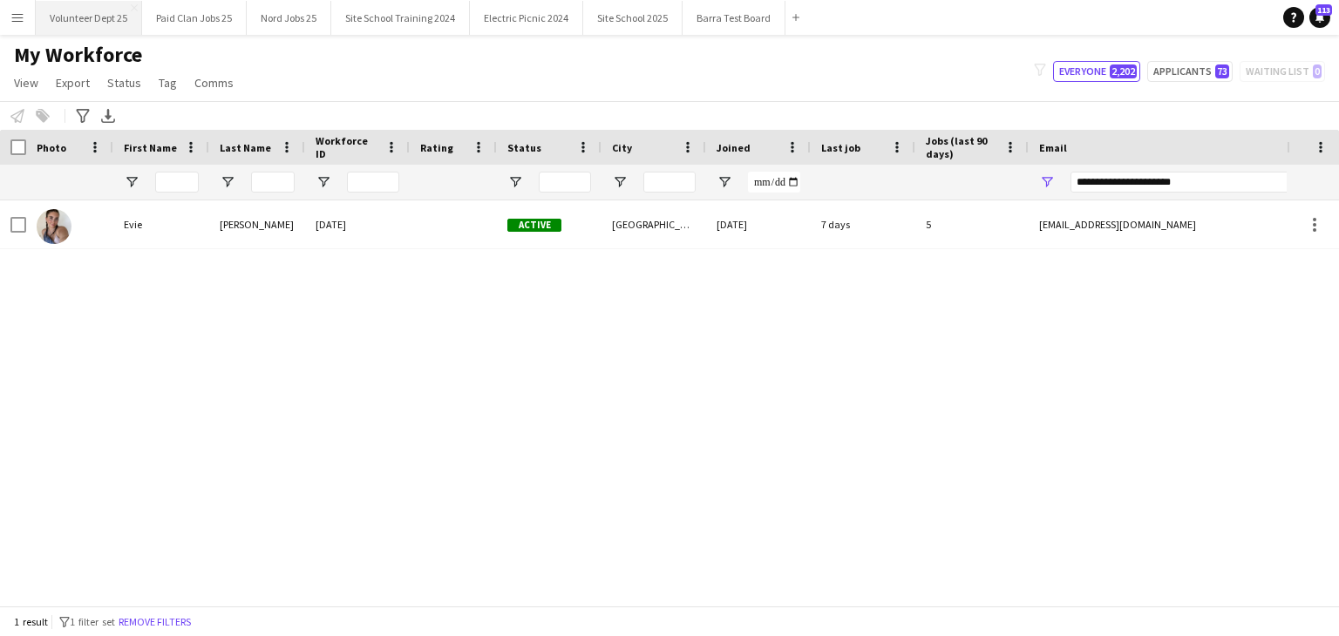
click at [109, 4] on button "Volunteer Dept 25 Close" at bounding box center [89, 18] width 106 height 34
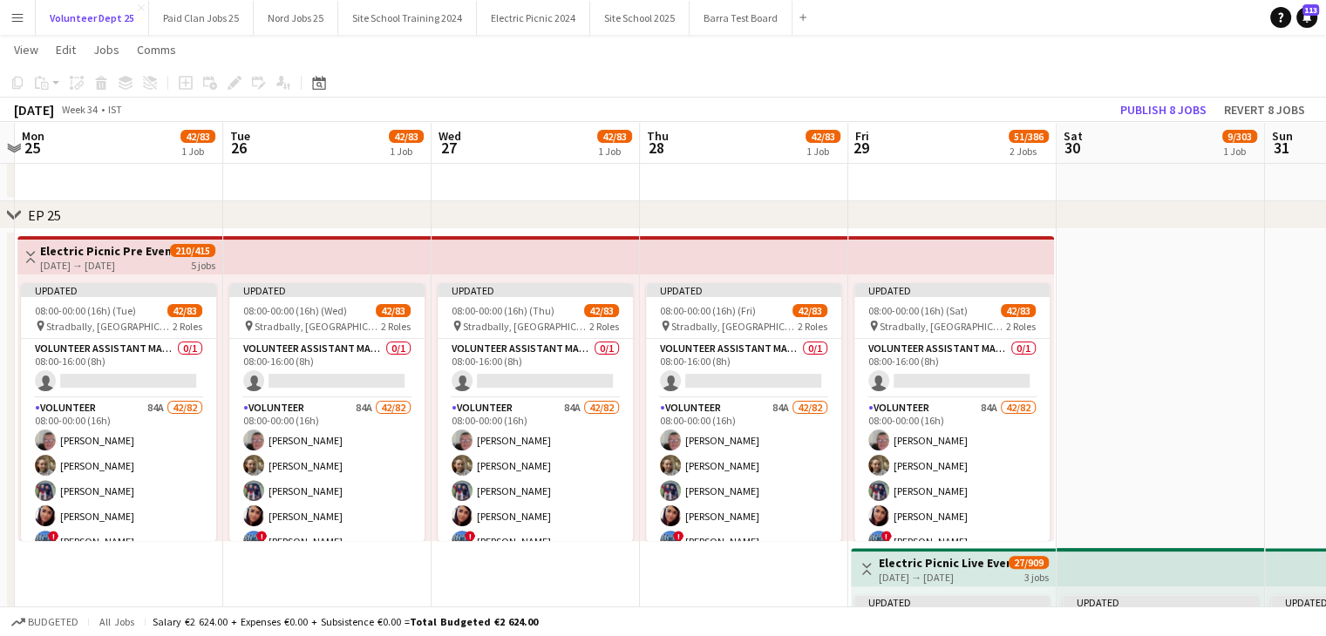
scroll to position [366, 0]
click at [478, 261] on app-top-bar at bounding box center [535, 256] width 208 height 38
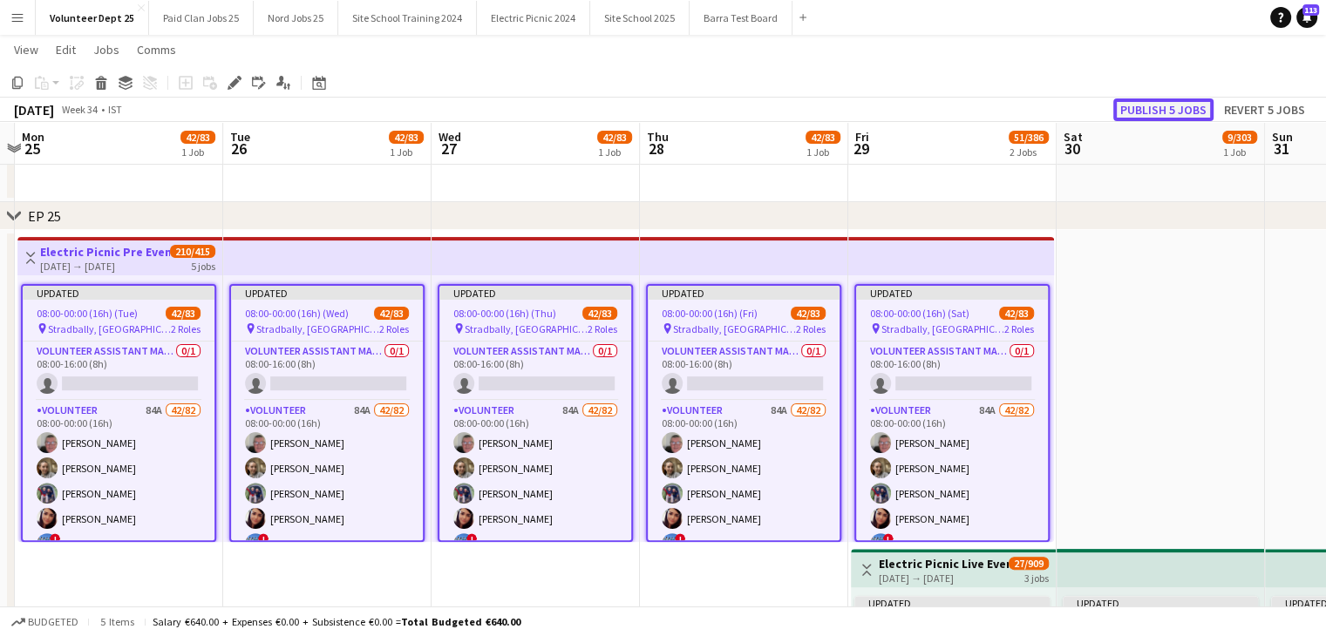
click at [1154, 109] on button "Publish 5 jobs" at bounding box center [1163, 109] width 100 height 23
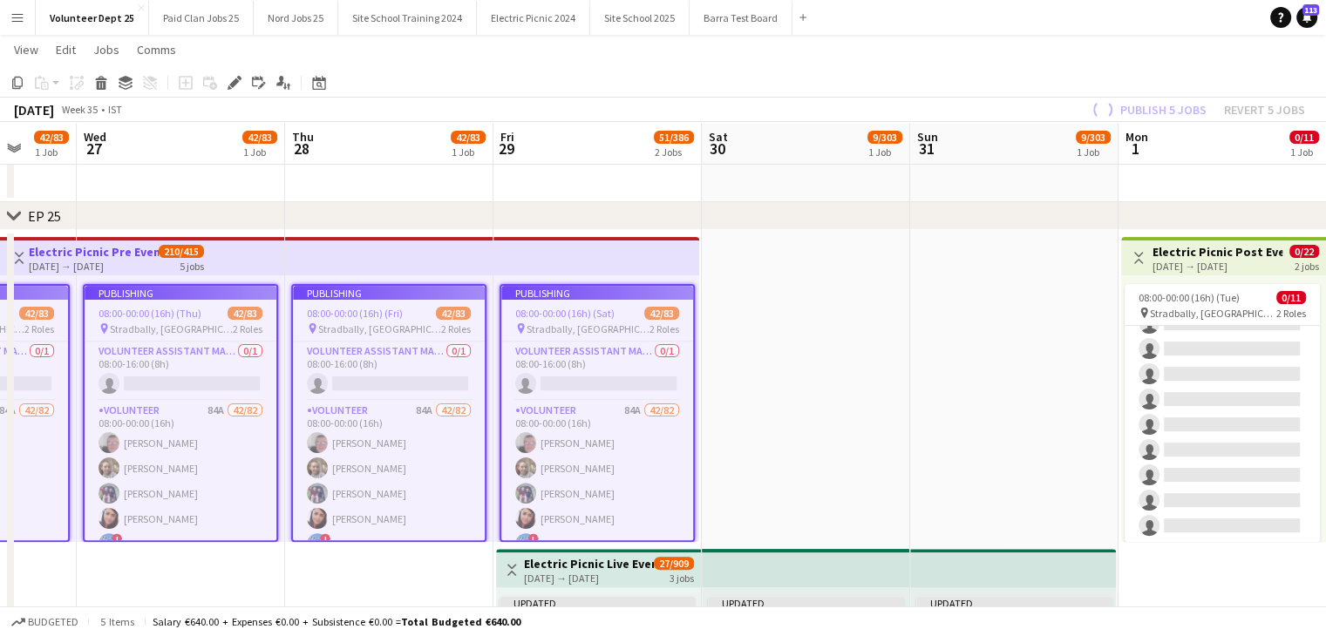
scroll to position [562, 0]
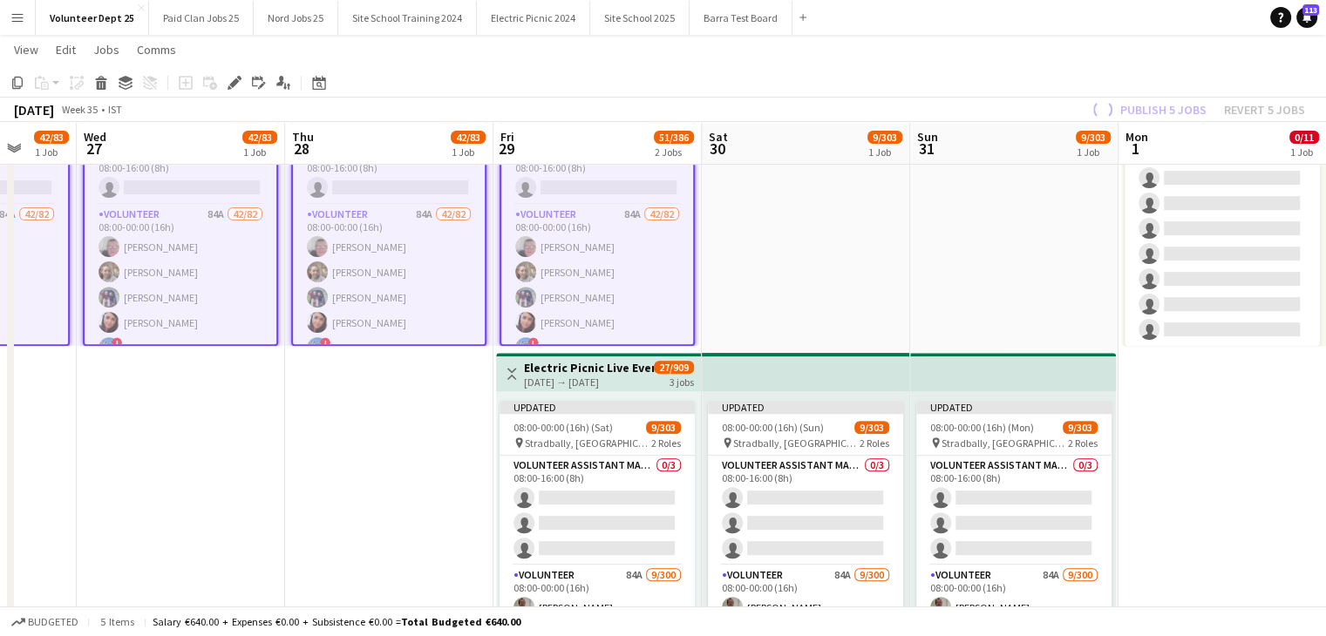
click at [802, 378] on app-top-bar at bounding box center [806, 372] width 208 height 38
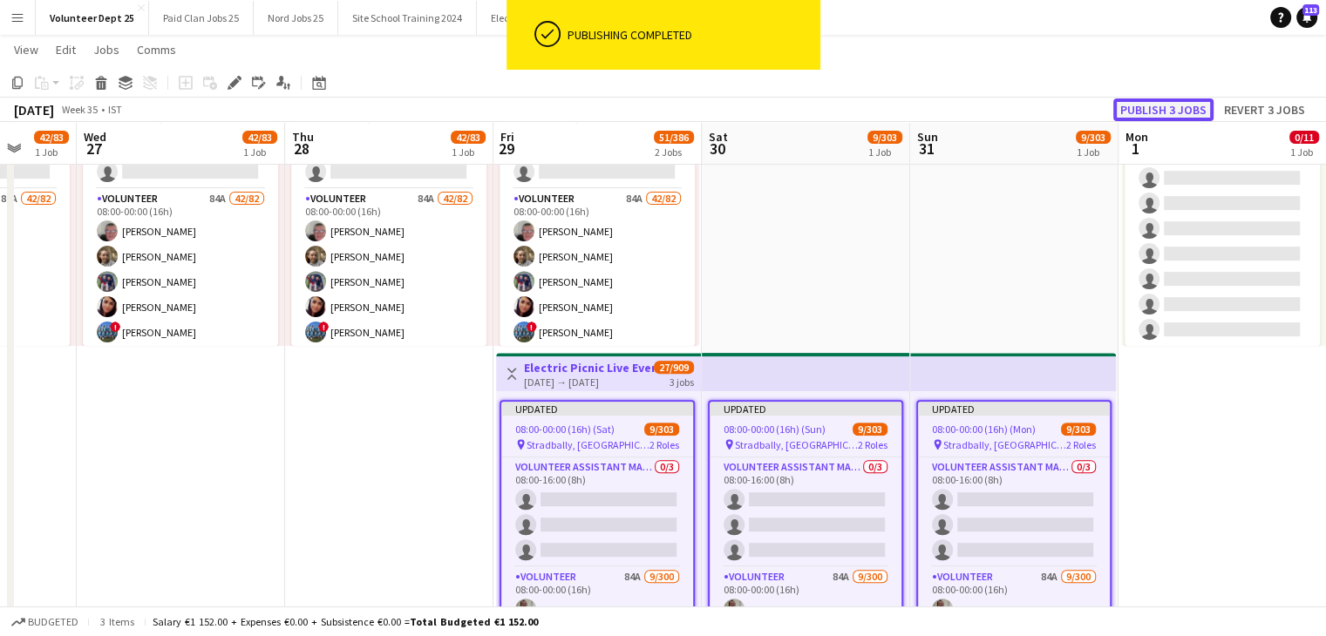
click at [1154, 114] on button "Publish 3 jobs" at bounding box center [1163, 109] width 100 height 23
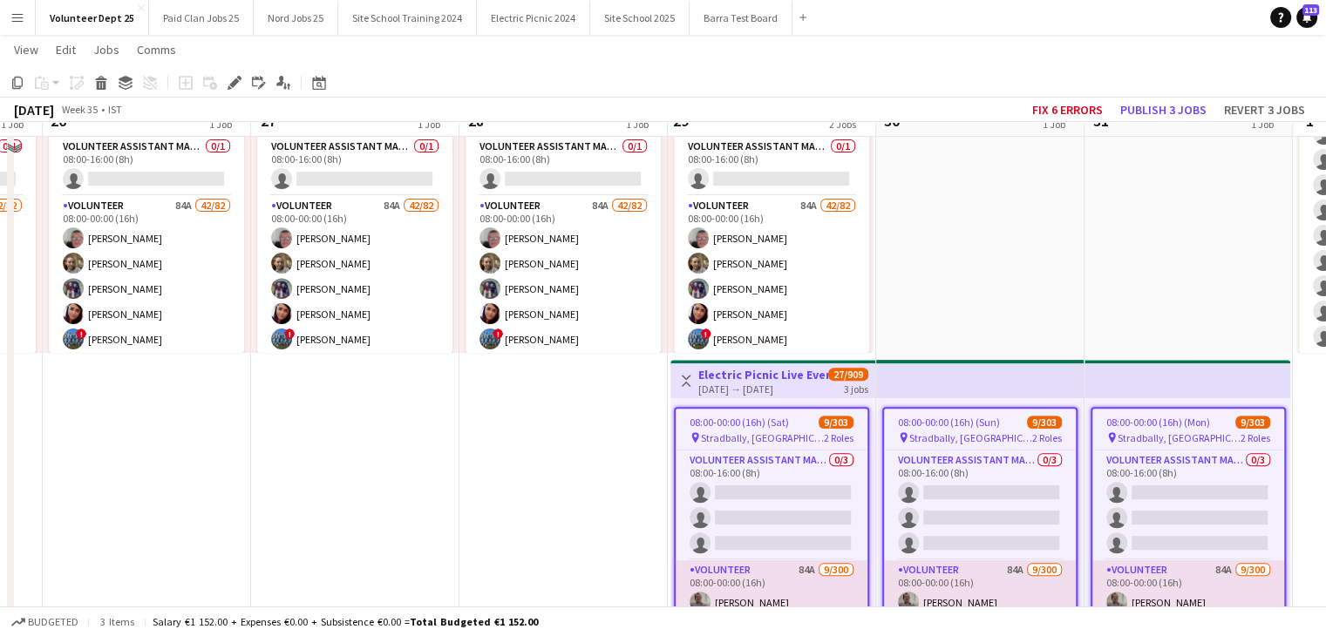
scroll to position [526, 0]
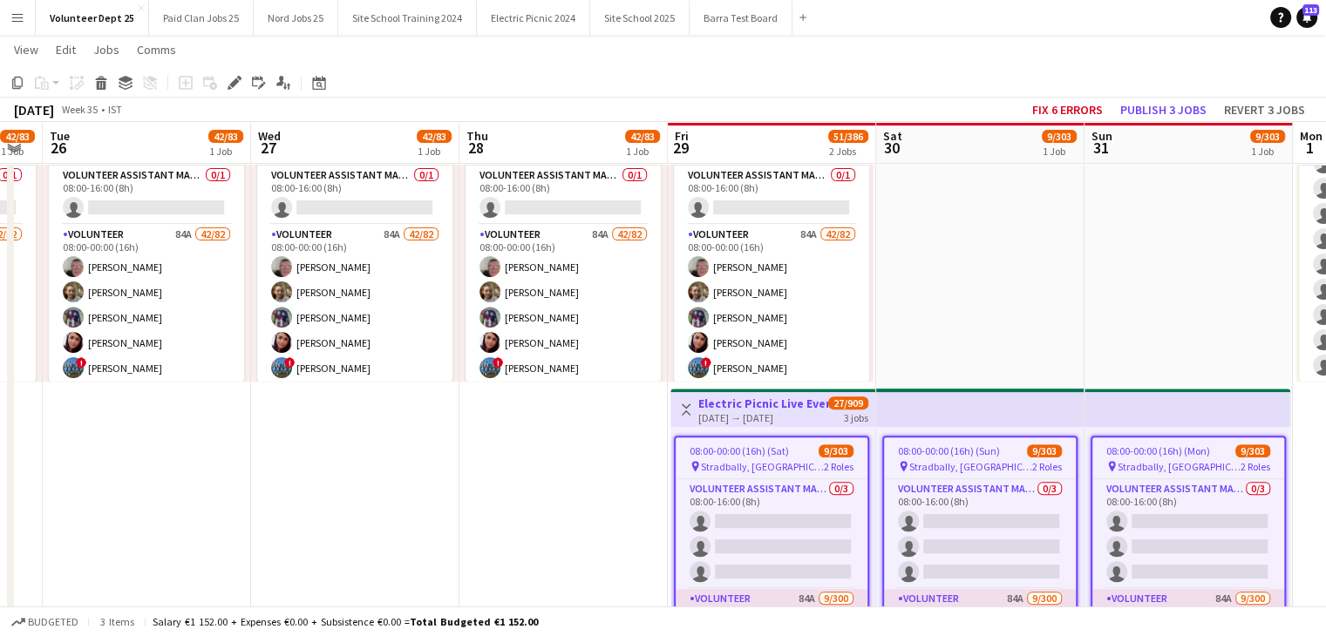
click at [619, 513] on app-date-cell "08:00-00:00 (16h) (Fri) 42/83 pin Stradbally, County Laois 2 Roles Volunteer As…" at bounding box center [563, 385] width 208 height 631
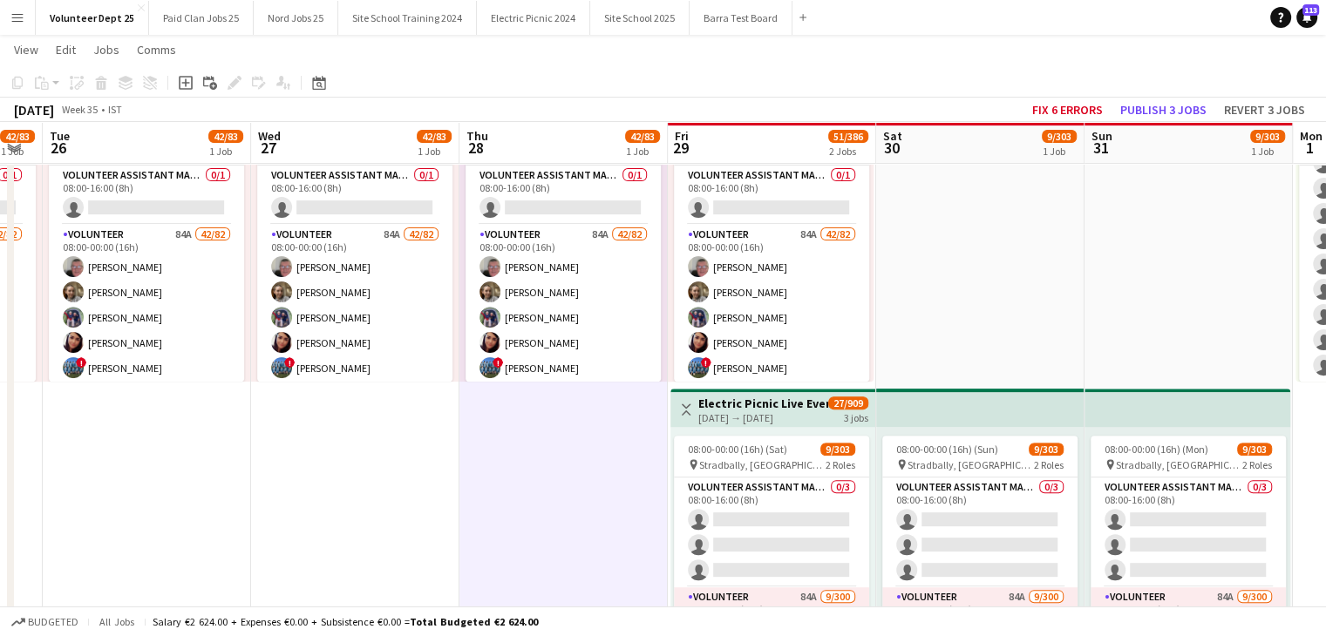
click at [976, 329] on app-date-cell "08:00-00:00 (16h) (Sun) 9/303 pin Stradbally, County Laois 2 Roles Volunteer As…" at bounding box center [980, 385] width 208 height 631
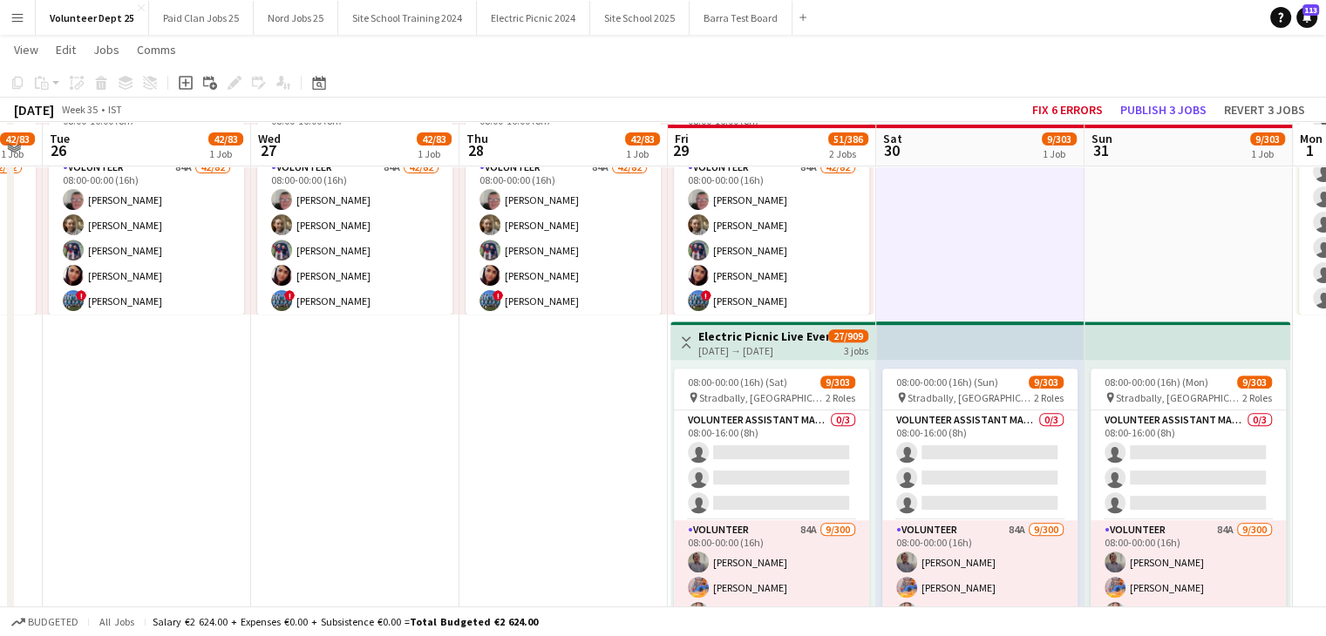
scroll to position [596, 0]
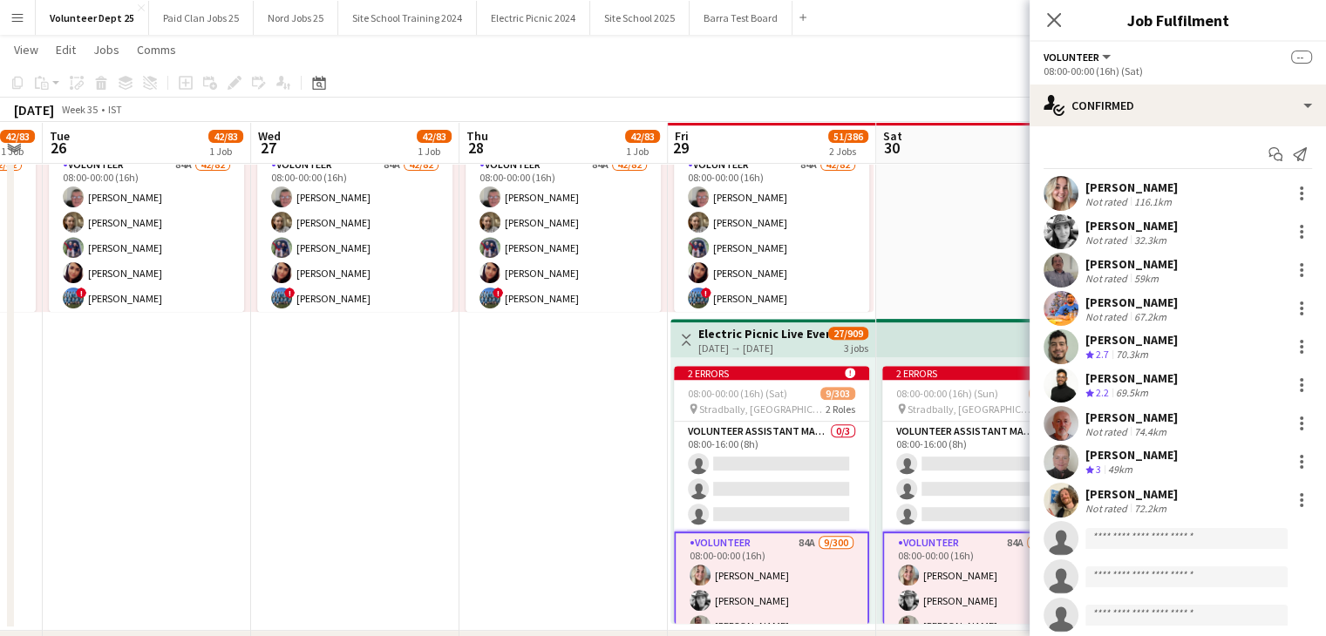
click at [601, 440] on app-date-cell "08:00-00:00 (16h) (Fri) 42/83 pin Stradbally, County Laois 2 Roles Volunteer As…" at bounding box center [563, 315] width 208 height 631
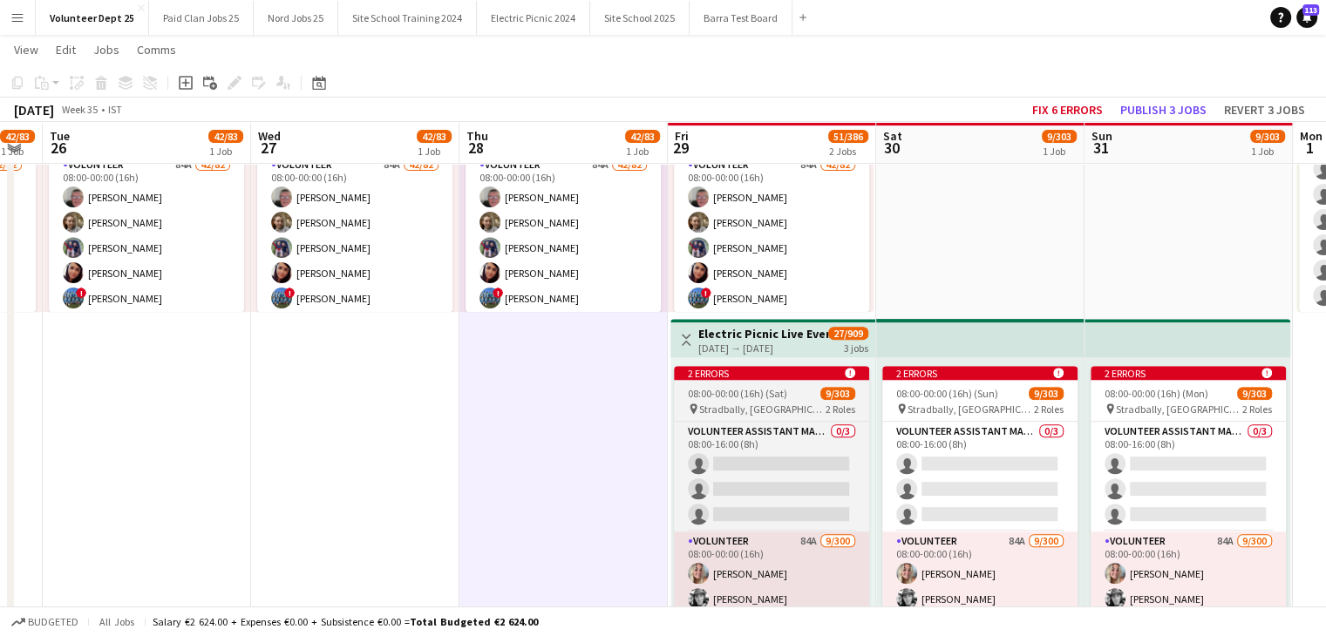
click at [820, 391] on div "9/303" at bounding box center [837, 393] width 35 height 13
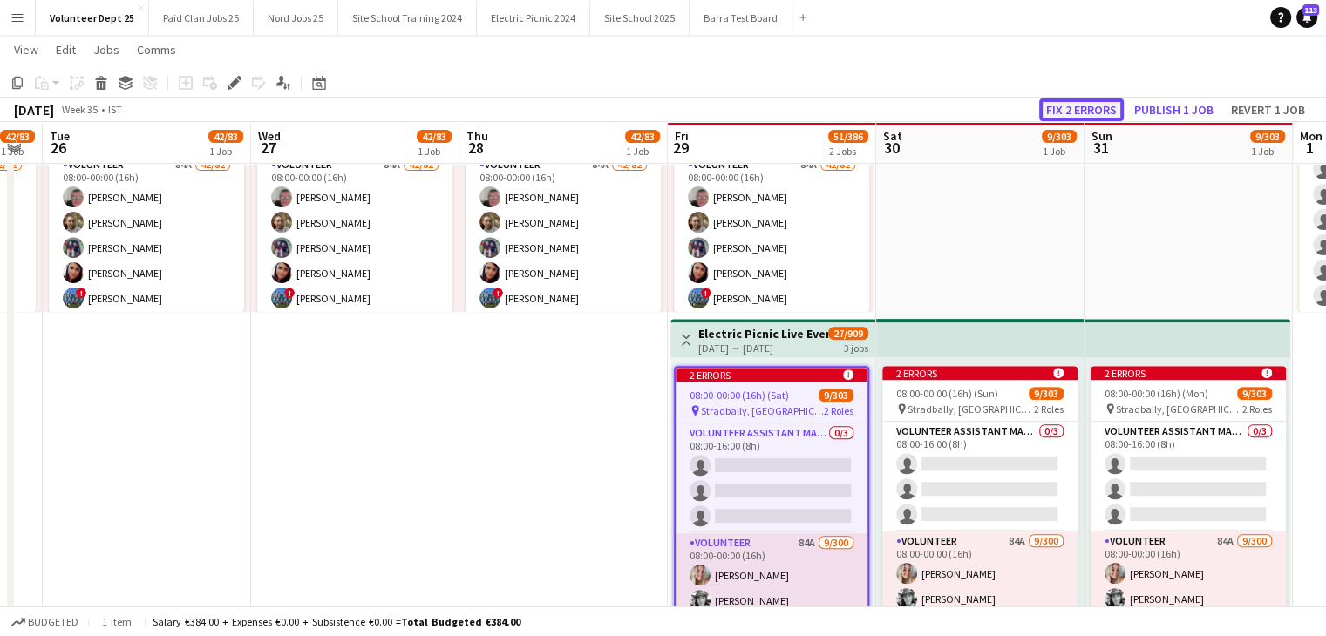
click at [1074, 105] on button "Fix 2 errors" at bounding box center [1081, 109] width 85 height 23
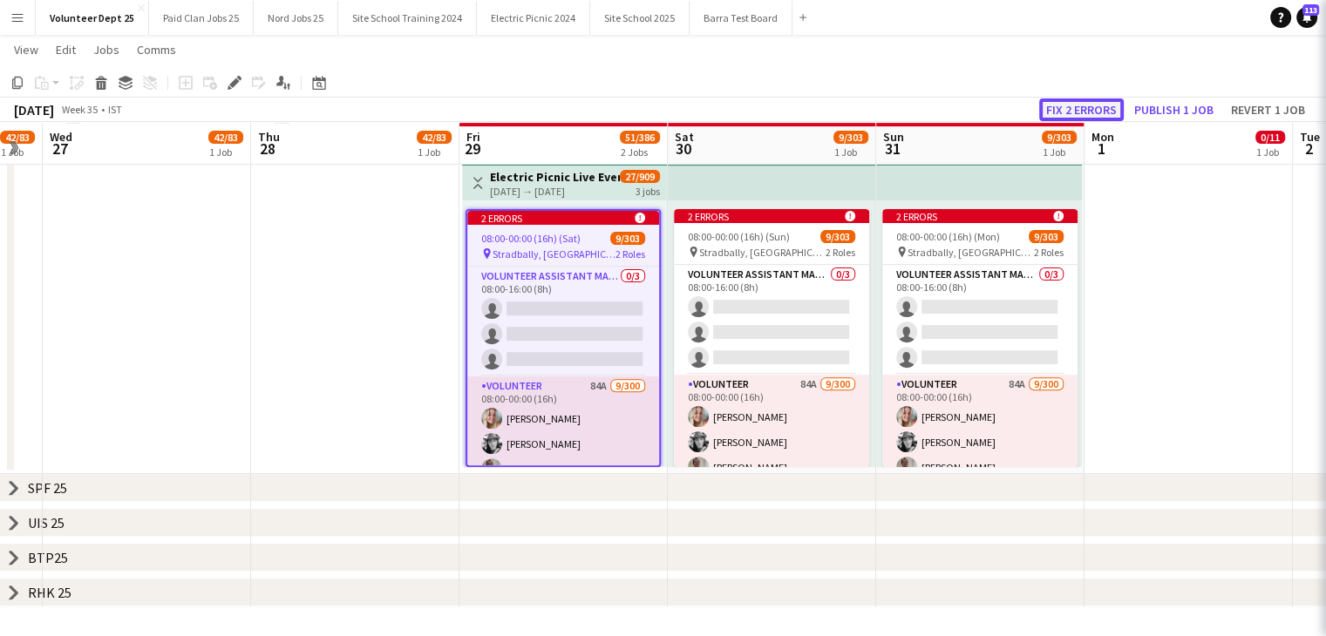
scroll to position [0, 600]
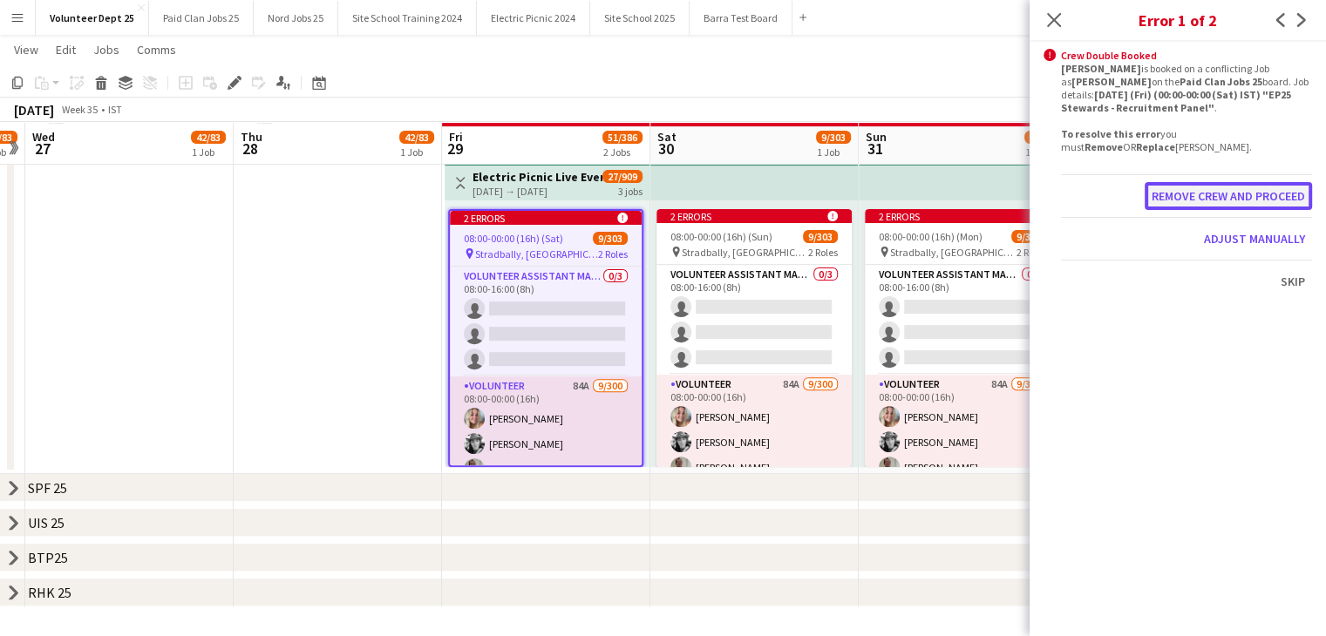
click at [1248, 193] on button "Remove crew and proceed" at bounding box center [1227, 196] width 167 height 28
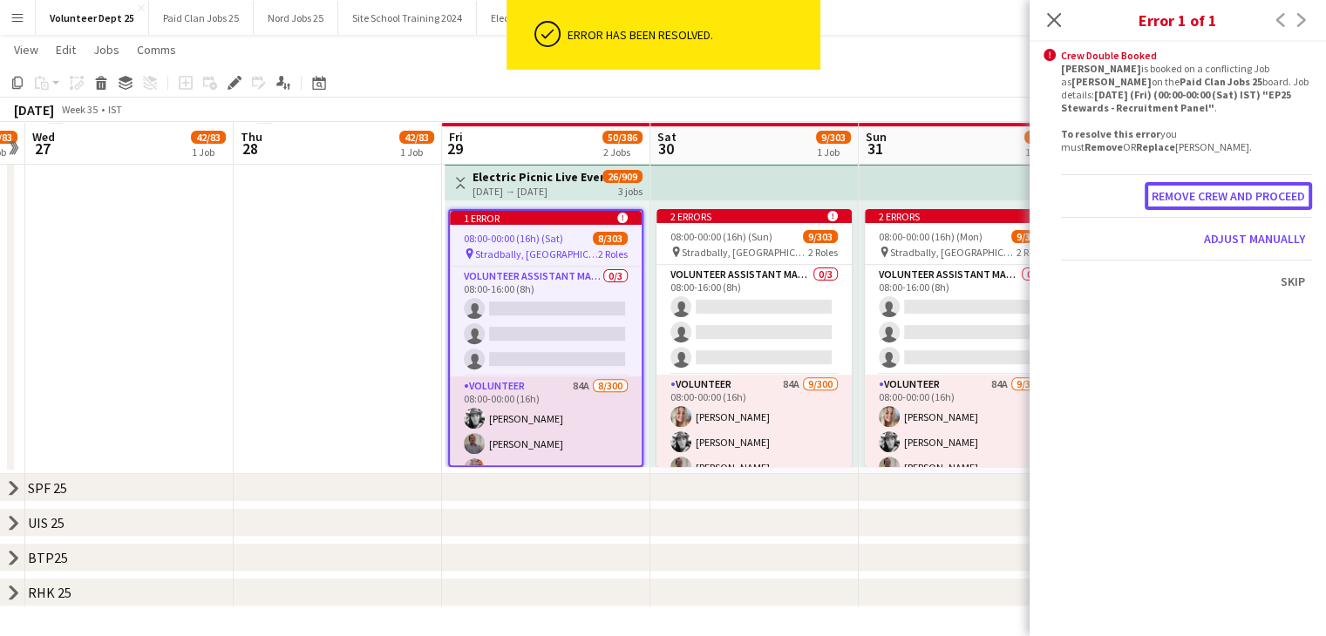
click at [1248, 193] on button "Remove crew and proceed" at bounding box center [1227, 196] width 167 height 28
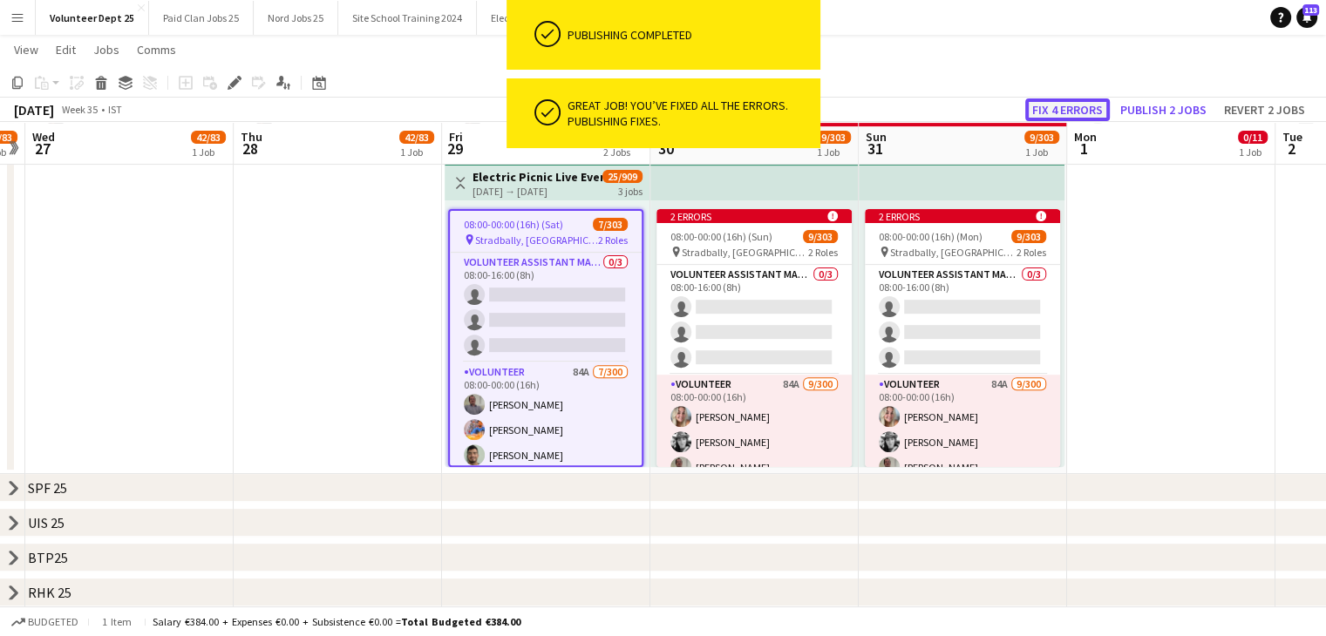
click at [1063, 112] on button "Fix 4 errors" at bounding box center [1067, 109] width 85 height 23
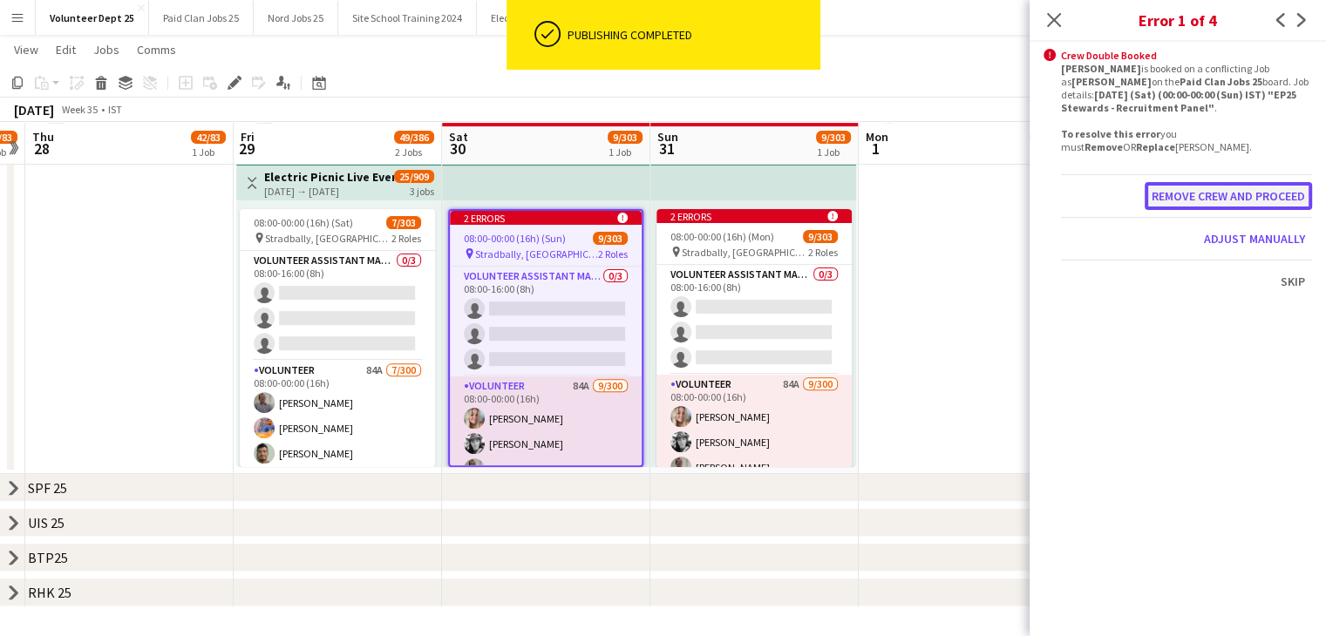
click at [1213, 196] on button "Remove crew and proceed" at bounding box center [1227, 196] width 167 height 28
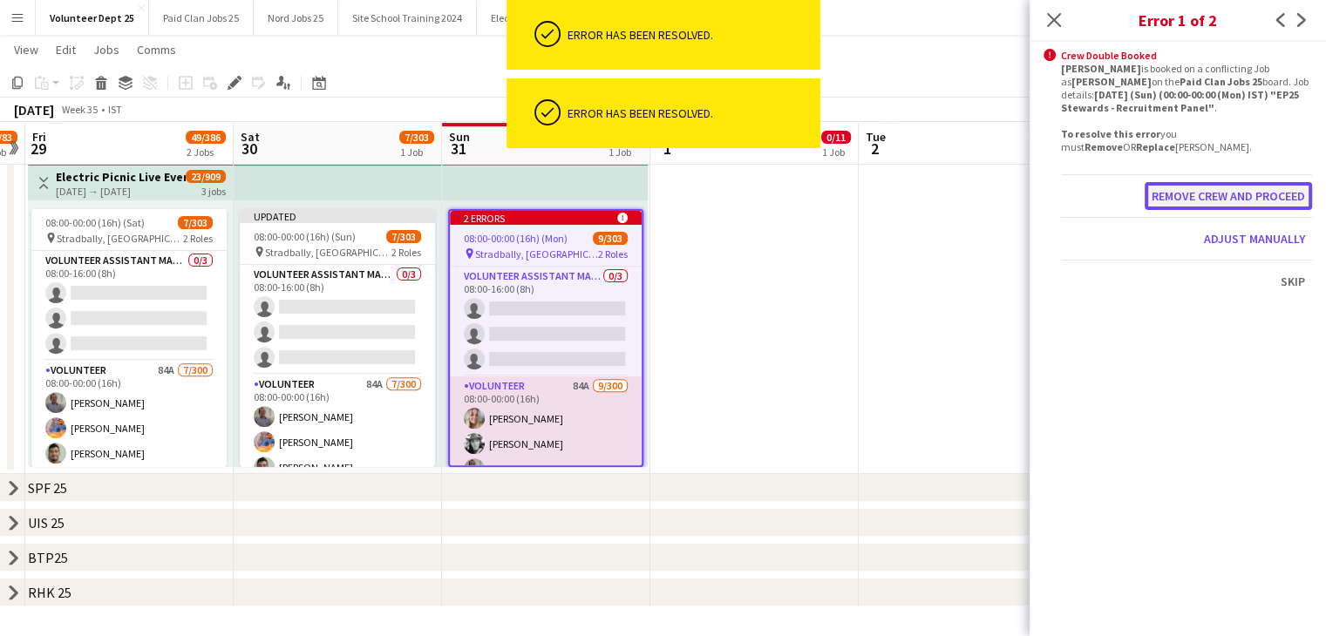
click at [1183, 193] on button "Remove crew and proceed" at bounding box center [1227, 196] width 167 height 28
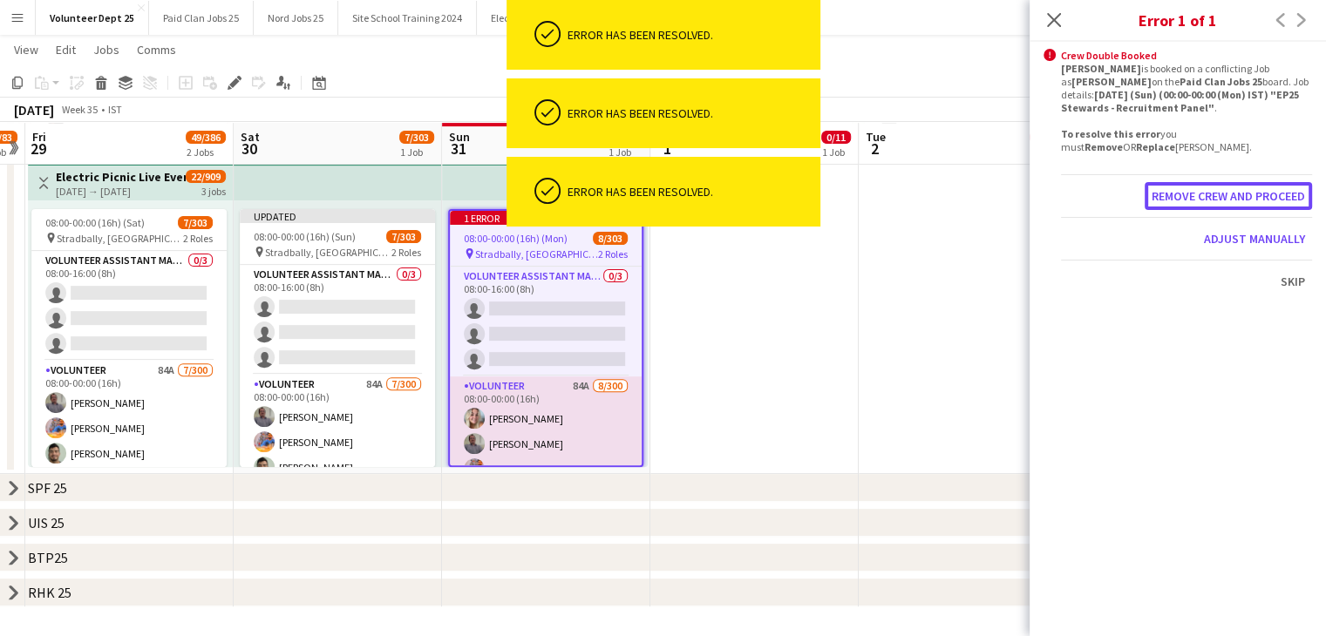
click at [1183, 193] on button "Remove crew and proceed" at bounding box center [1227, 196] width 167 height 28
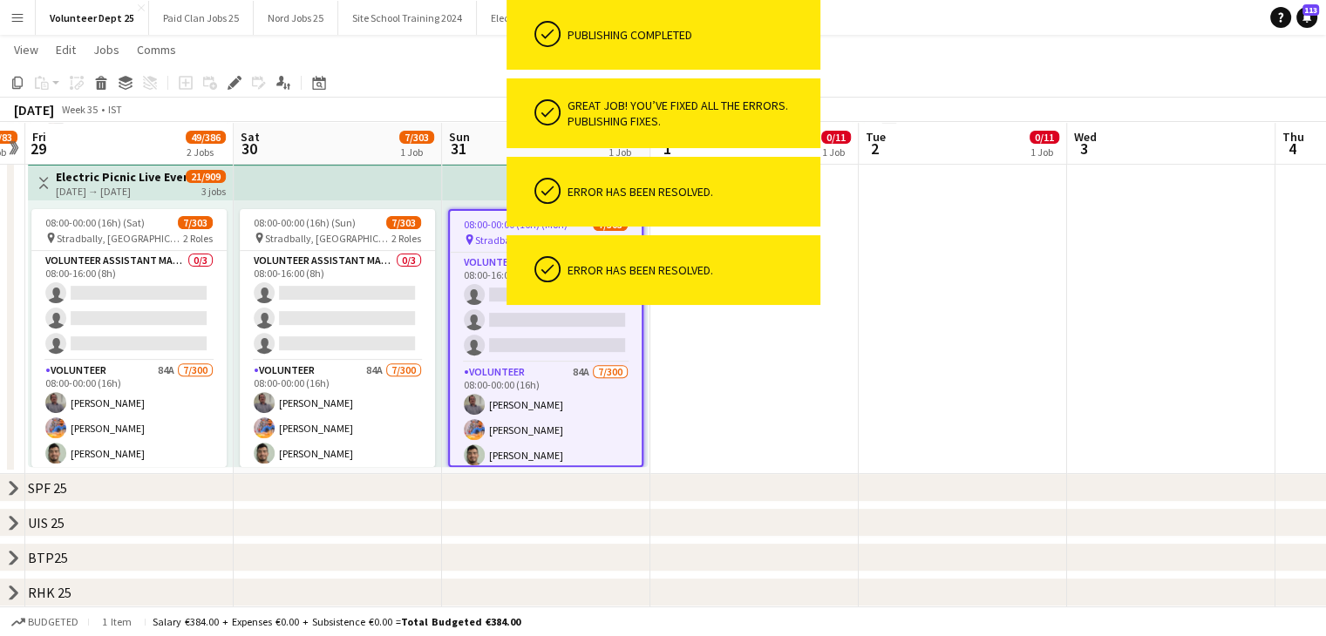
click at [696, 336] on app-date-cell "Toggle View Electric Picnic Post Event Volunteers [DATE] → [DATE] 0/22 2 jobs 0…" at bounding box center [754, 158] width 208 height 631
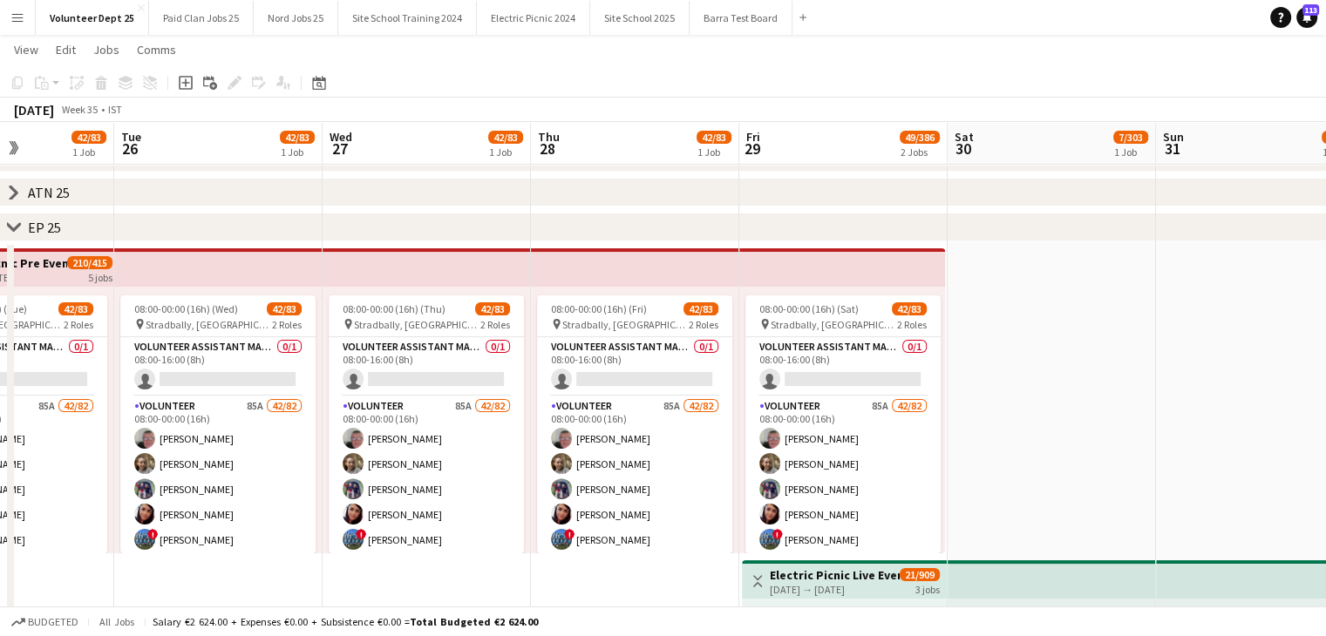
scroll to position [174, 0]
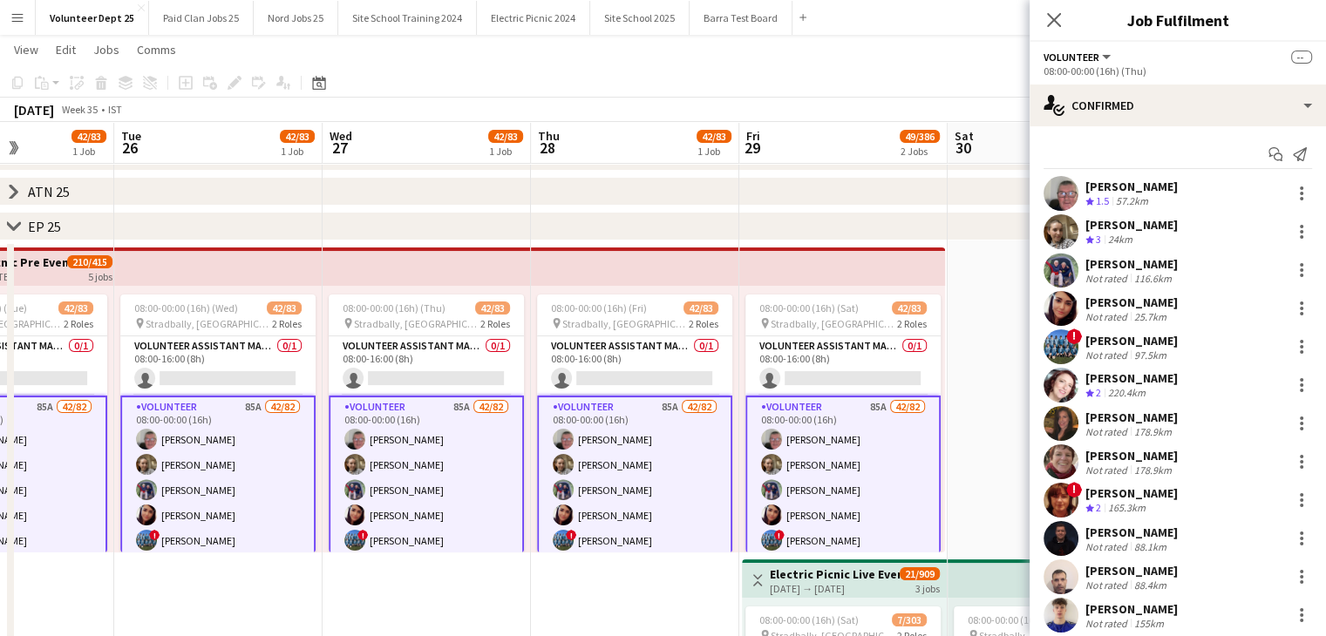
click at [478, 262] on app-top-bar at bounding box center [426, 267] width 208 height 38
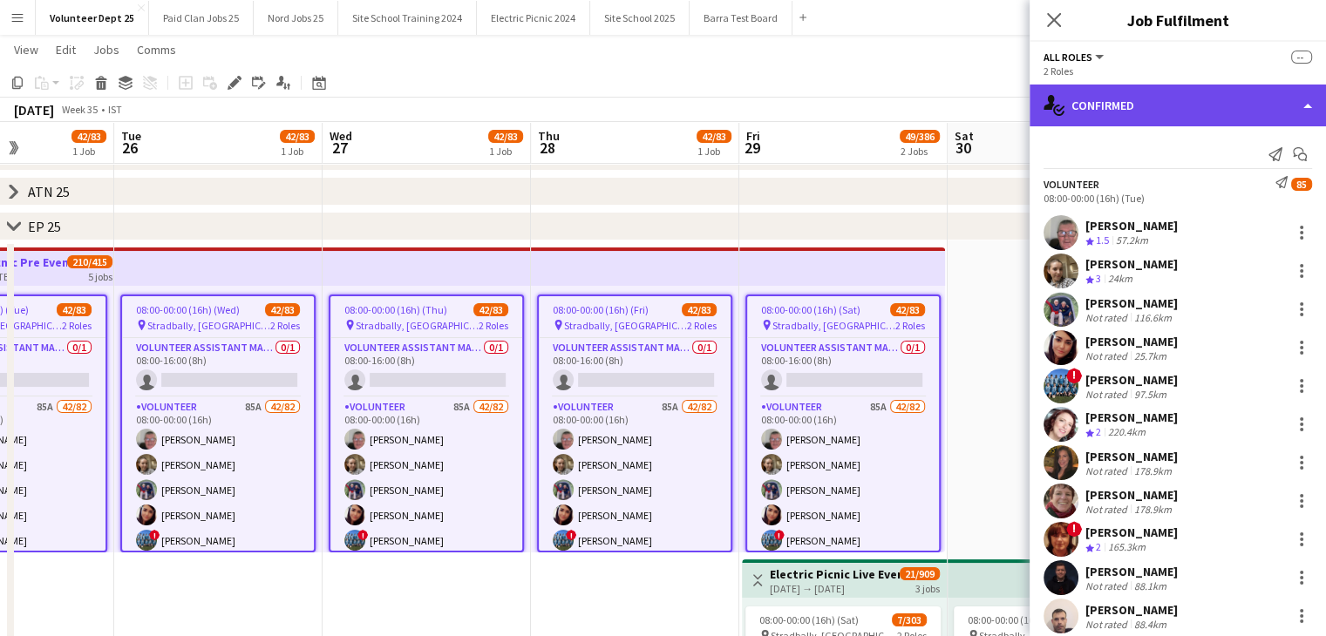
click at [1171, 100] on div "single-neutral-actions-check-2 Confirmed" at bounding box center [1177, 106] width 296 height 42
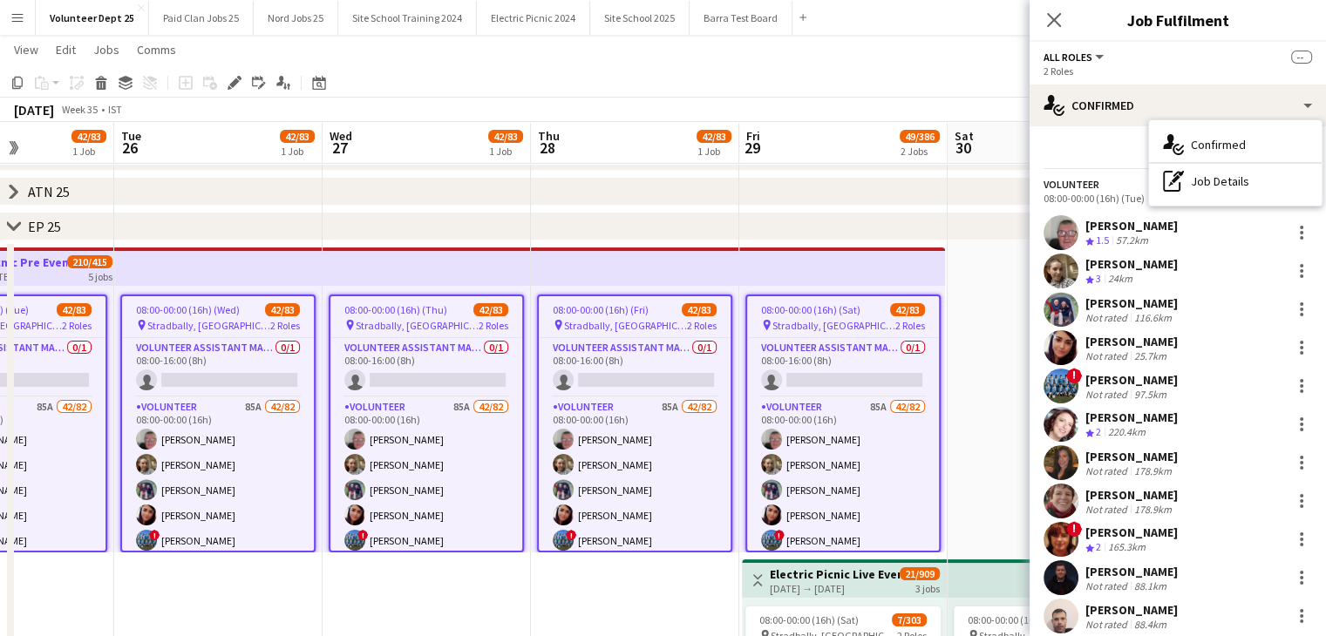
click at [1108, 154] on div "Send notification Start chat" at bounding box center [1177, 154] width 268 height 29
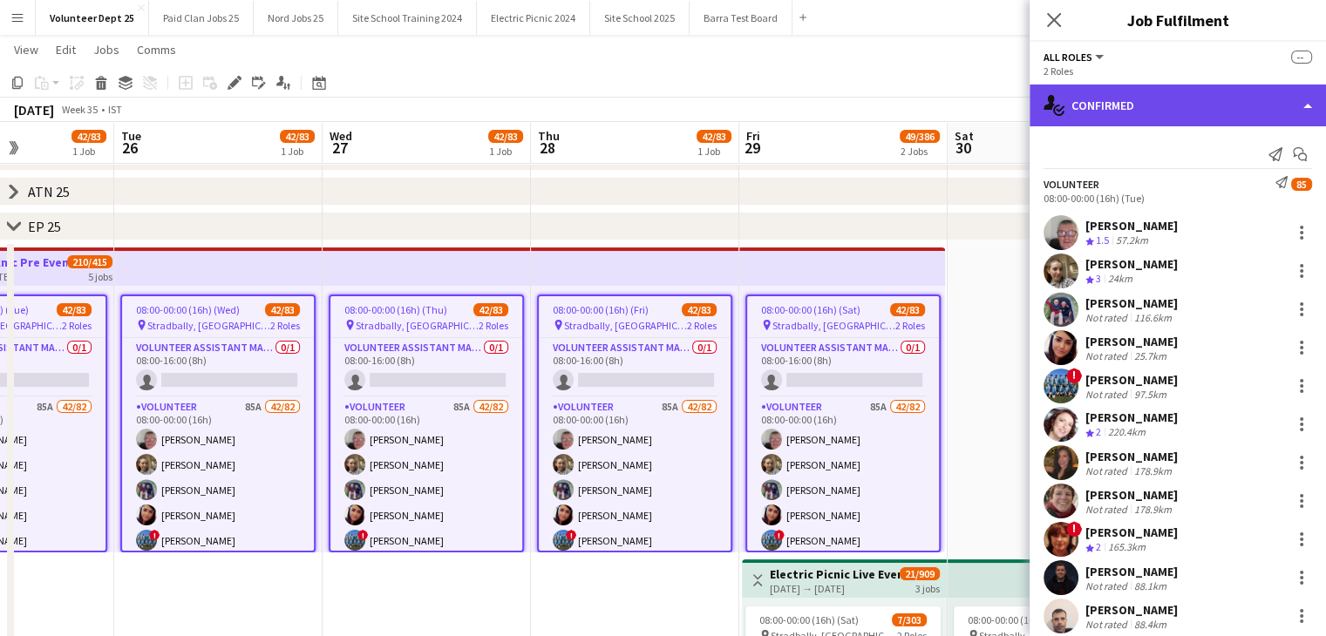
click at [1114, 95] on div "single-neutral-actions-check-2 Confirmed" at bounding box center [1177, 106] width 296 height 42
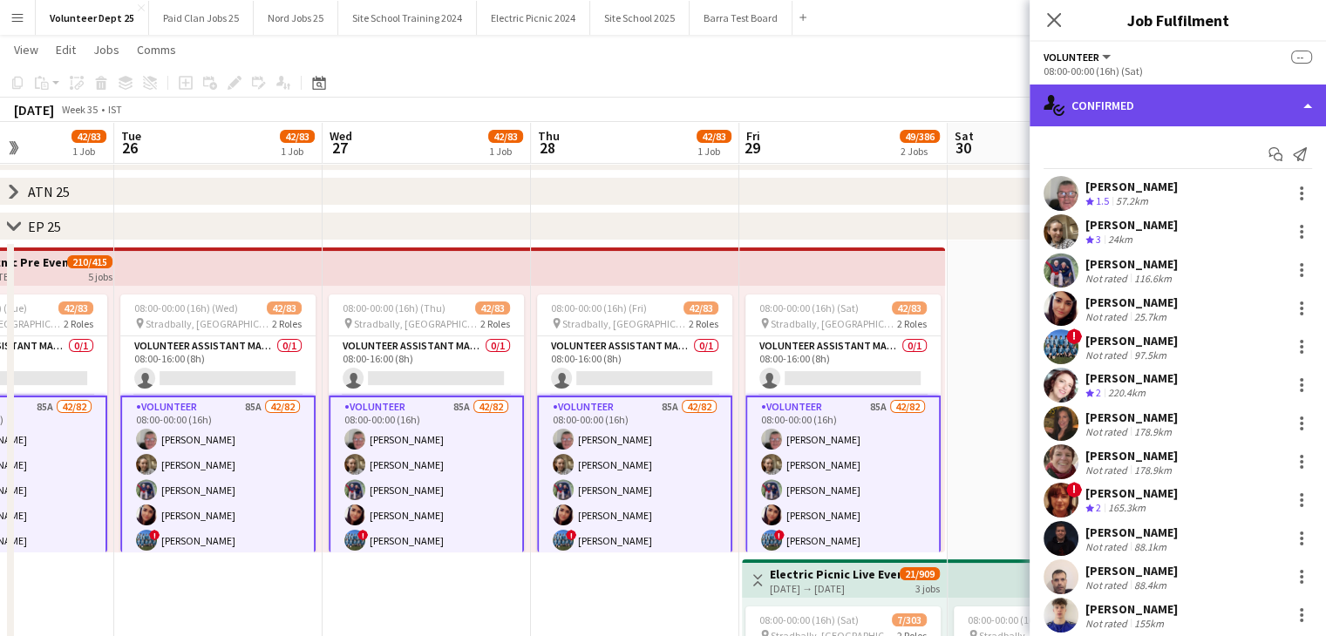
click at [1164, 109] on div "single-neutral-actions-check-2 Confirmed" at bounding box center [1177, 106] width 296 height 42
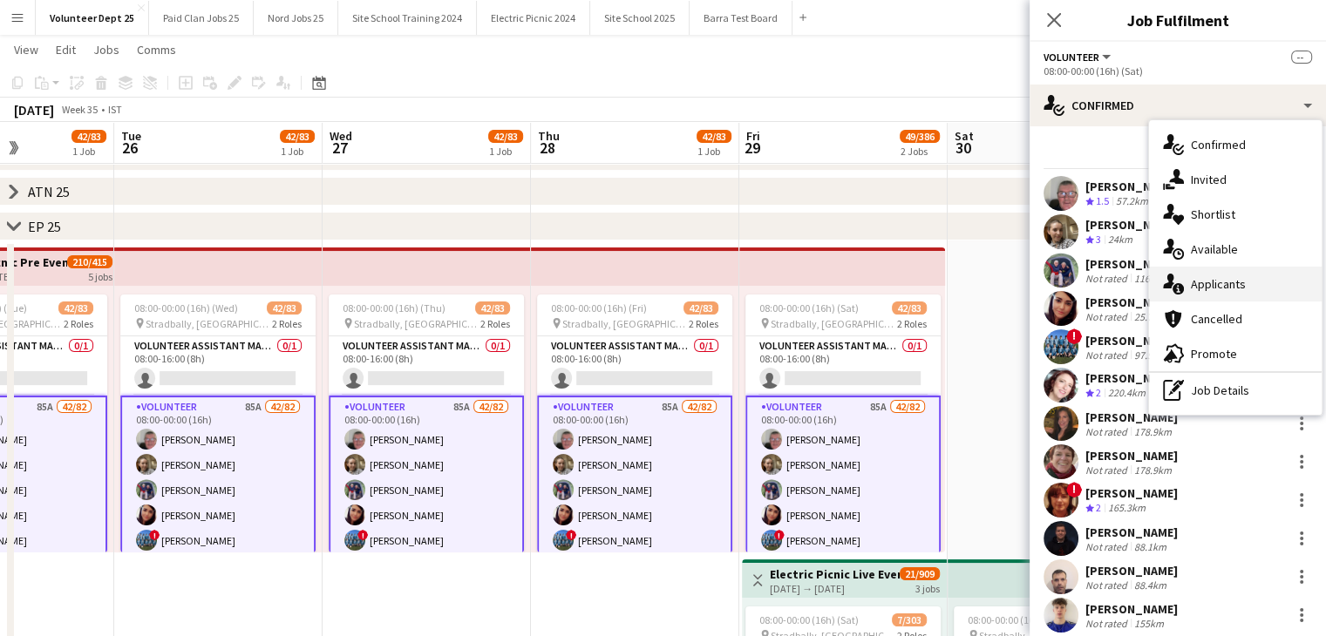
click at [1238, 287] on div "single-neutral-actions-information Applicants" at bounding box center [1235, 284] width 173 height 35
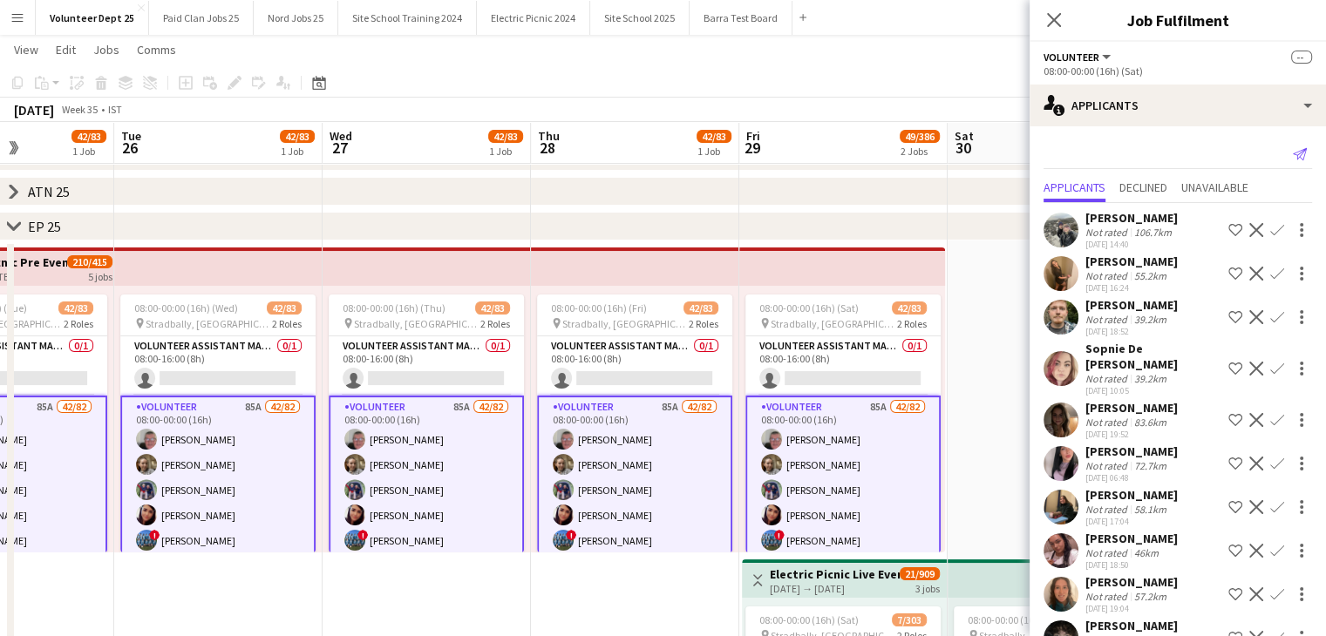
click at [1294, 154] on app-icon "Send notification" at bounding box center [1299, 154] width 24 height 24
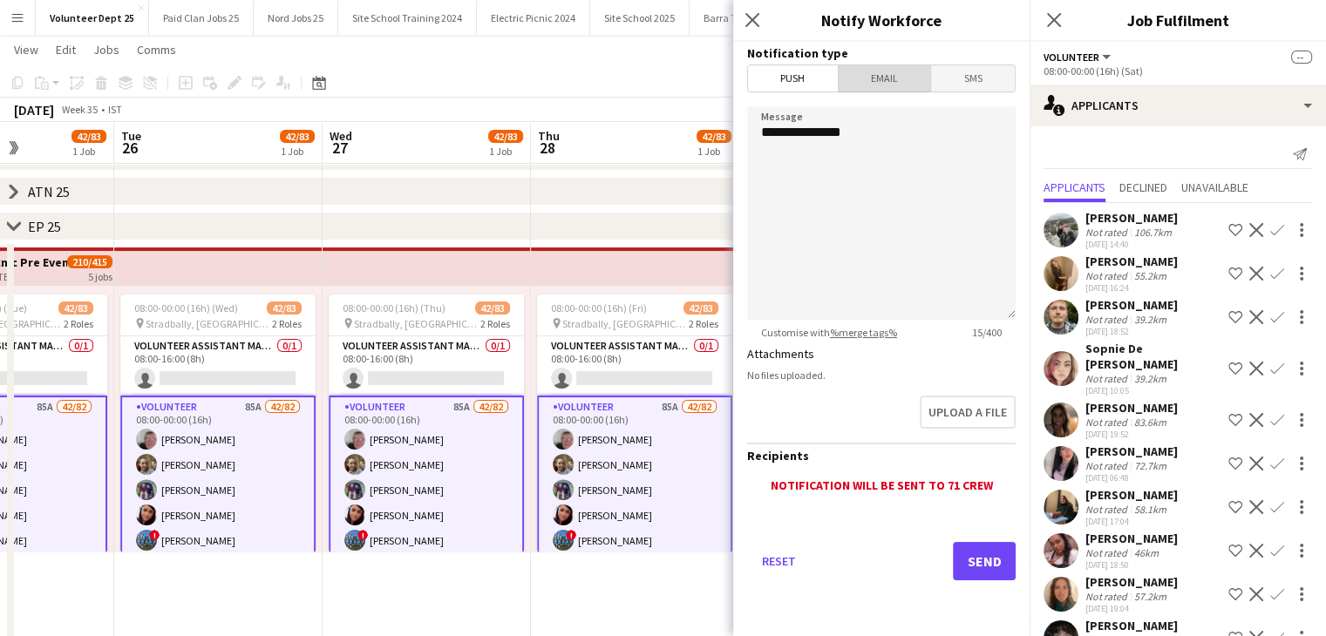
click at [868, 77] on span "Email" at bounding box center [884, 78] width 92 height 26
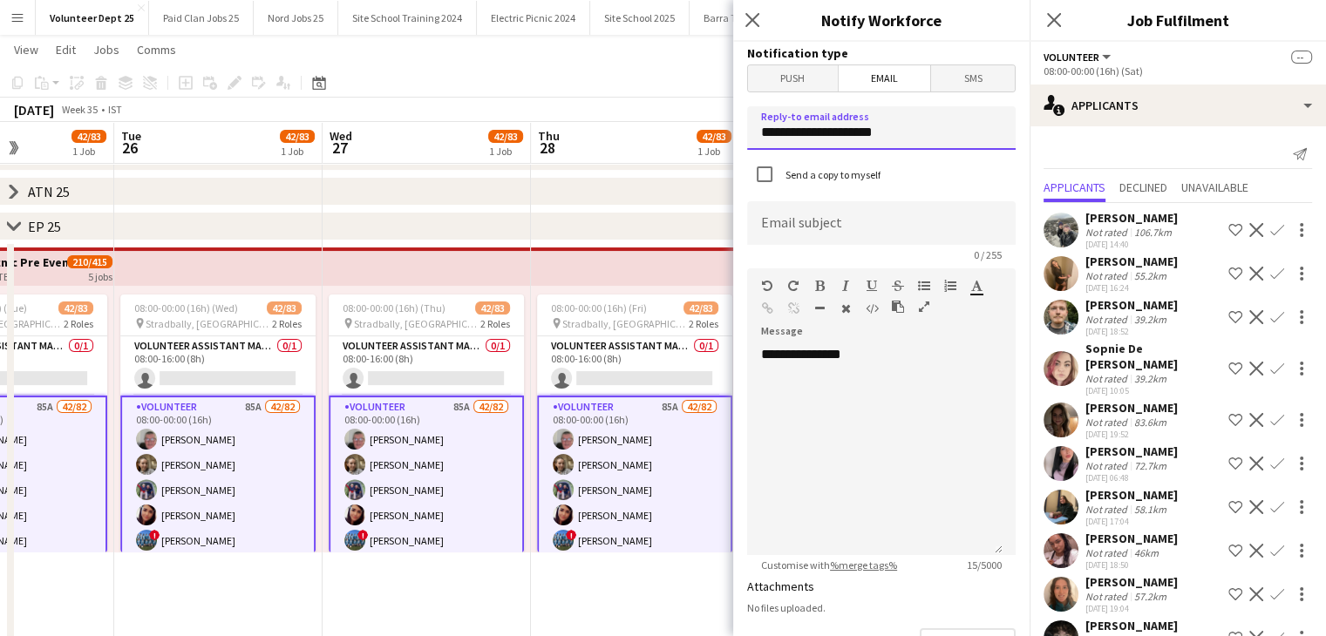
click at [897, 138] on input "**********" at bounding box center [881, 128] width 268 height 44
drag, startPoint x: 923, startPoint y: 134, endPoint x: 510, endPoint y: 145, distance: 413.3
click at [510, 145] on body "Menu Boards Boards Boards All jobs Status Workforce Workforce My Workforce Recr…" at bounding box center [663, 430] width 1326 height 1208
type input "**********"
click at [795, 221] on input at bounding box center [881, 223] width 268 height 44
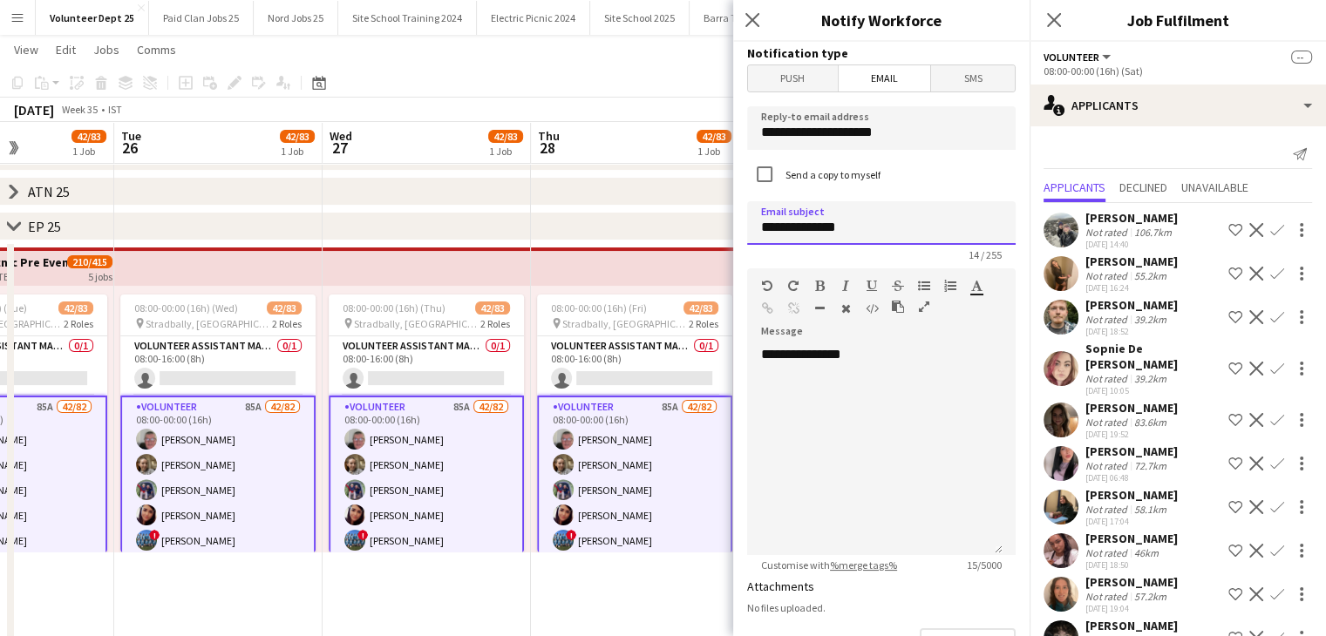
type input "**********"
click at [818, 413] on div "**********" at bounding box center [874, 450] width 255 height 209
click at [926, 371] on div "**********" at bounding box center [874, 450] width 255 height 209
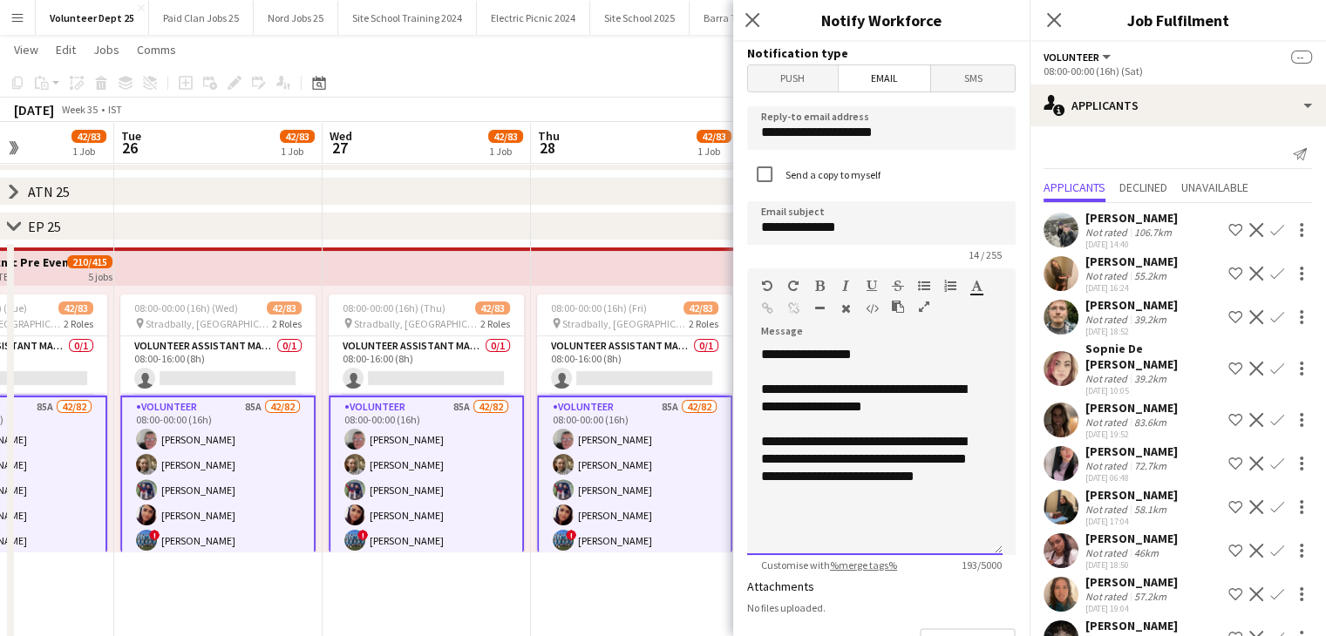
click at [983, 482] on div "**********" at bounding box center [874, 459] width 227 height 52
drag, startPoint x: 872, startPoint y: 475, endPoint x: 887, endPoint y: 493, distance: 24.1
click at [887, 493] on div "**********" at bounding box center [874, 468] width 227 height 70
click at [915, 506] on div "**********" at bounding box center [874, 450] width 255 height 209
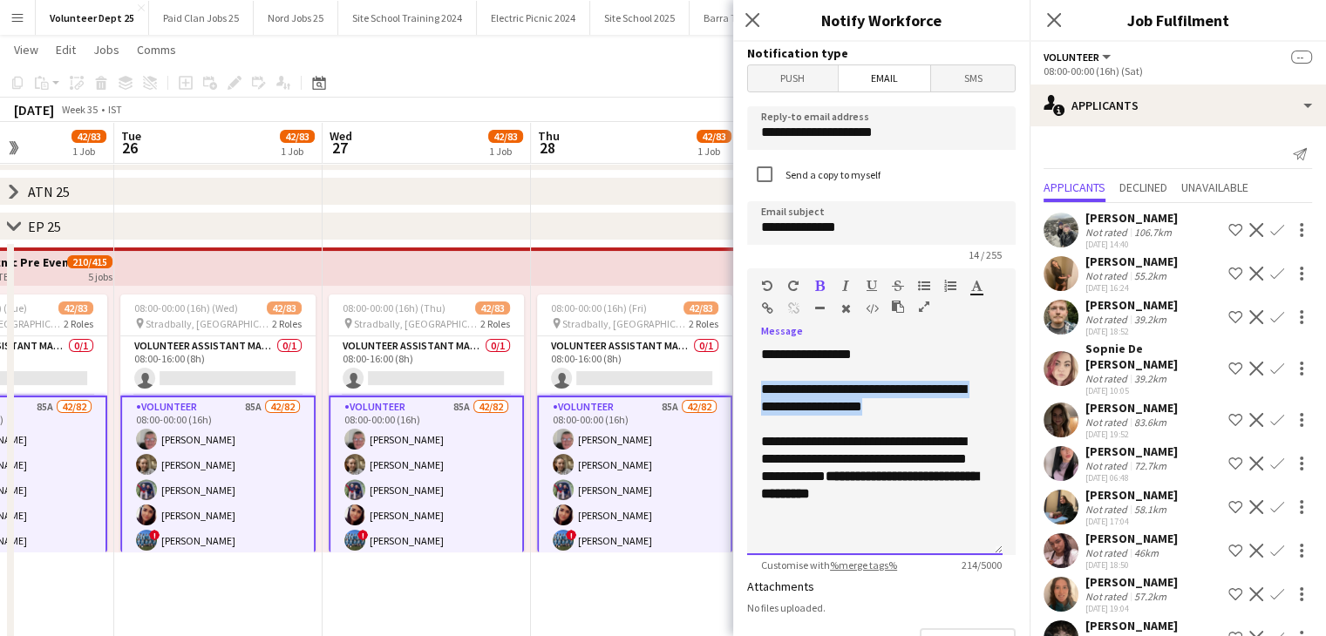
drag, startPoint x: 909, startPoint y: 409, endPoint x: 732, endPoint y: 390, distance: 177.9
click at [732, 390] on body "Menu Boards Boards Boards All jobs Status Workforce Workforce My Workforce Recr…" at bounding box center [663, 430] width 1326 height 1208
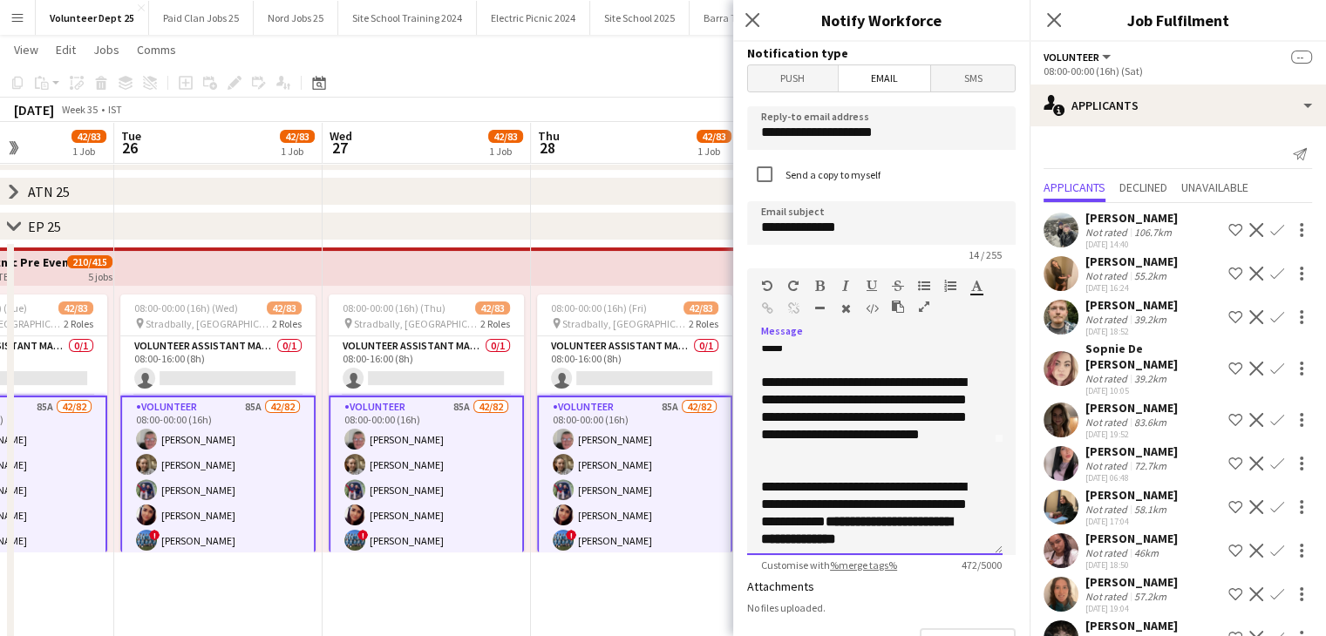
scroll to position [119, 0]
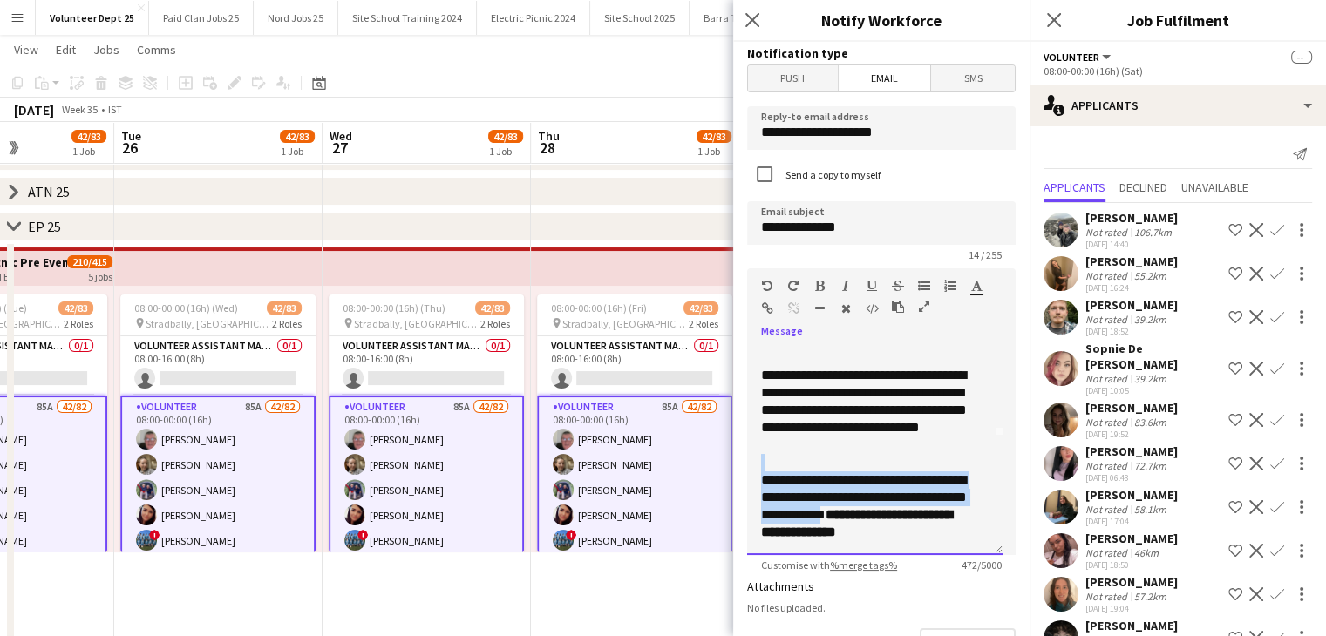
drag, startPoint x: 868, startPoint y: 516, endPoint x: 752, endPoint y: 465, distance: 126.8
click at [752, 465] on div "**********" at bounding box center [874, 450] width 255 height 209
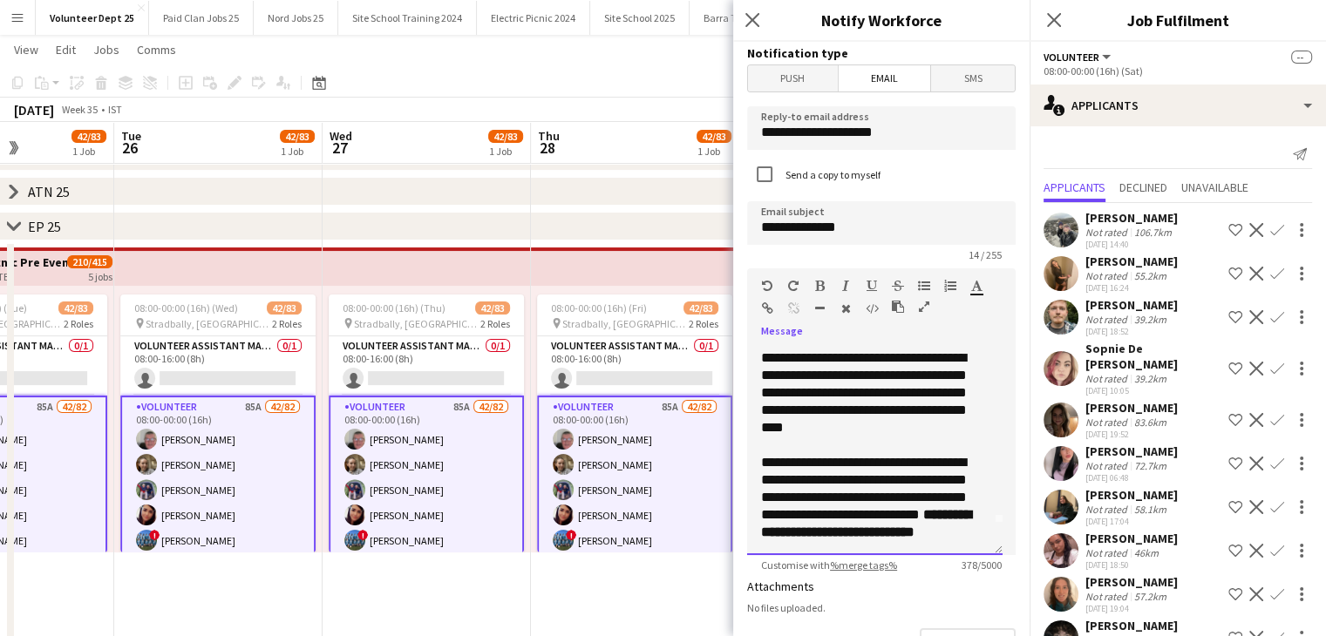
scroll to position [49, 0]
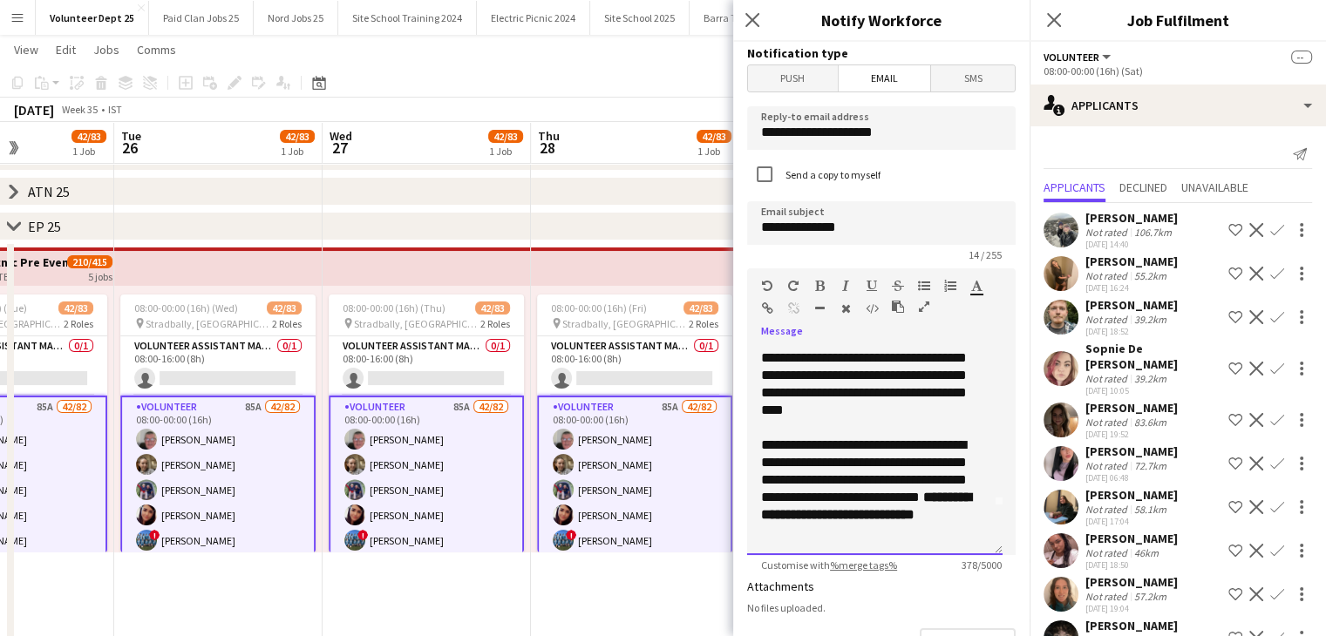
click at [752, 465] on div "**********" at bounding box center [874, 450] width 255 height 209
click at [795, 513] on div "**********" at bounding box center [868, 489] width 214 height 105
click at [879, 538] on div "**********" at bounding box center [868, 489] width 214 height 105
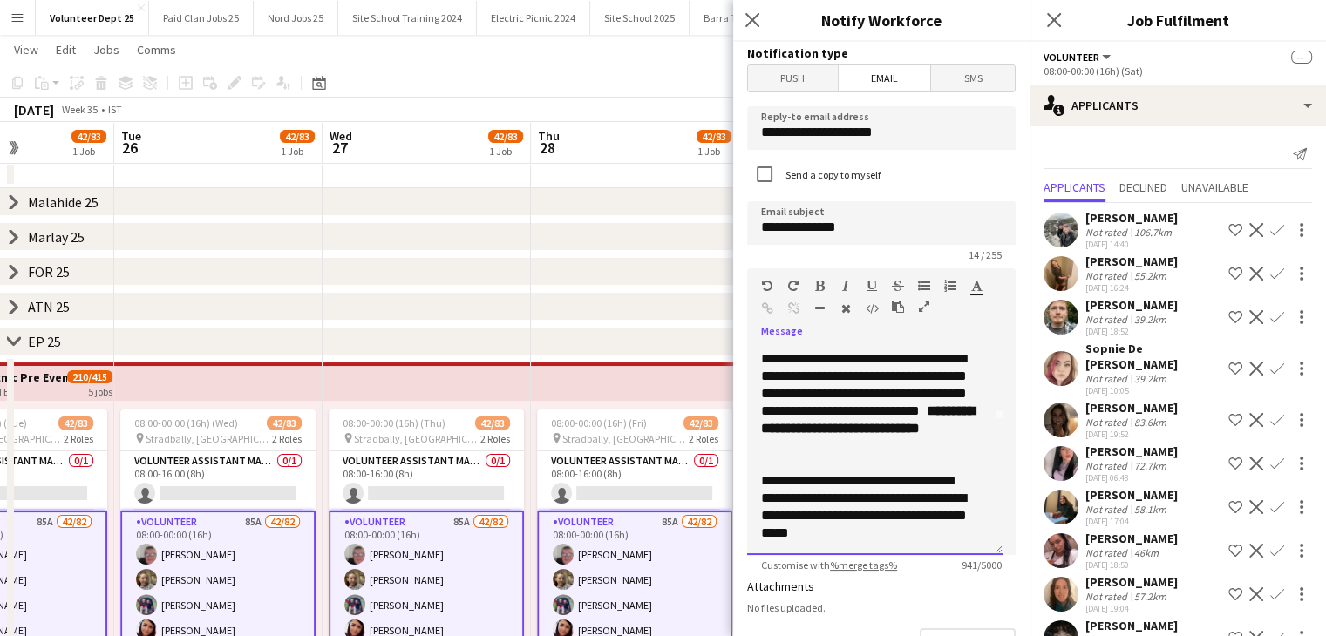
scroll to position [0, 0]
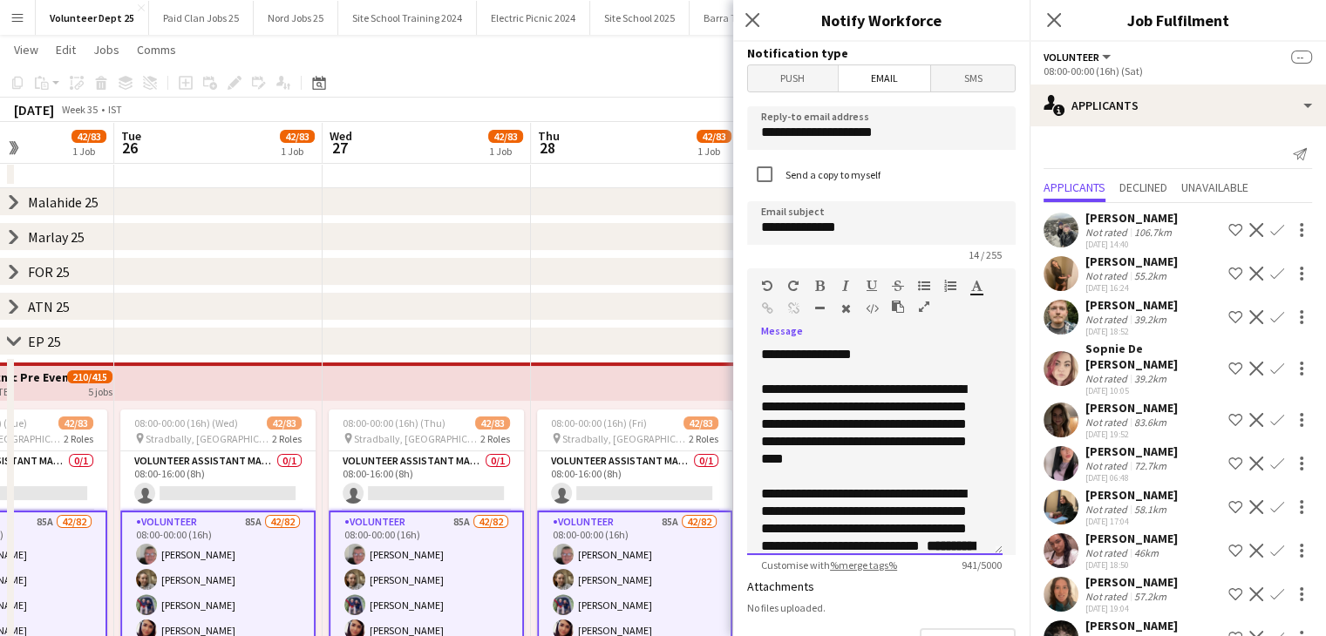
click at [958, 468] on div at bounding box center [868, 476] width 214 height 17
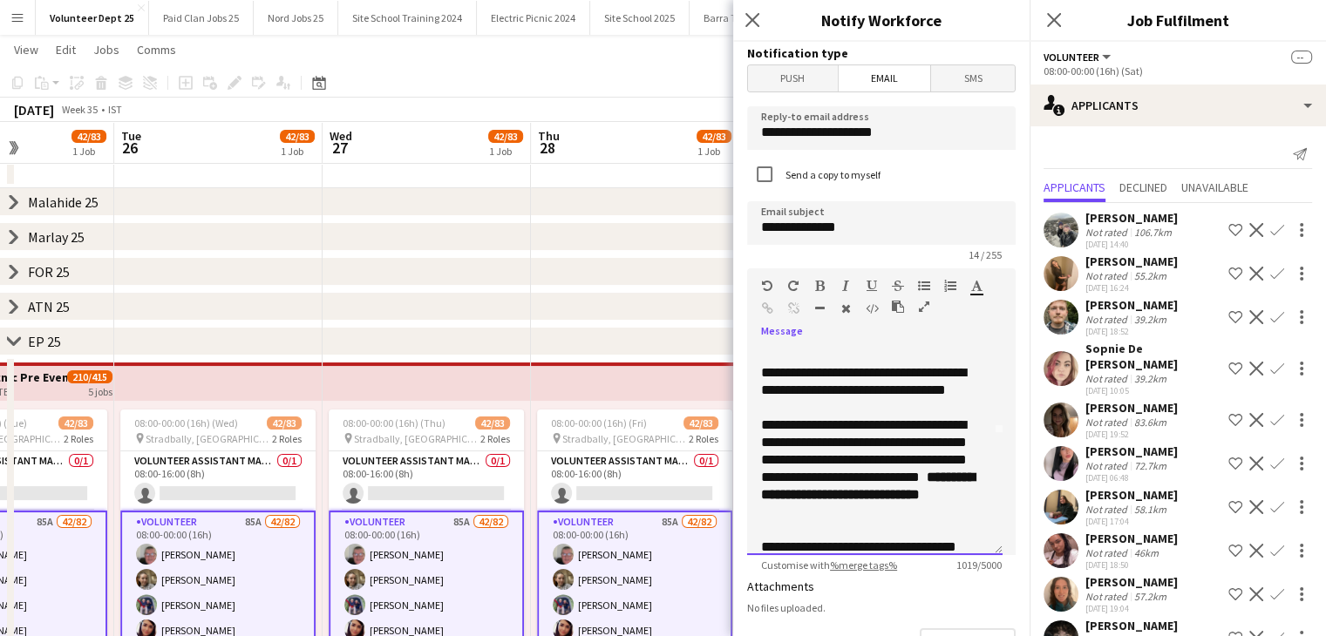
scroll to position [104, 0]
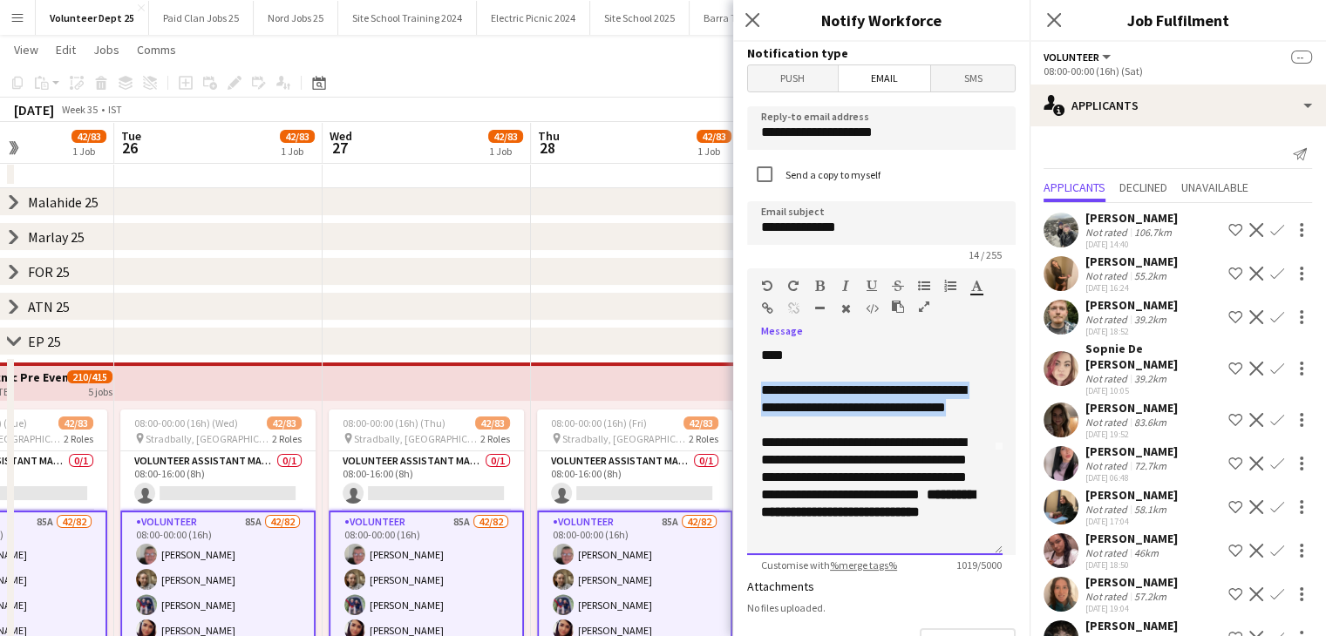
drag, startPoint x: 966, startPoint y: 414, endPoint x: 747, endPoint y: 391, distance: 219.9
click at [747, 391] on div "**********" at bounding box center [874, 450] width 255 height 209
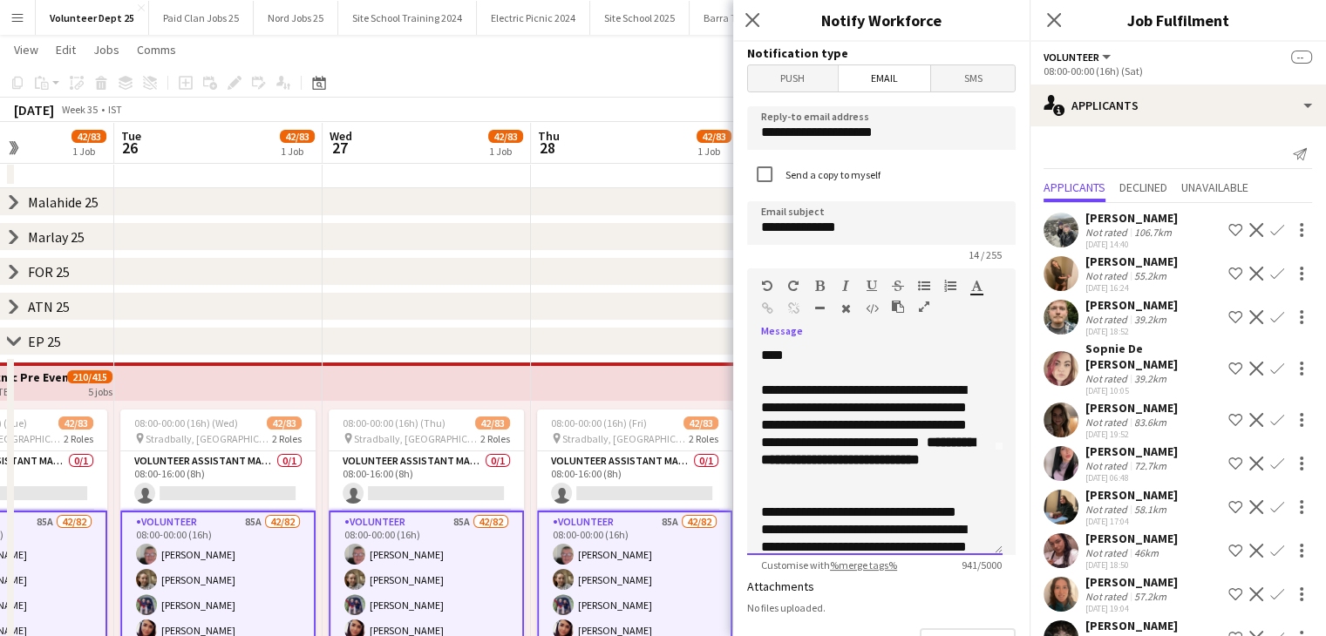
scroll to position [485, 0]
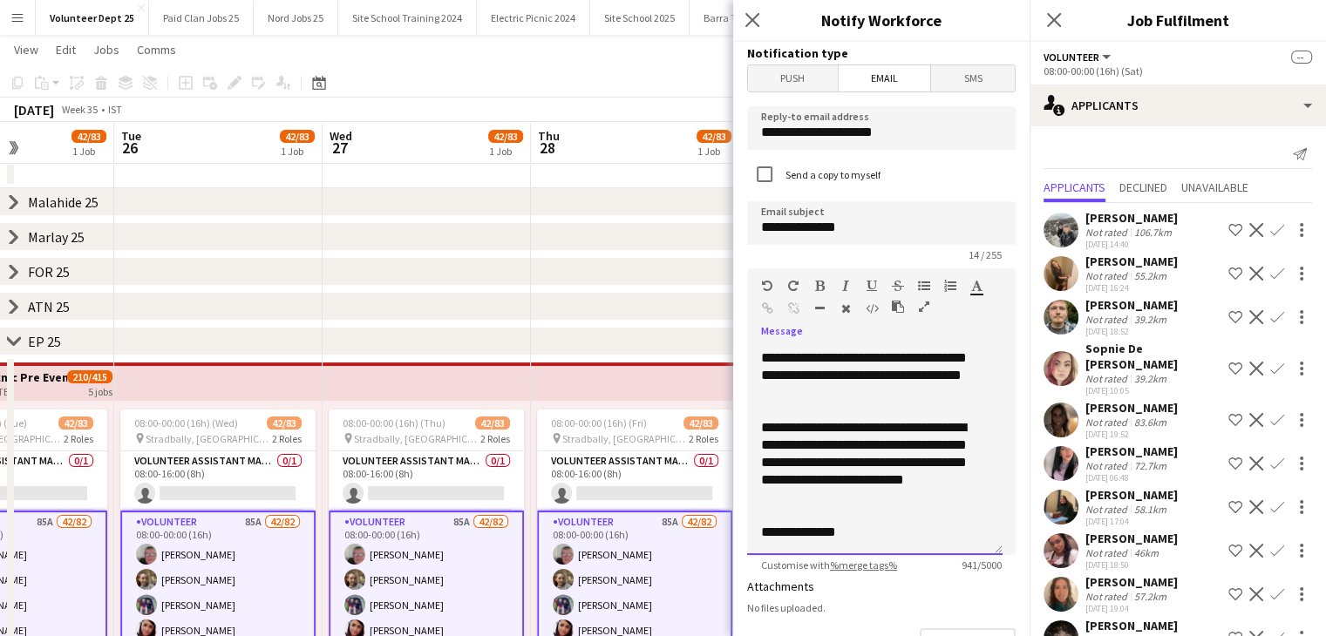
click at [858, 392] on div "**********" at bounding box center [868, 367] width 214 height 70
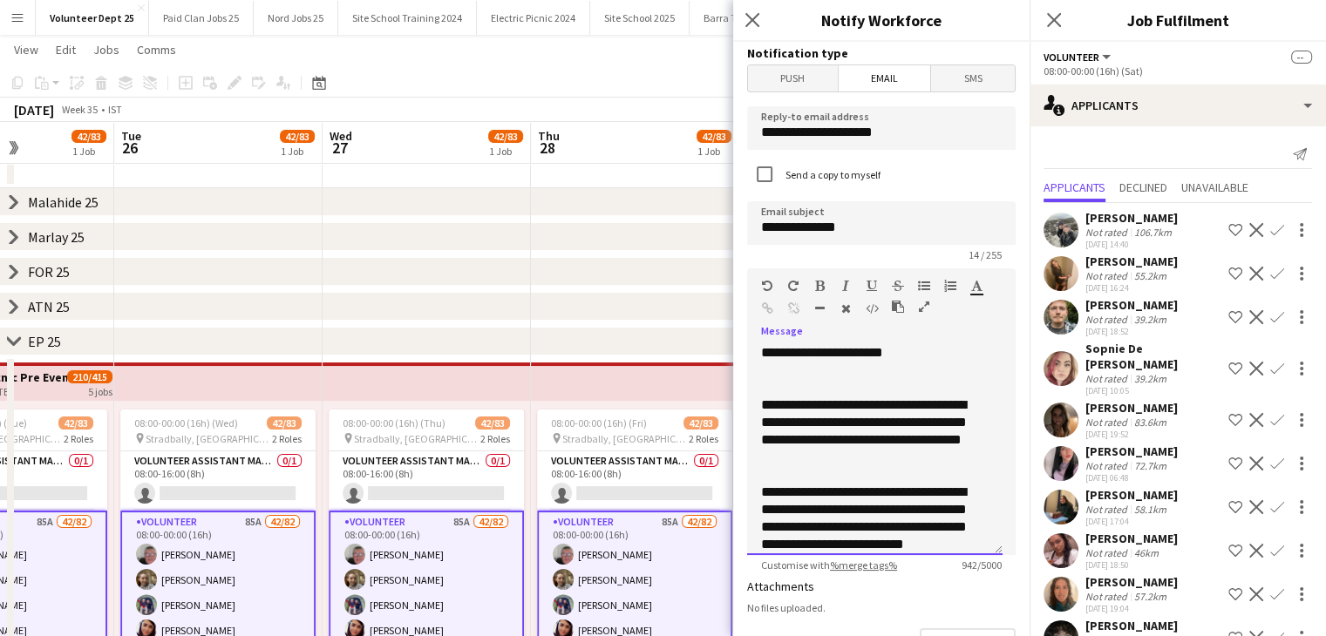
scroll to position [375, 0]
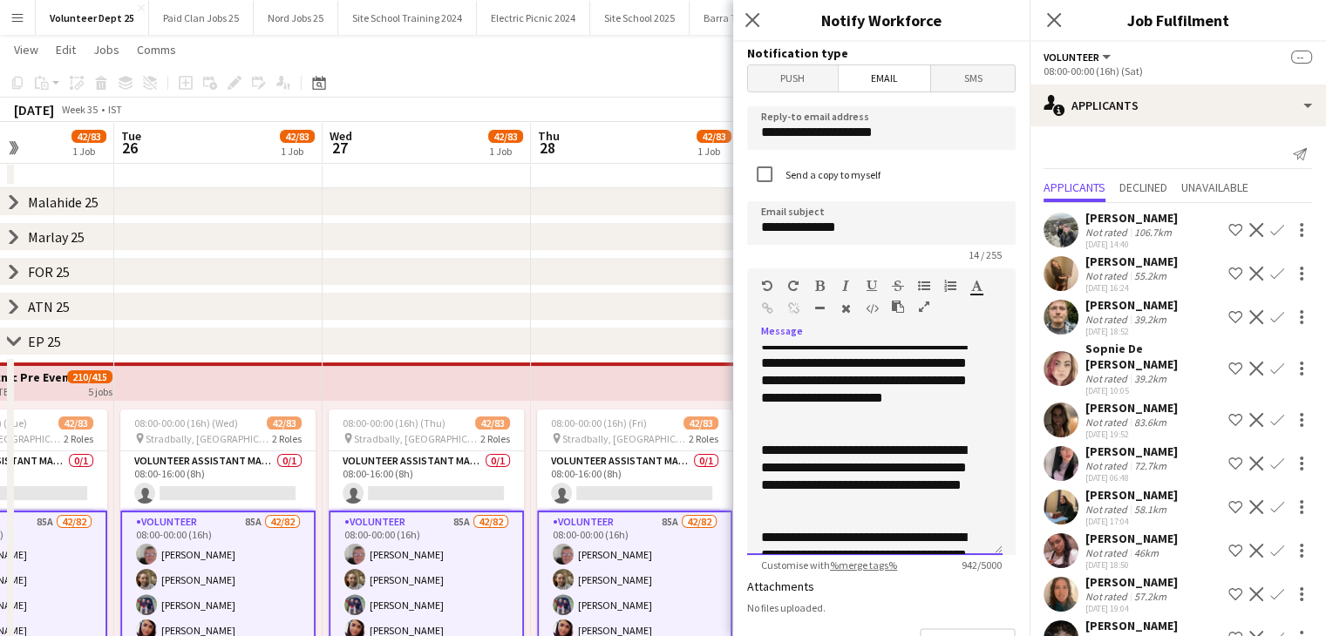
click at [903, 424] on div at bounding box center [874, 432] width 227 height 17
click at [904, 418] on div "**********" at bounding box center [868, 380] width 214 height 87
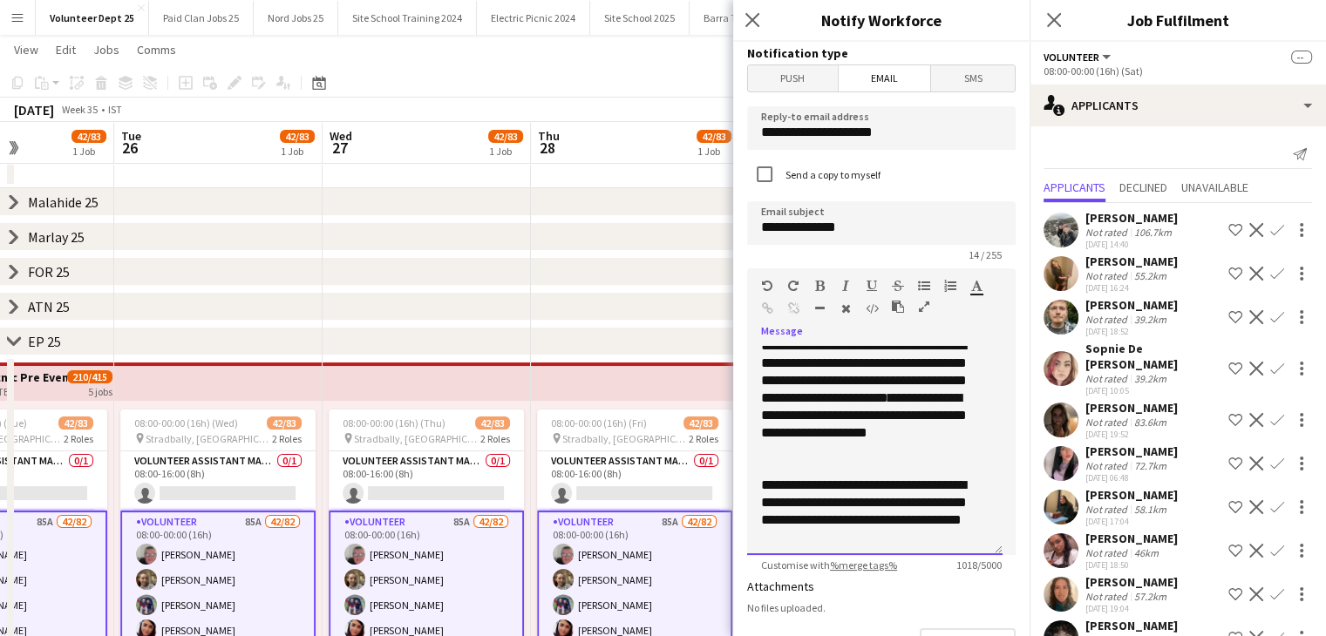
click at [879, 413] on span "**********" at bounding box center [864, 415] width 206 height 48
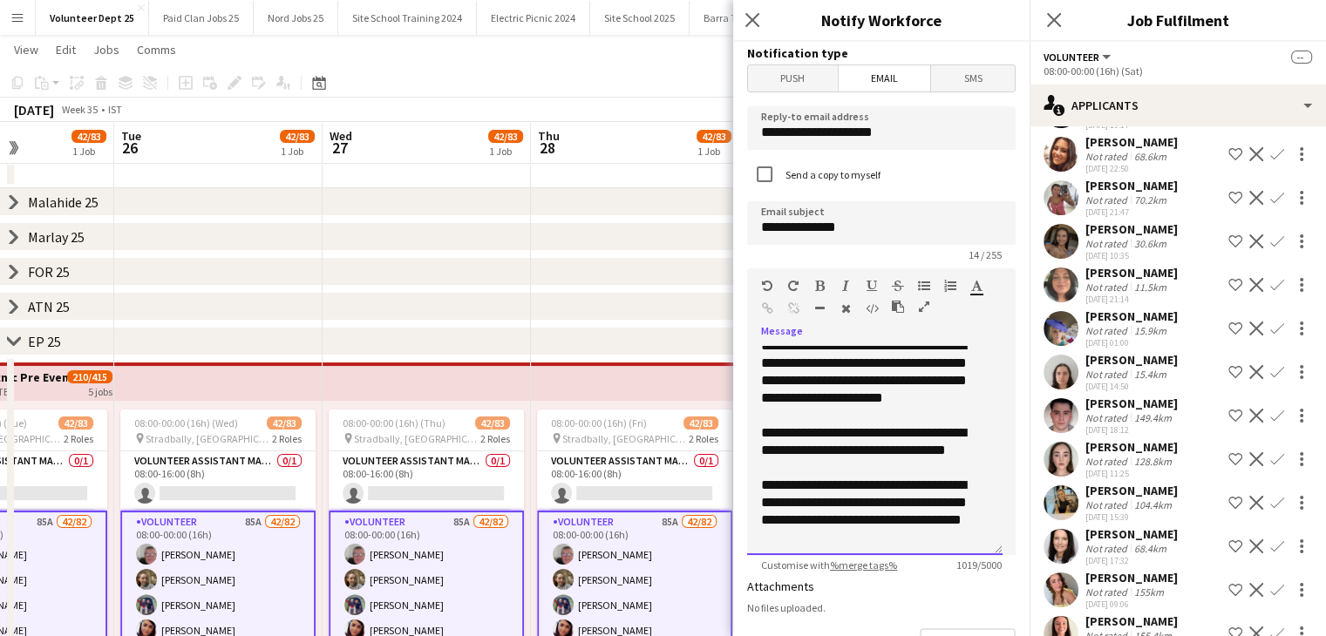
scroll to position [2729, 0]
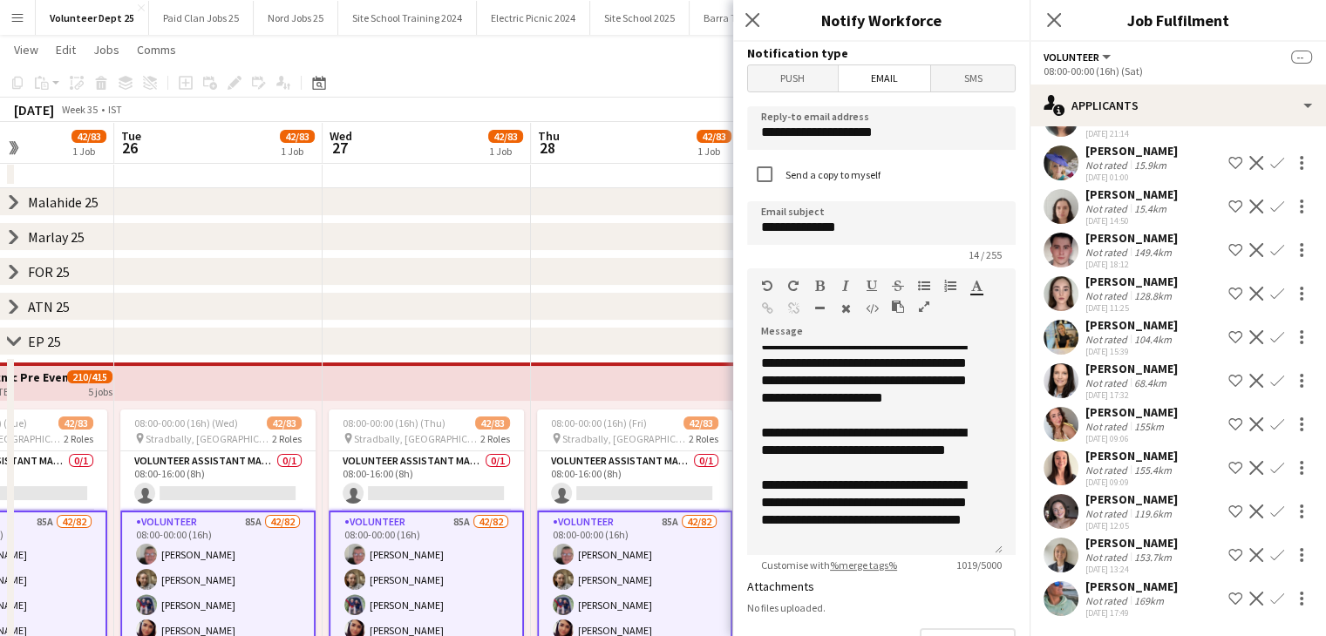
click at [1270, 599] on app-icon "Confirm" at bounding box center [1277, 599] width 14 height 14
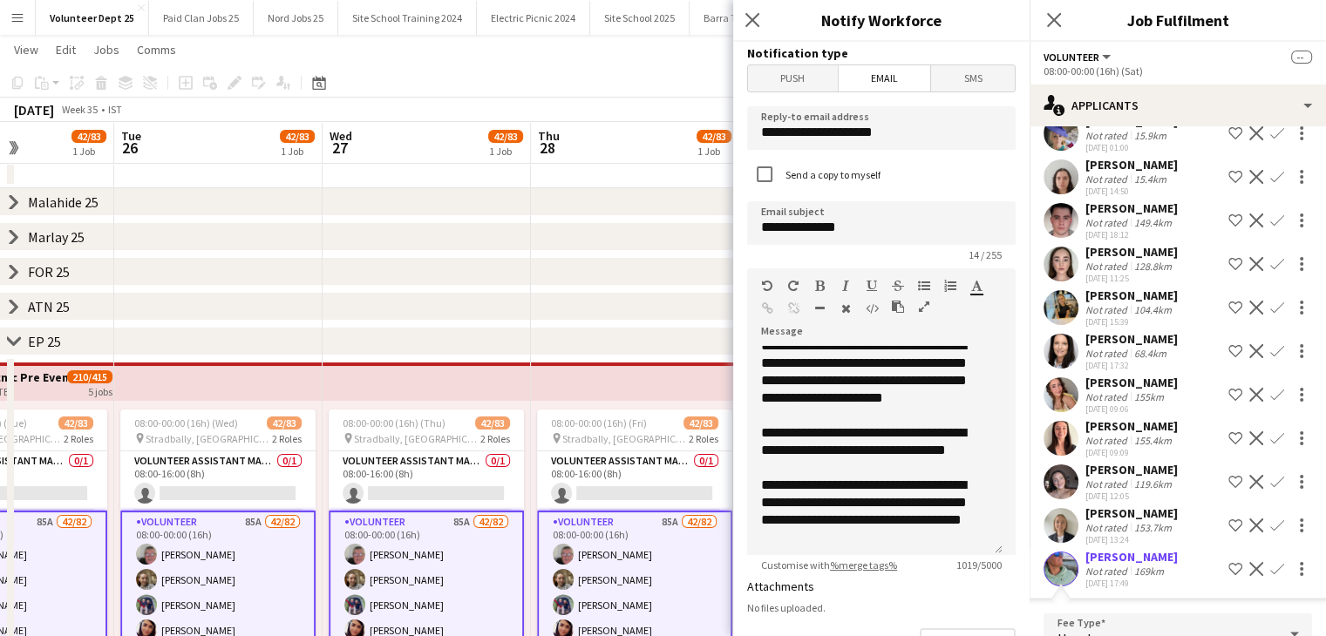
scroll to position [3023, 0]
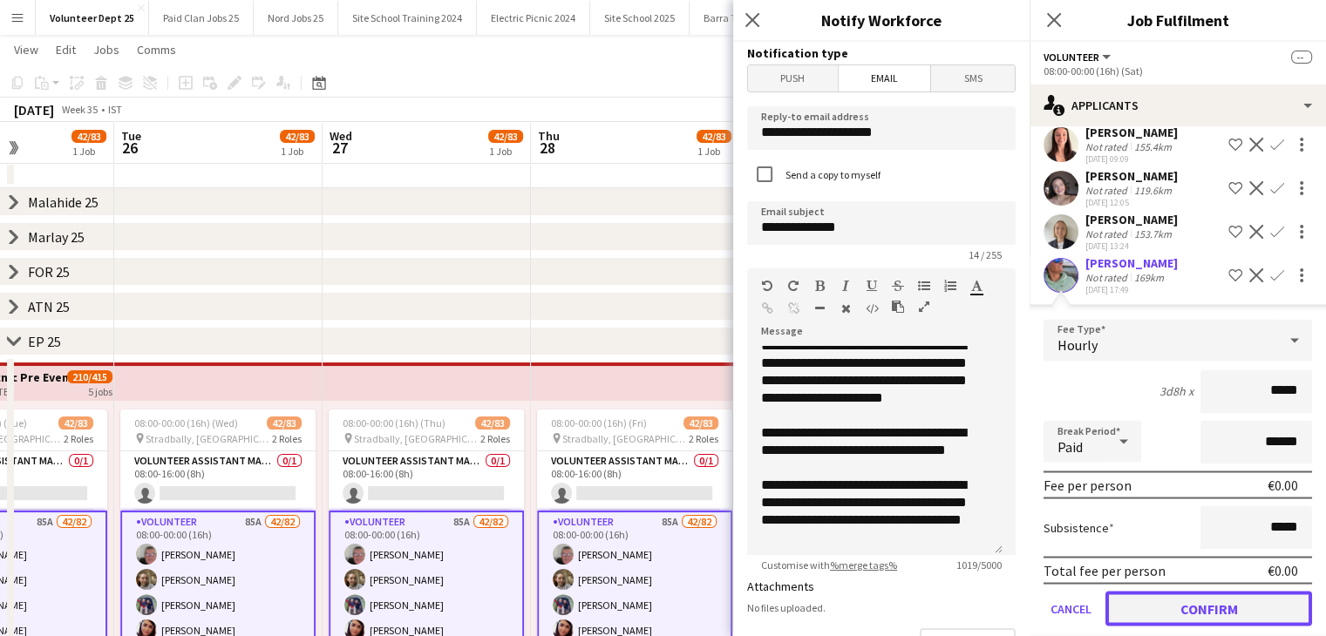
click at [1212, 626] on button "Confirm" at bounding box center [1208, 608] width 207 height 35
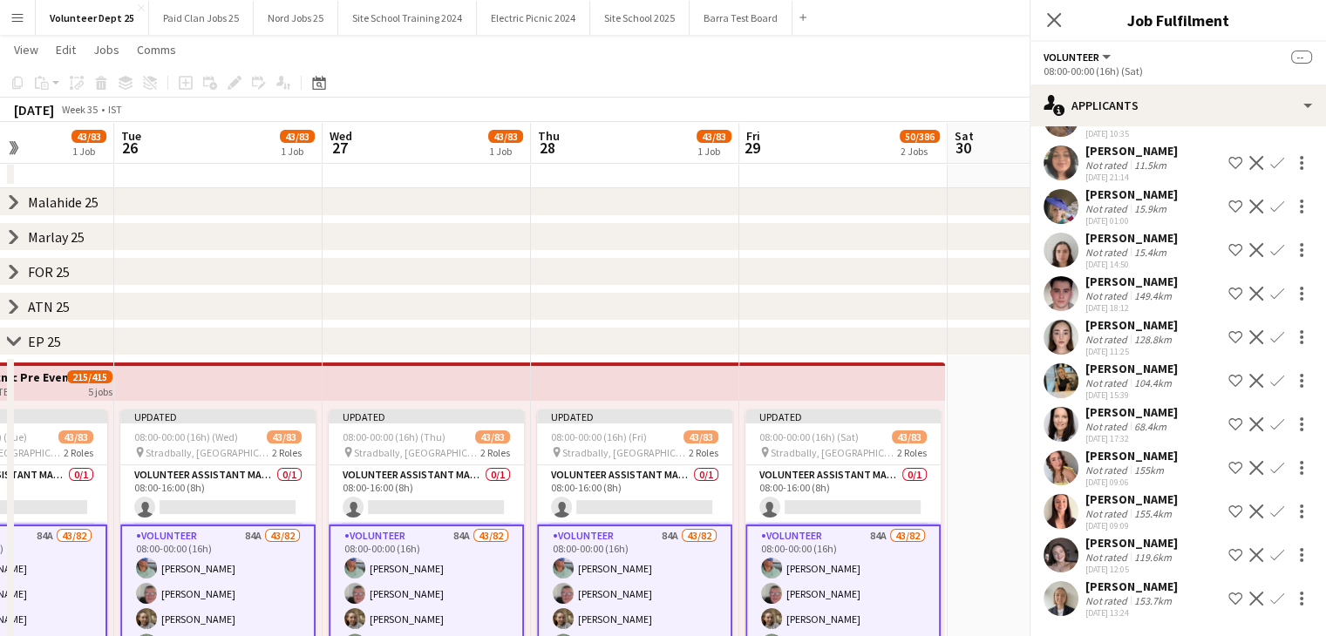
scroll to position [2685, 0]
click at [378, 367] on app-top-bar at bounding box center [426, 382] width 208 height 38
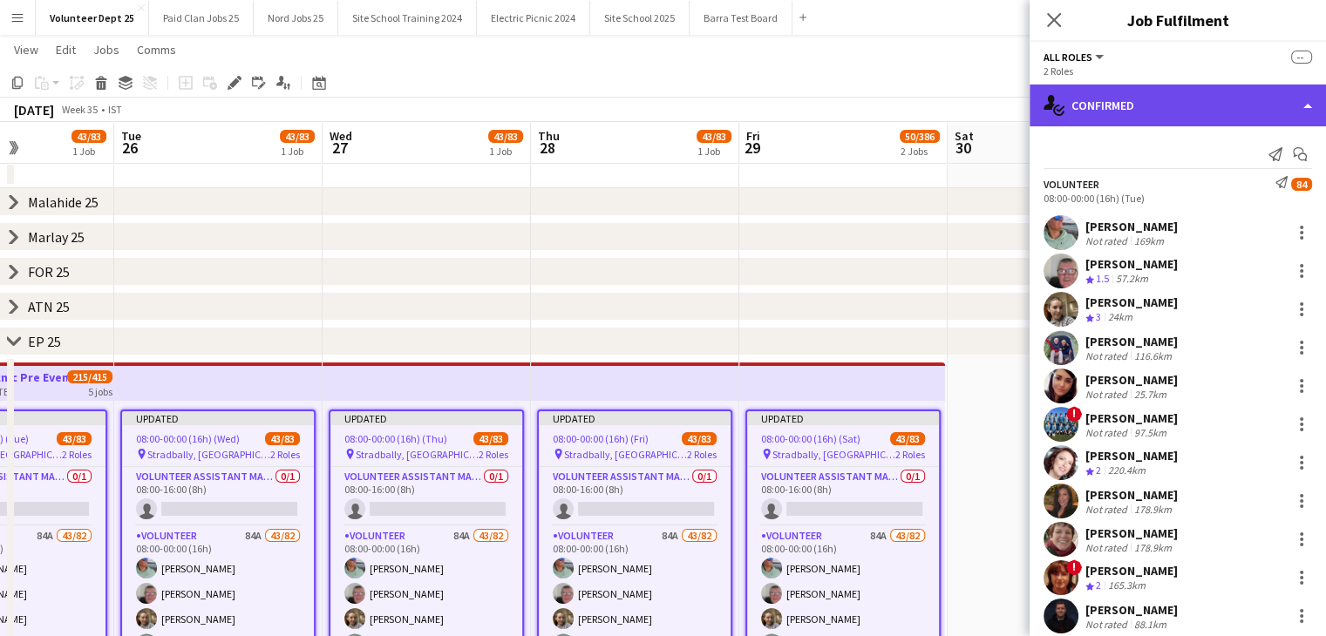
click at [1146, 96] on div "single-neutral-actions-check-2 Confirmed" at bounding box center [1177, 106] width 296 height 42
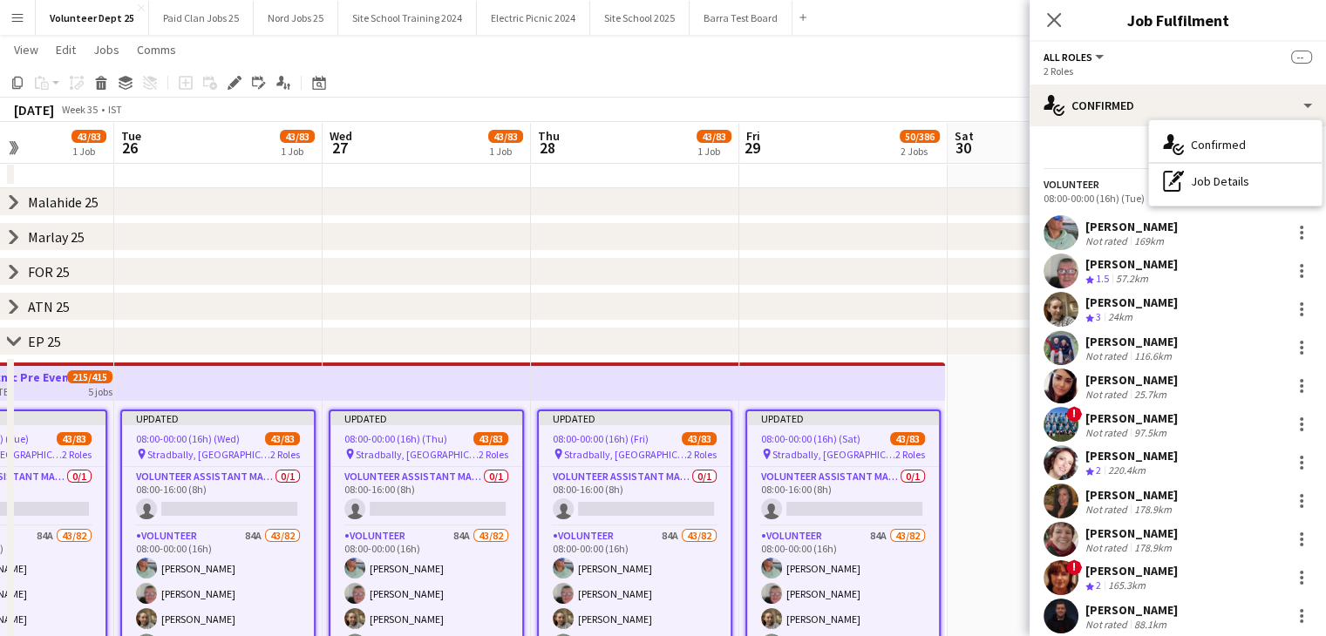
click at [1077, 145] on div "Send notification Start chat" at bounding box center [1177, 154] width 268 height 29
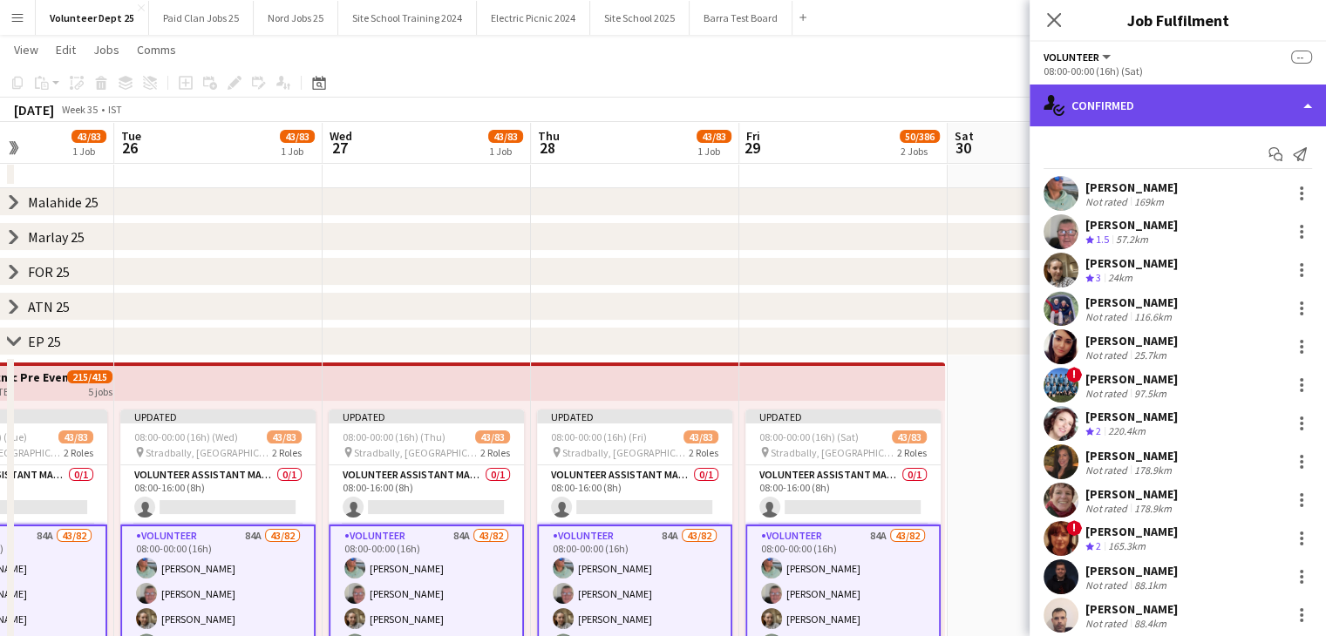
click at [1119, 105] on div "single-neutral-actions-check-2 Confirmed" at bounding box center [1177, 106] width 296 height 42
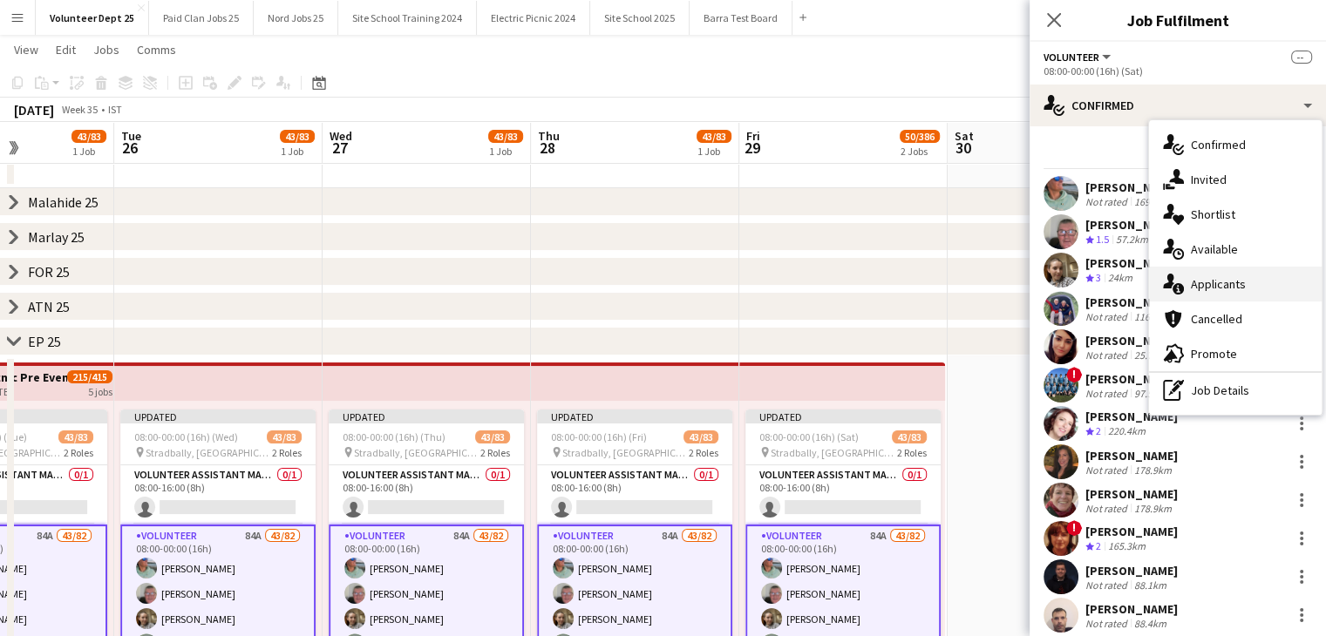
click at [1255, 289] on div "single-neutral-actions-information Applicants" at bounding box center [1235, 284] width 173 height 35
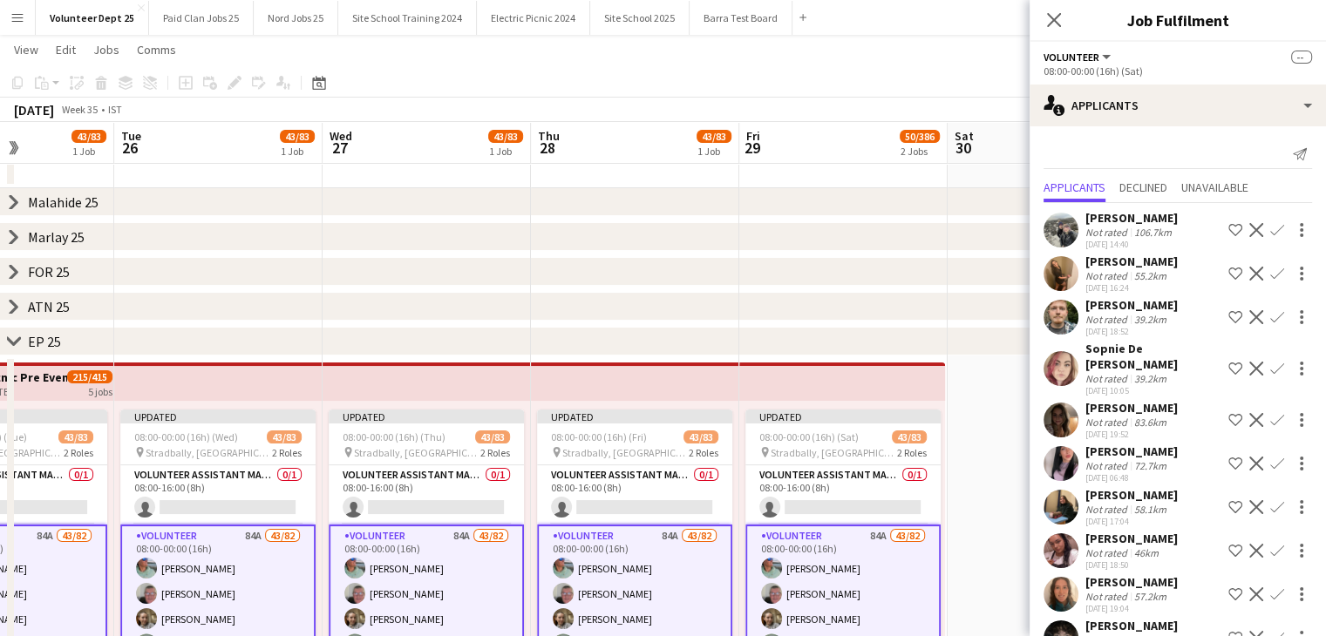
click at [1295, 153] on app-icon "Send notification" at bounding box center [1299, 154] width 24 height 24
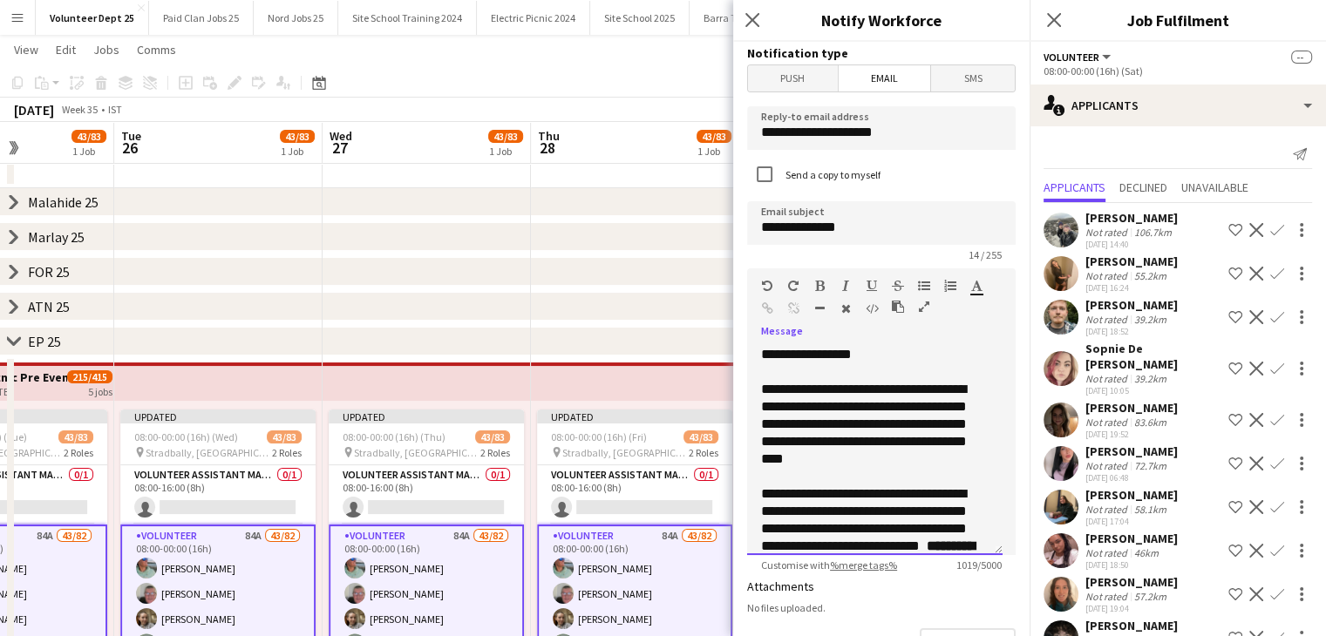
click at [791, 473] on div at bounding box center [874, 476] width 227 height 17
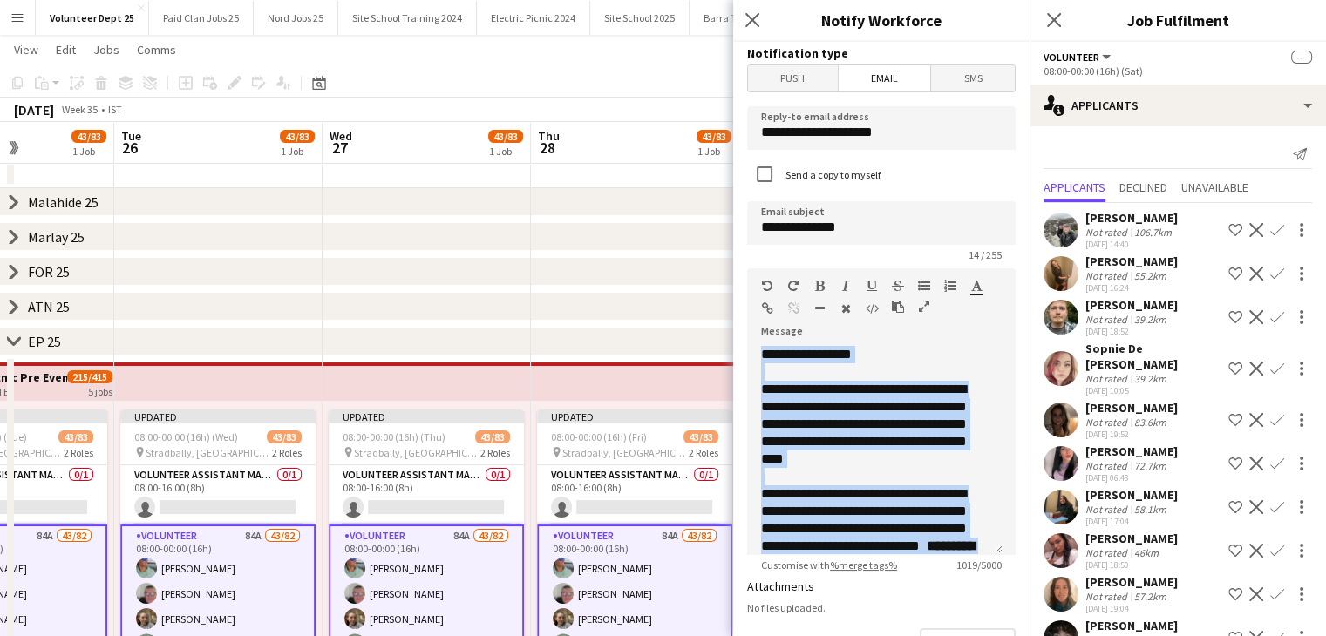
click at [409, 377] on app-top-bar at bounding box center [426, 382] width 208 height 38
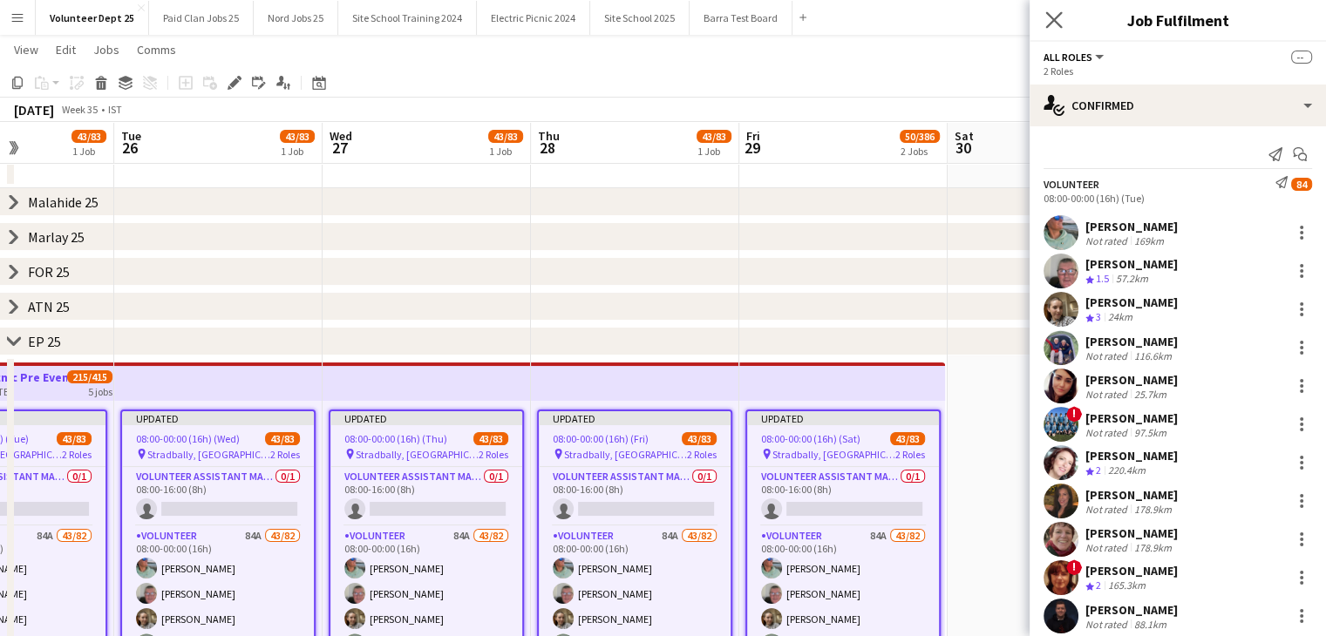
click at [1042, 18] on app-icon "Close pop-in" at bounding box center [1054, 20] width 25 height 25
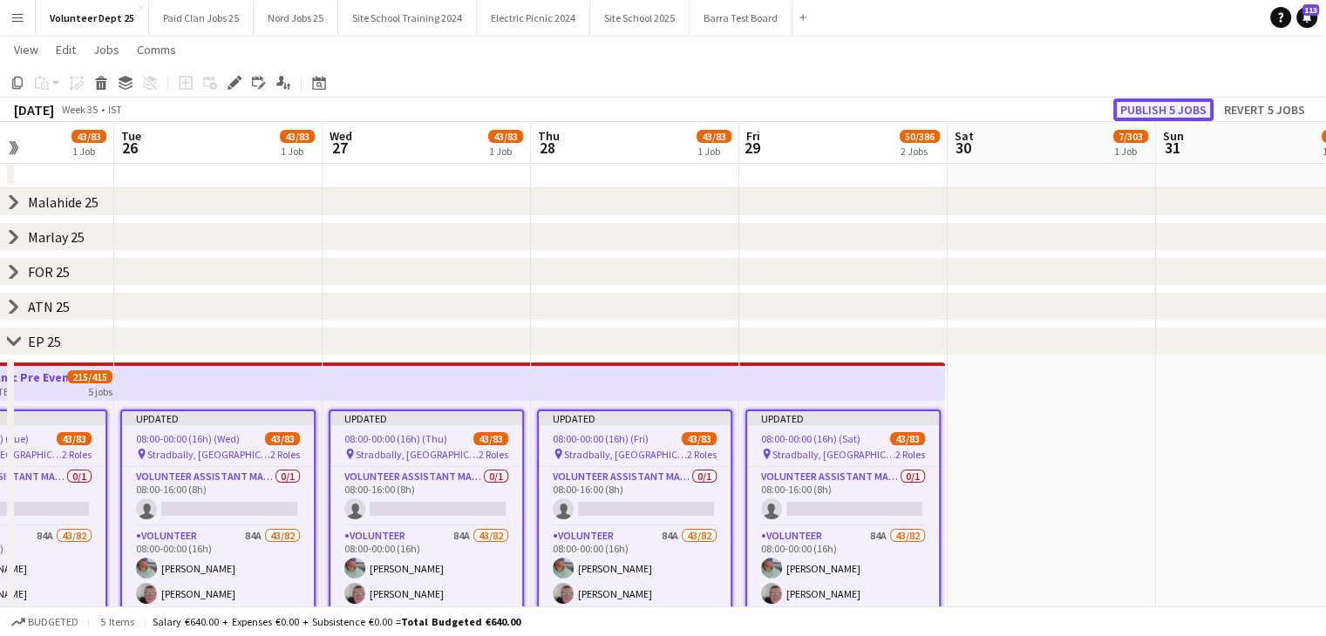
click at [1184, 108] on button "Publish 5 jobs" at bounding box center [1163, 109] width 100 height 23
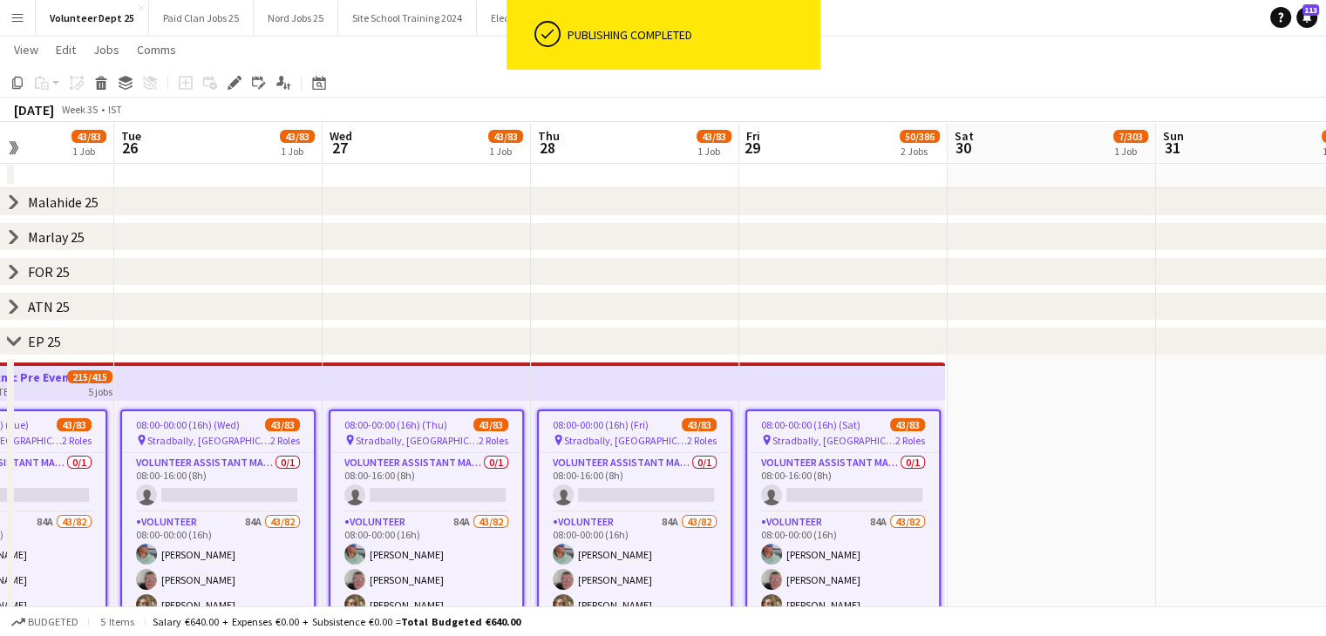
click at [499, 384] on app-top-bar at bounding box center [426, 382] width 208 height 38
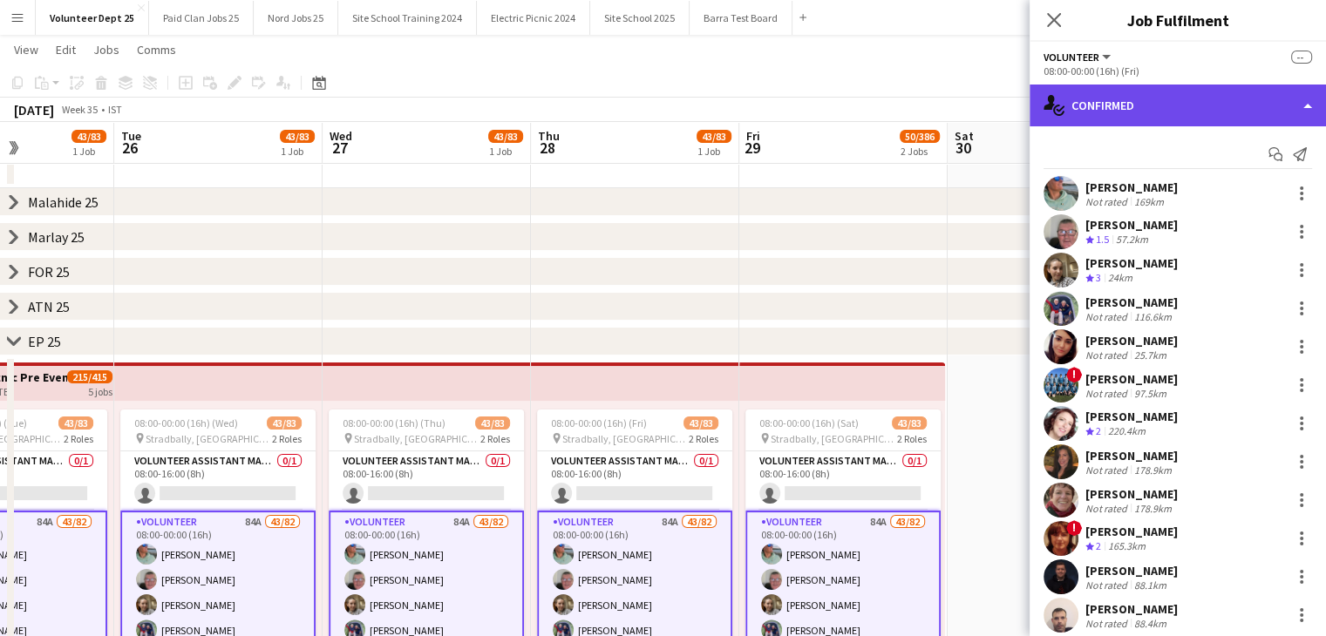
click at [1123, 109] on div "single-neutral-actions-check-2 Confirmed" at bounding box center [1177, 106] width 296 height 42
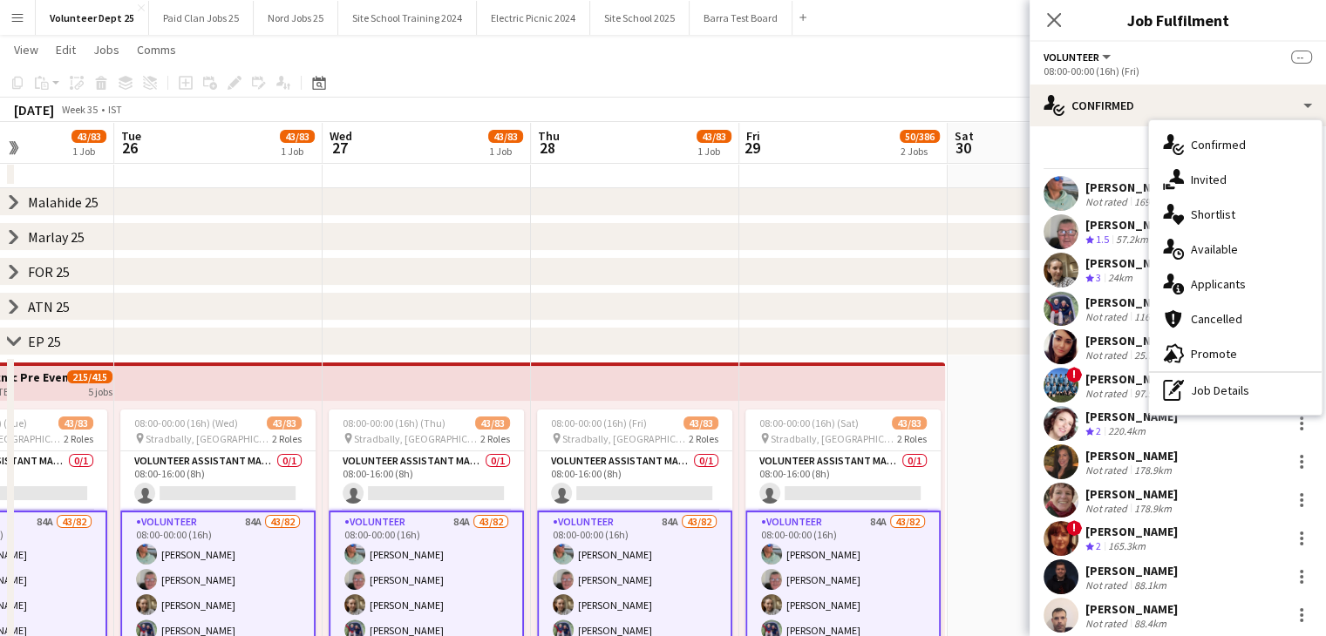
click at [1081, 146] on div "Start chat Send notification" at bounding box center [1177, 154] width 268 height 29
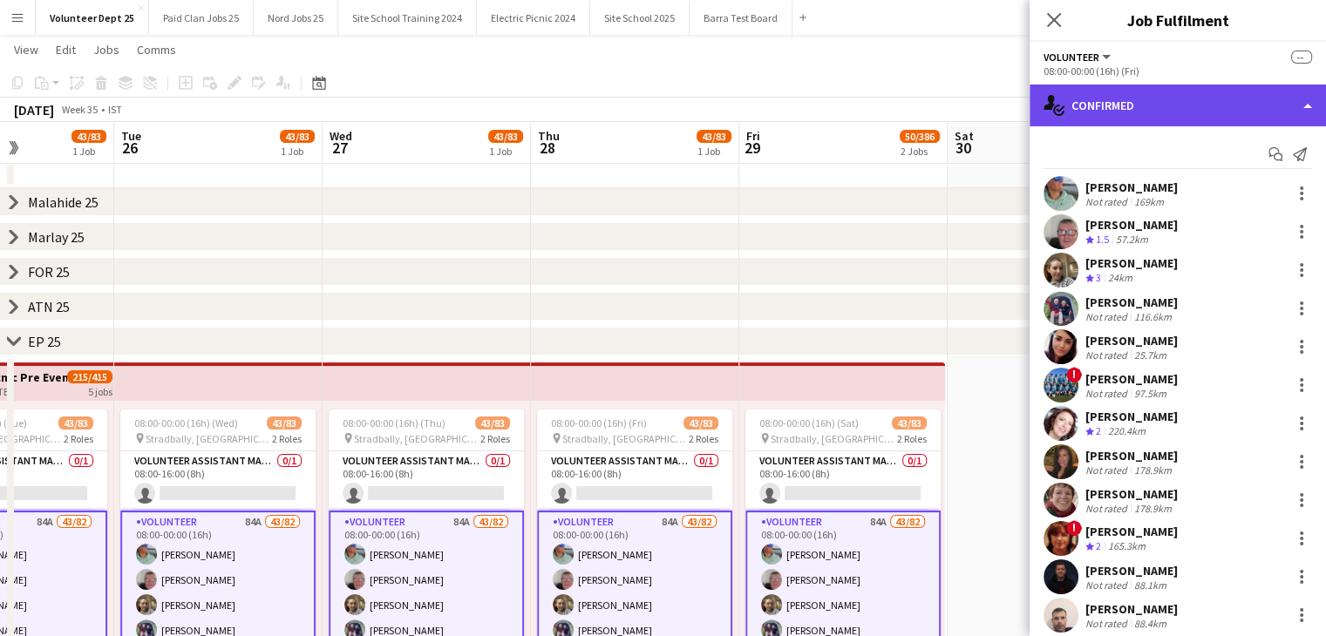
click at [1122, 112] on div "single-neutral-actions-check-2 Confirmed" at bounding box center [1177, 106] width 296 height 42
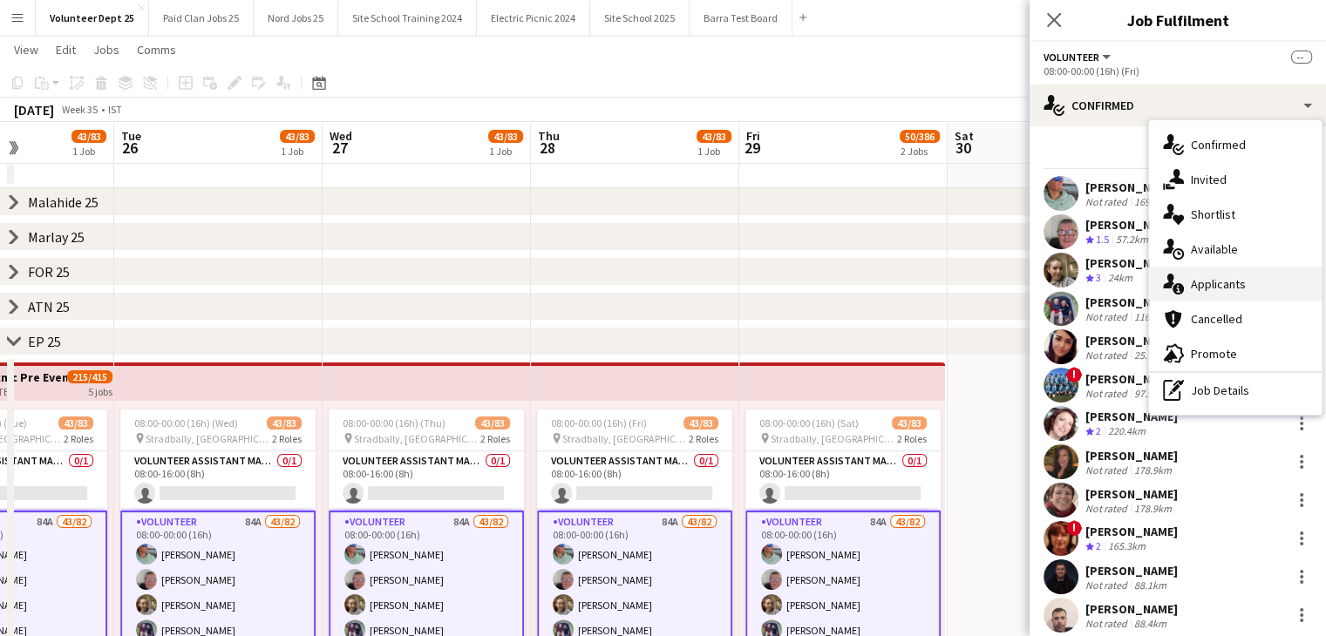
click at [1240, 286] on div "single-neutral-actions-information Applicants" at bounding box center [1235, 284] width 173 height 35
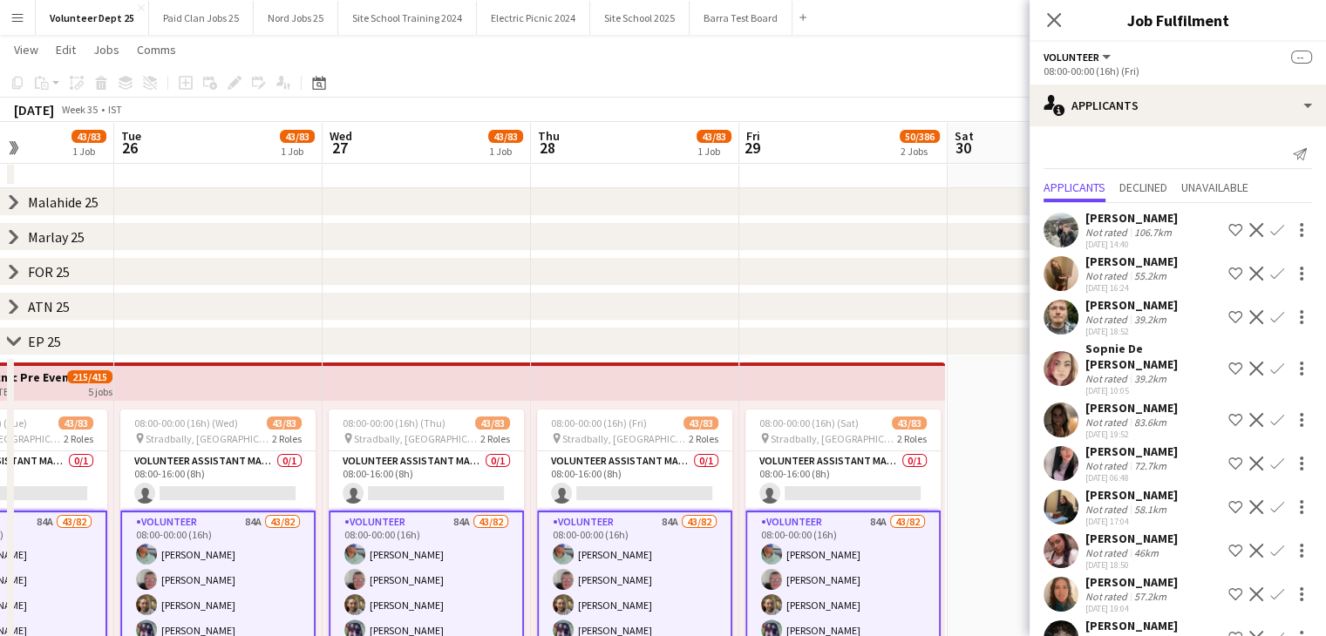
click at [1293, 157] on icon "Send notification" at bounding box center [1300, 154] width 14 height 14
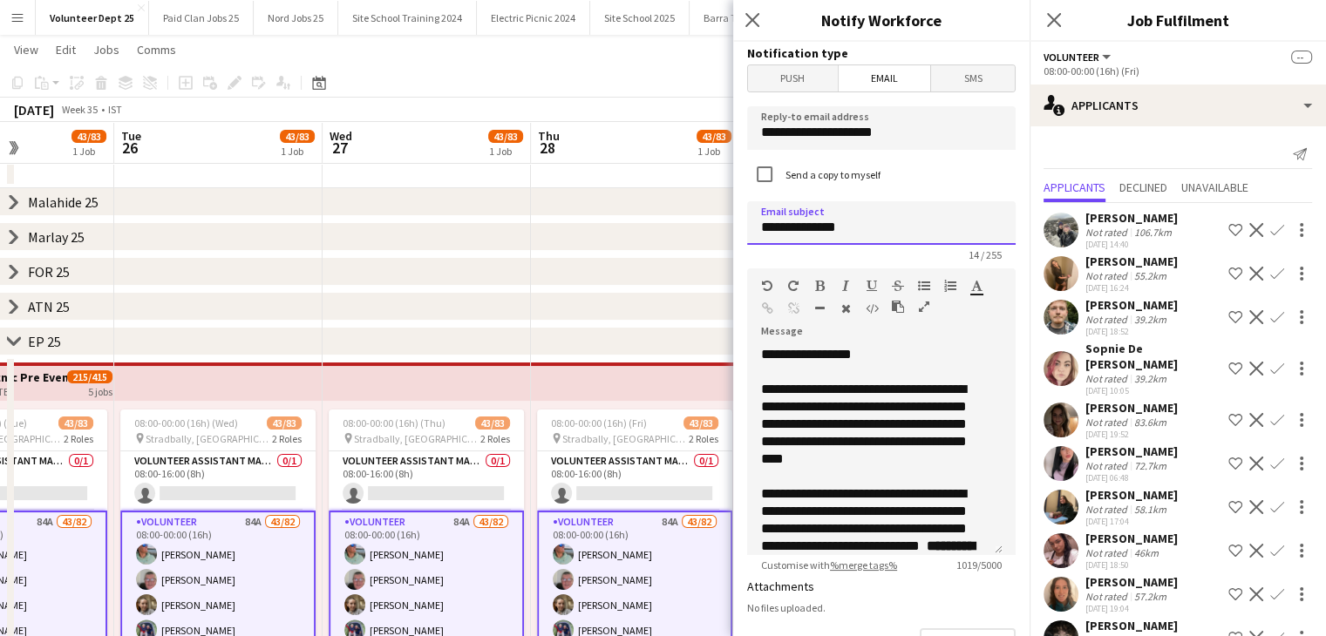
click at [881, 223] on input "**********" at bounding box center [881, 223] width 268 height 44
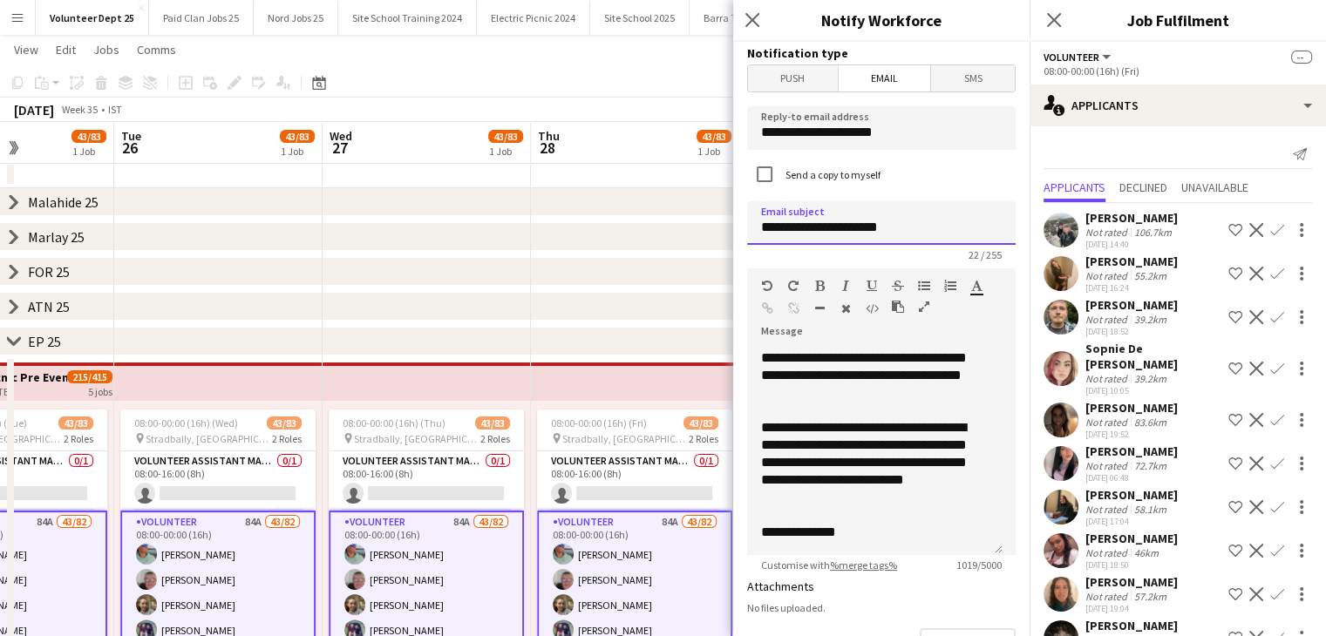
type input "**********"
click at [877, 544] on div "**********" at bounding box center [874, 450] width 255 height 209
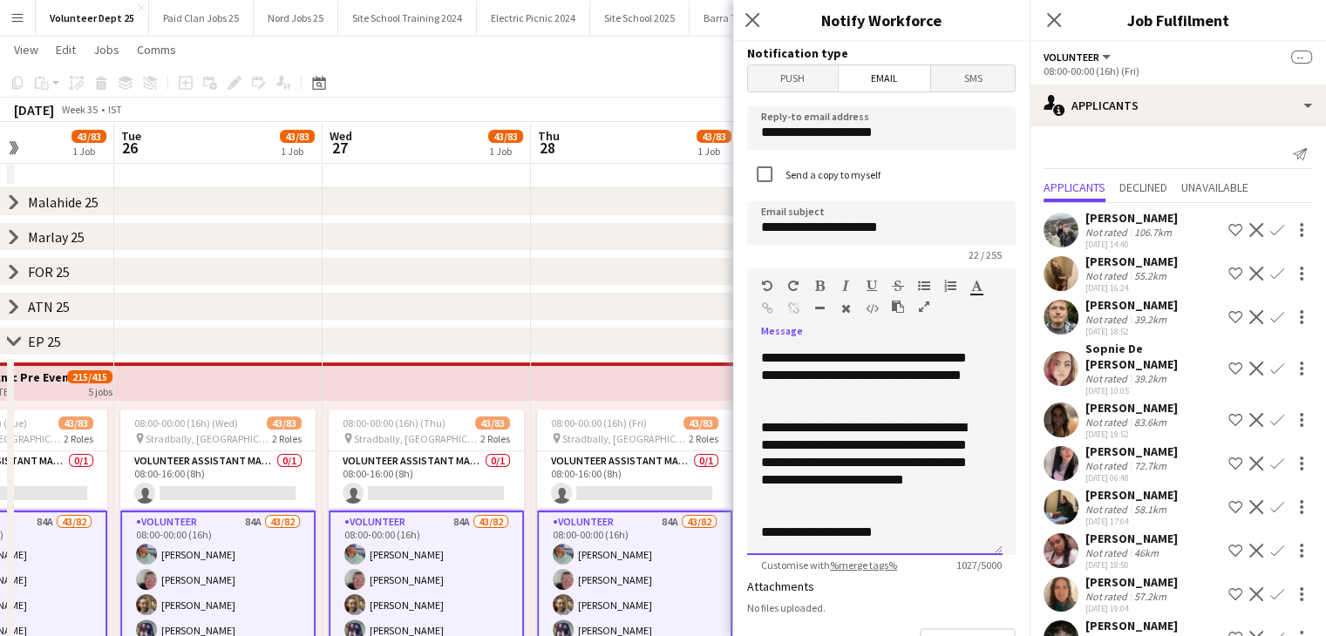
scroll to position [524, 0]
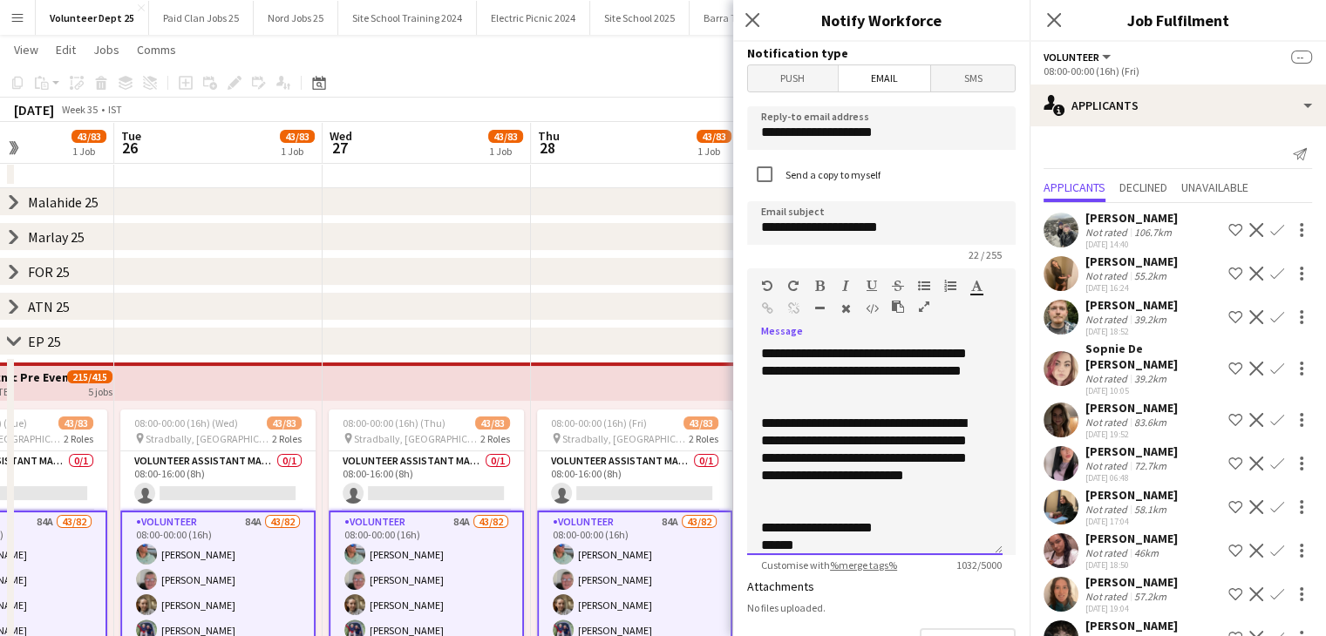
click at [887, 533] on div "**********" at bounding box center [868, 527] width 214 height 17
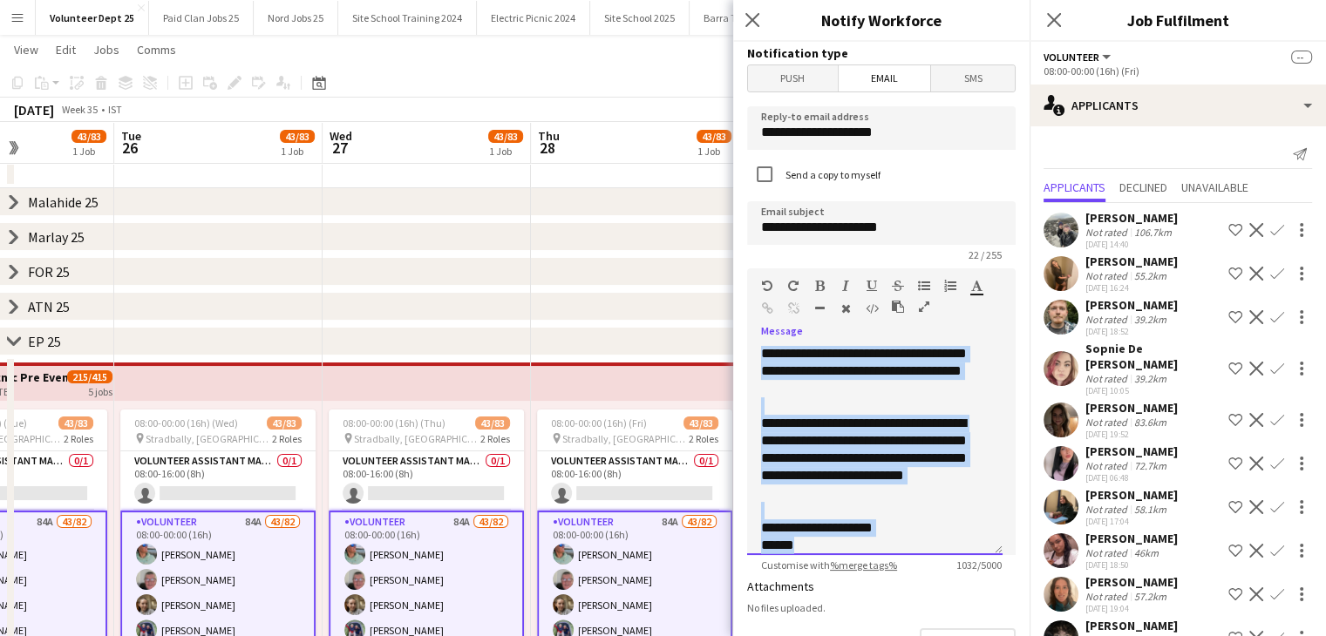
copy div "**********"
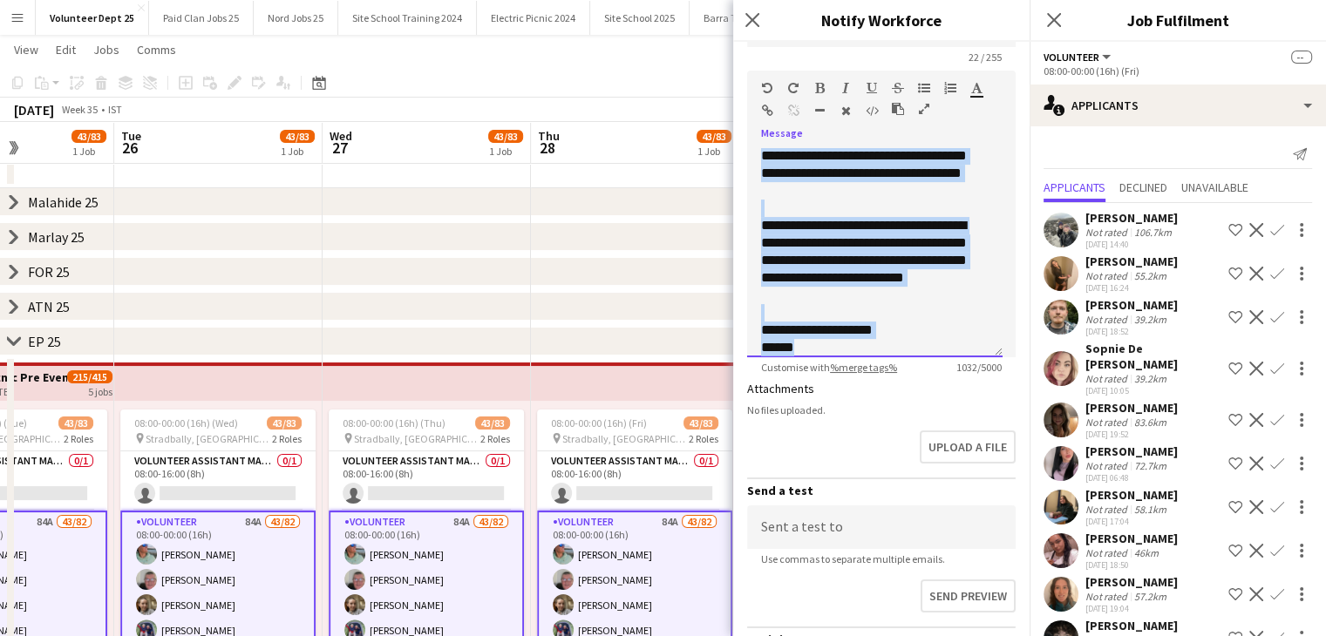
scroll to position [372, 0]
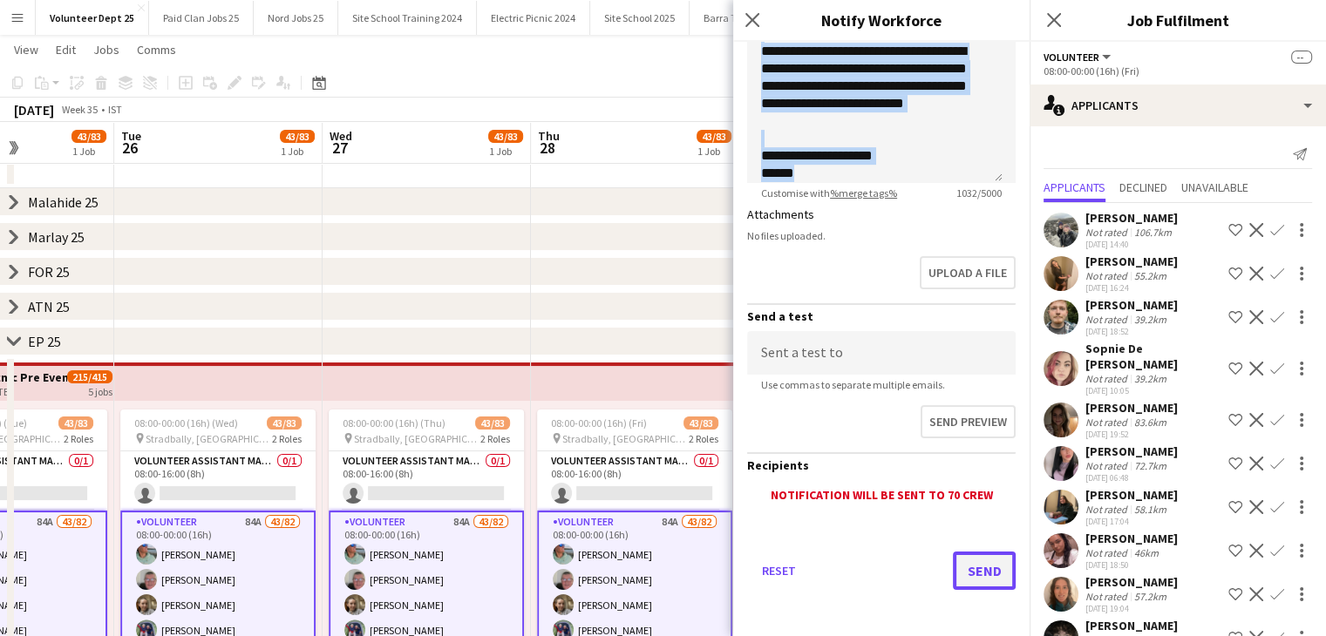
click at [968, 572] on button "Send" at bounding box center [984, 571] width 63 height 38
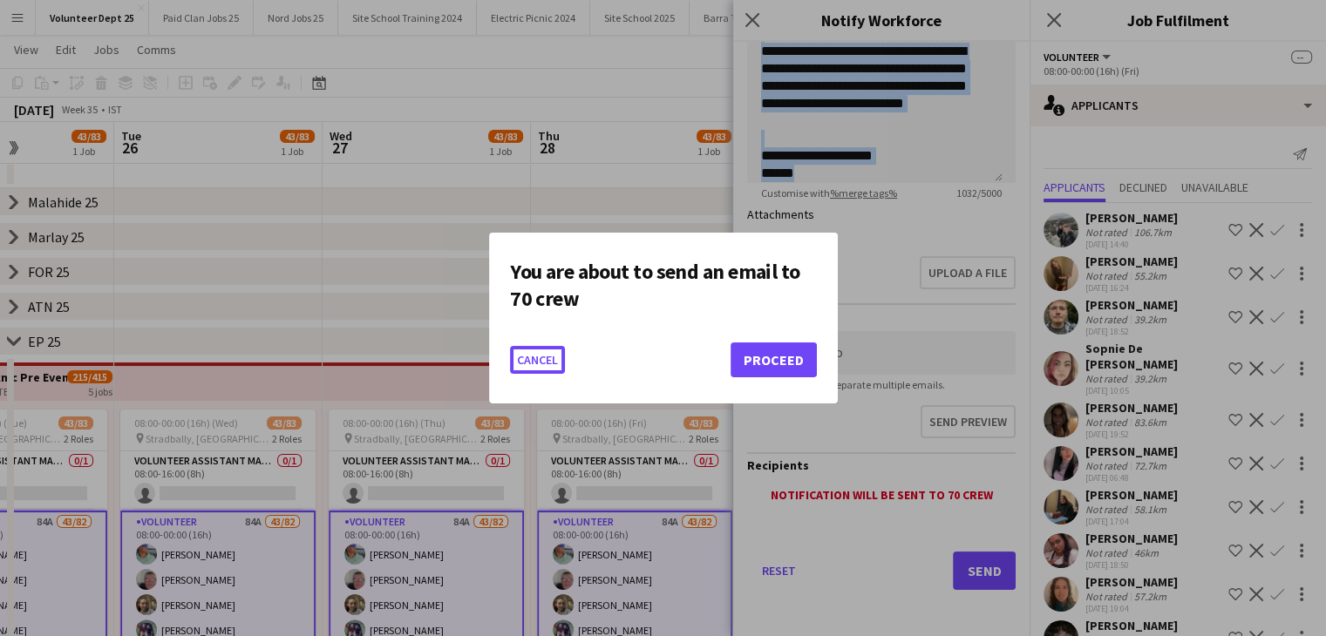
scroll to position [0, 0]
click at [546, 356] on button "Cancel" at bounding box center [537, 360] width 55 height 28
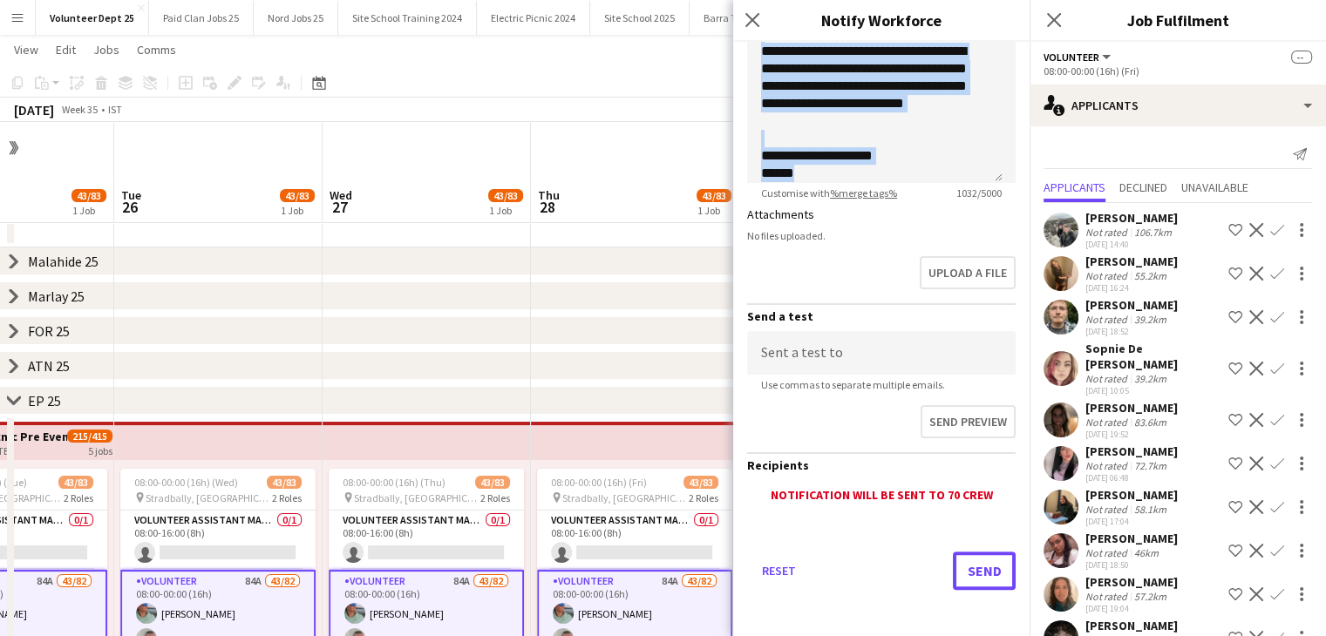
scroll to position [59, 0]
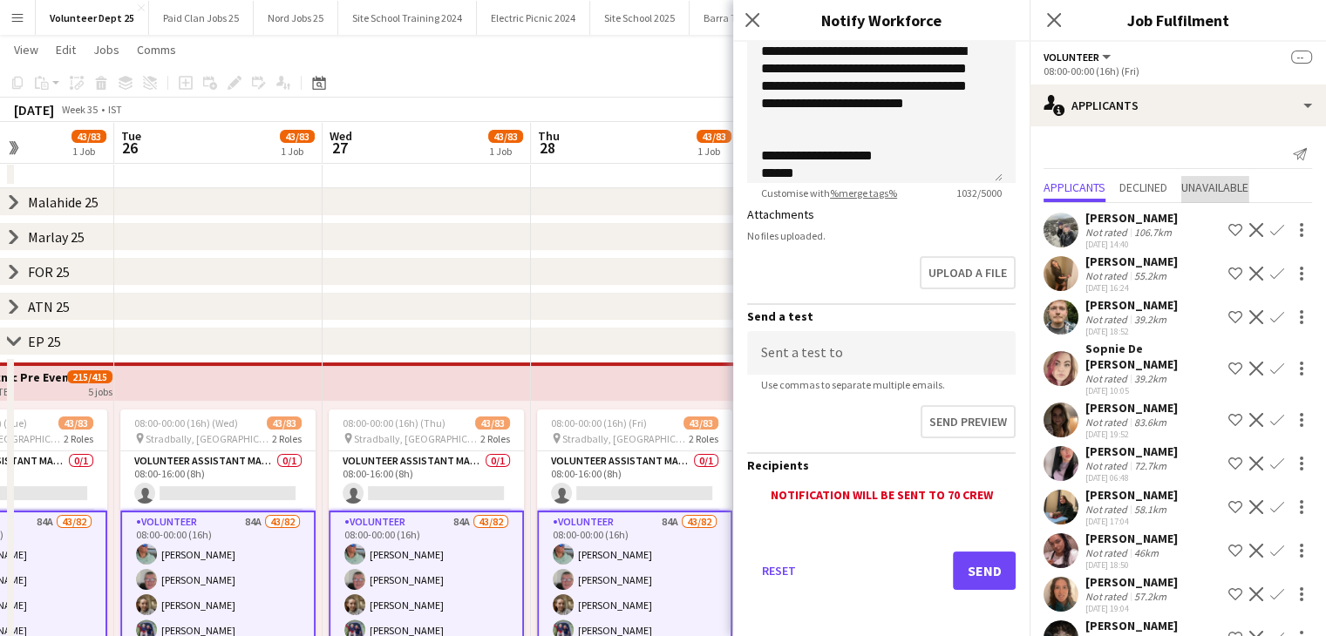
click at [1220, 189] on span "Unavailable" at bounding box center [1214, 187] width 67 height 12
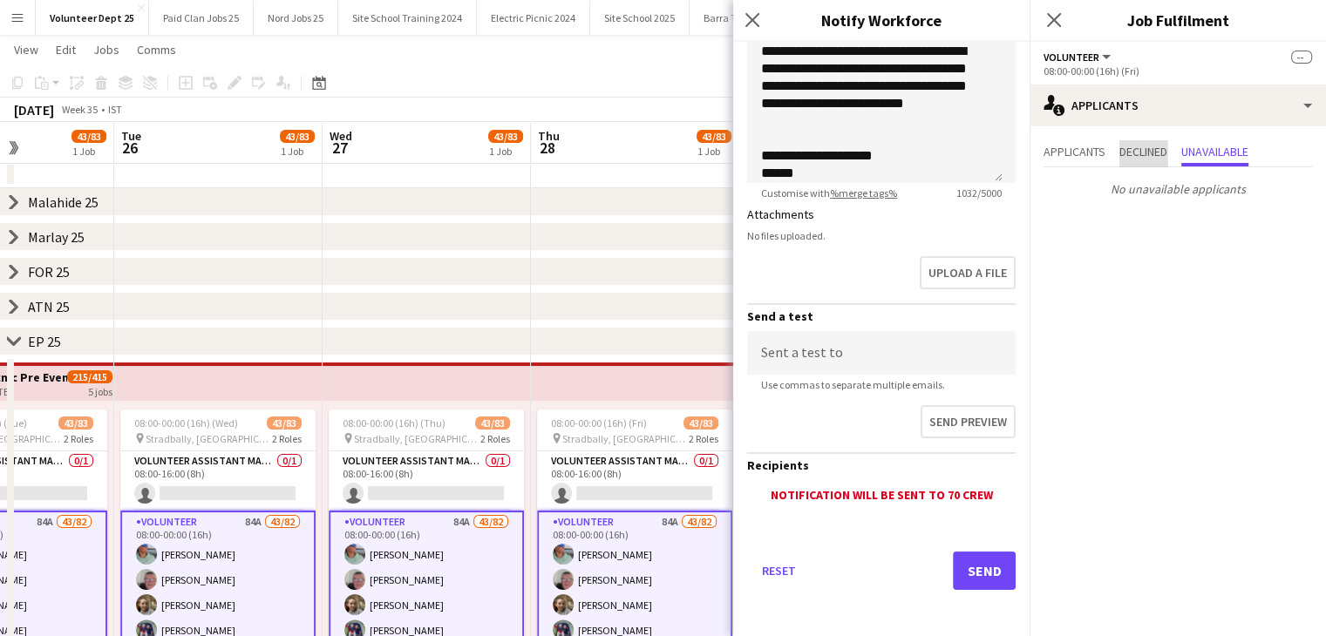
click at [1163, 149] on span "Declined" at bounding box center [1143, 152] width 48 height 12
click at [1080, 154] on span "Applicants" at bounding box center [1074, 152] width 62 height 12
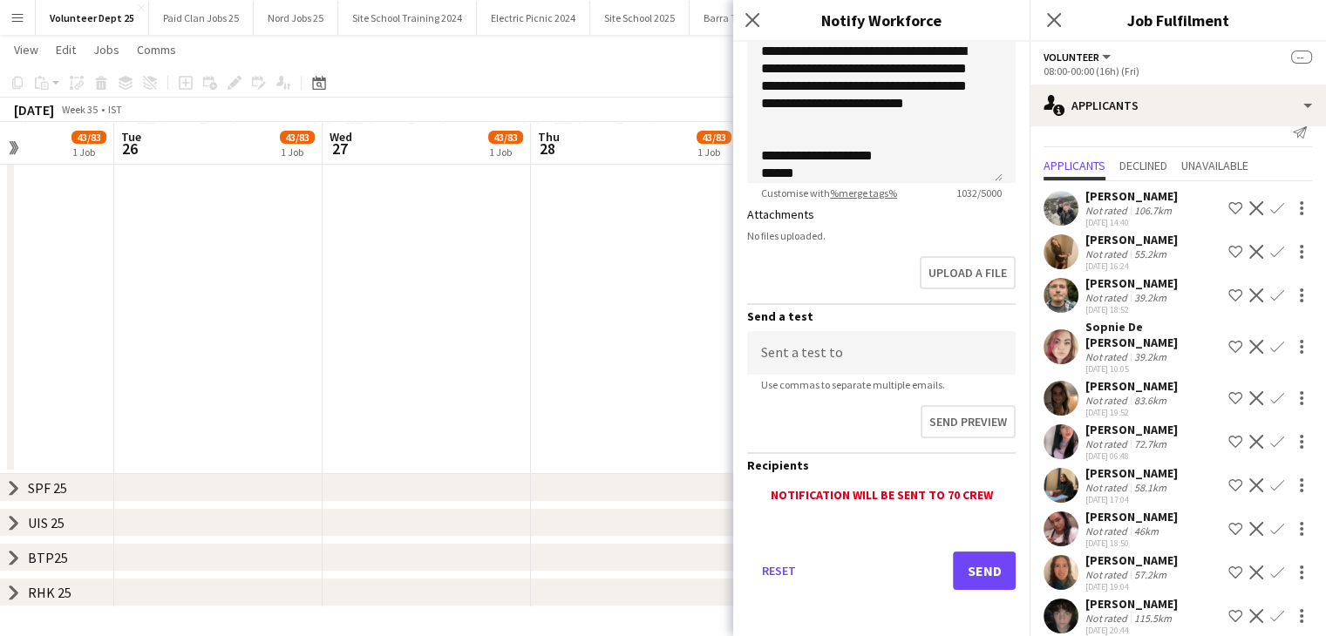
scroll to position [0, 0]
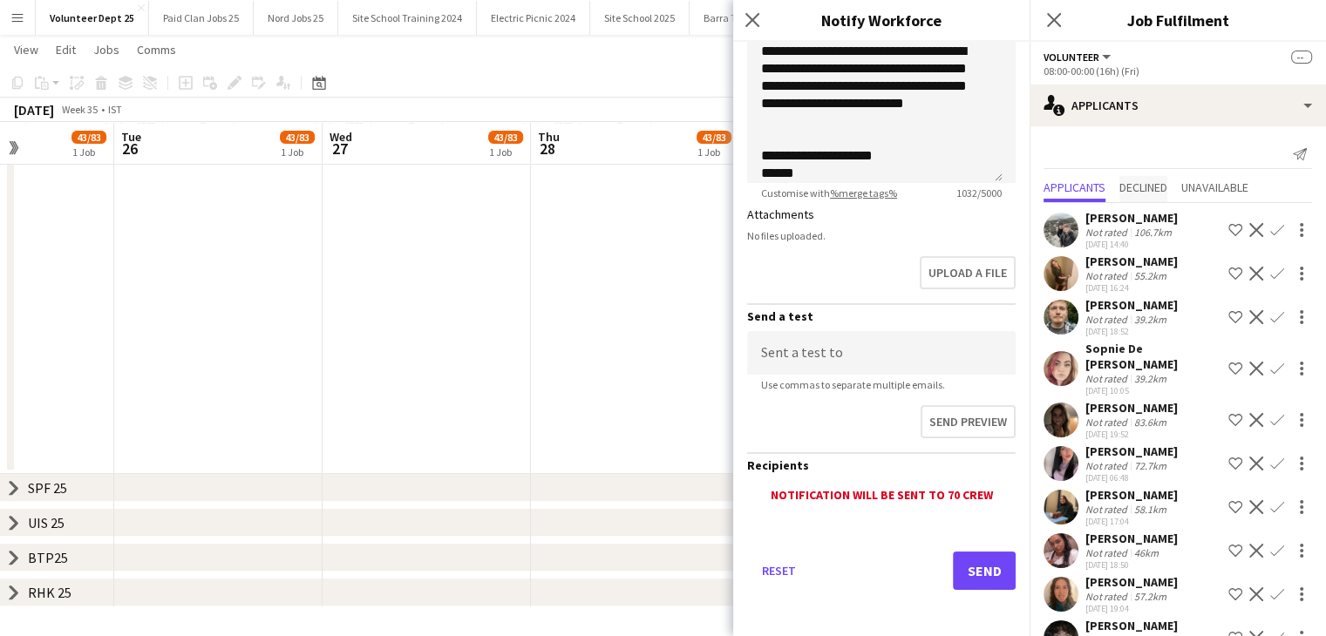
click at [1139, 184] on span "Declined" at bounding box center [1143, 187] width 48 height 12
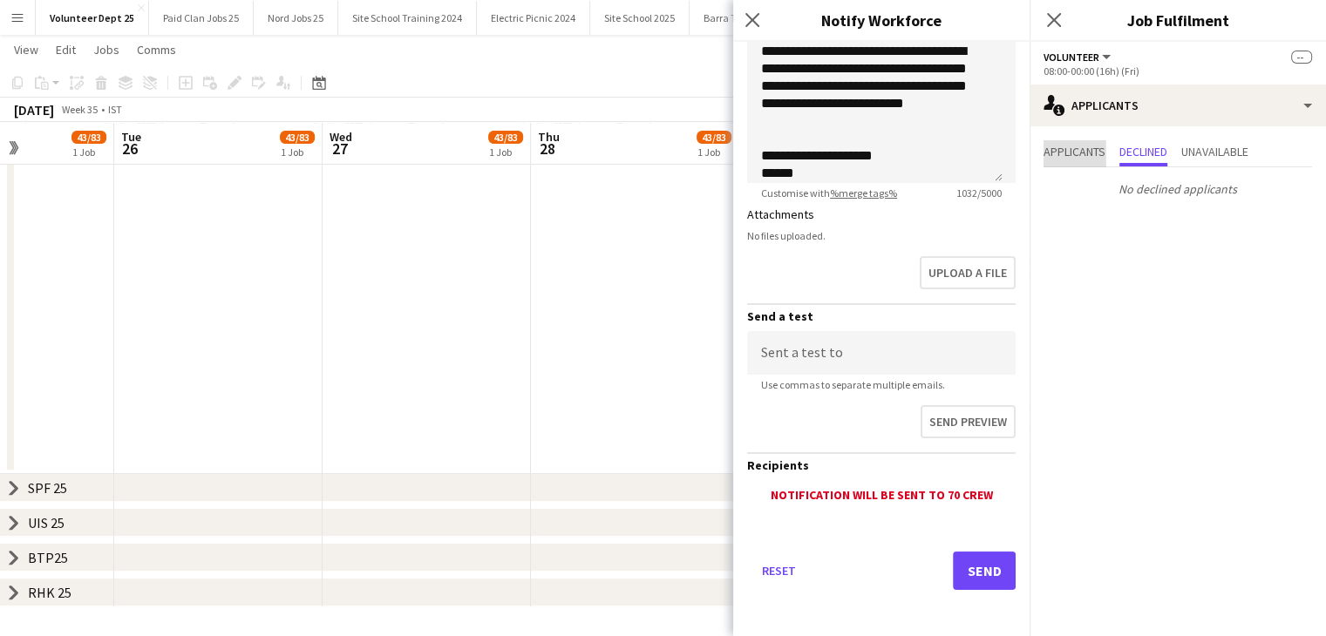
click at [1069, 146] on span "Applicants" at bounding box center [1074, 152] width 62 height 12
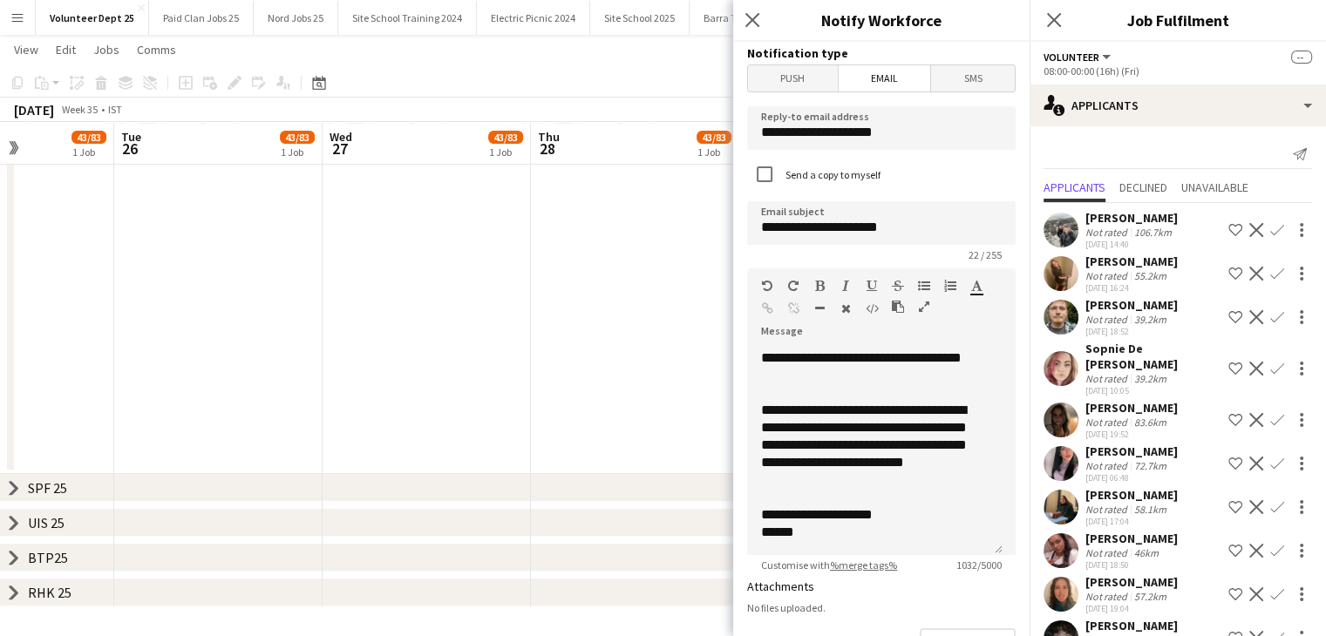
scroll to position [372, 0]
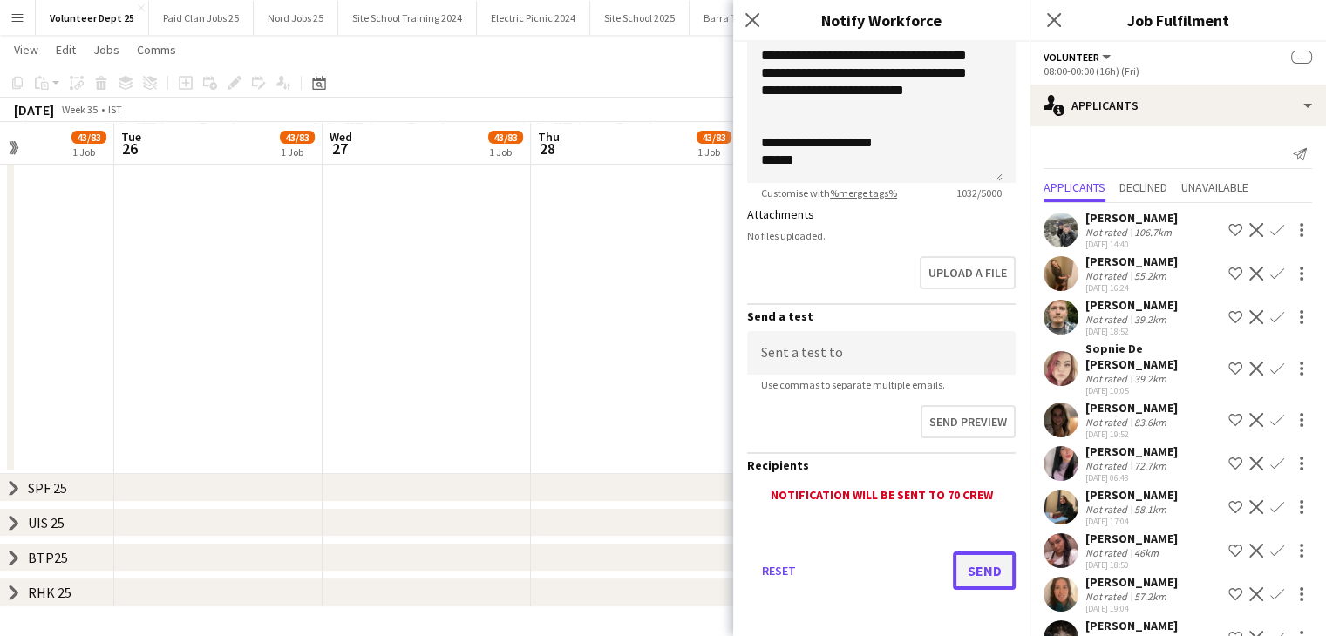
click at [969, 571] on button "Send" at bounding box center [984, 571] width 63 height 38
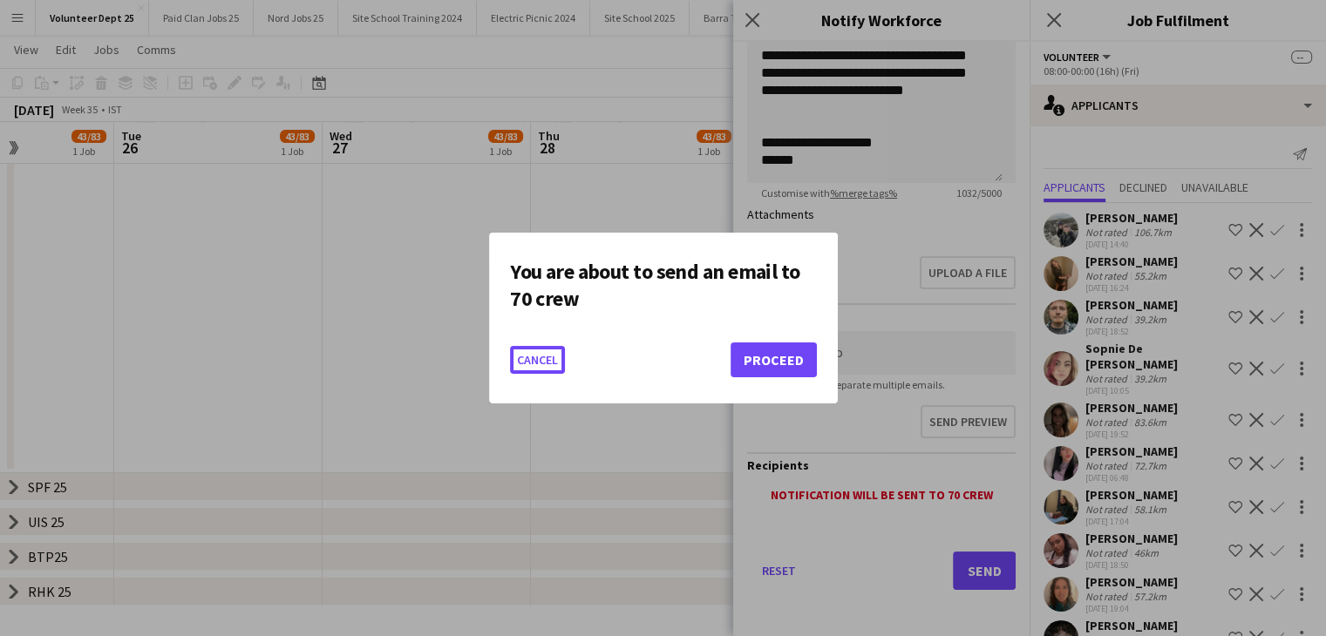
scroll to position [0, 0]
click at [770, 355] on button "Proceed" at bounding box center [773, 360] width 86 height 35
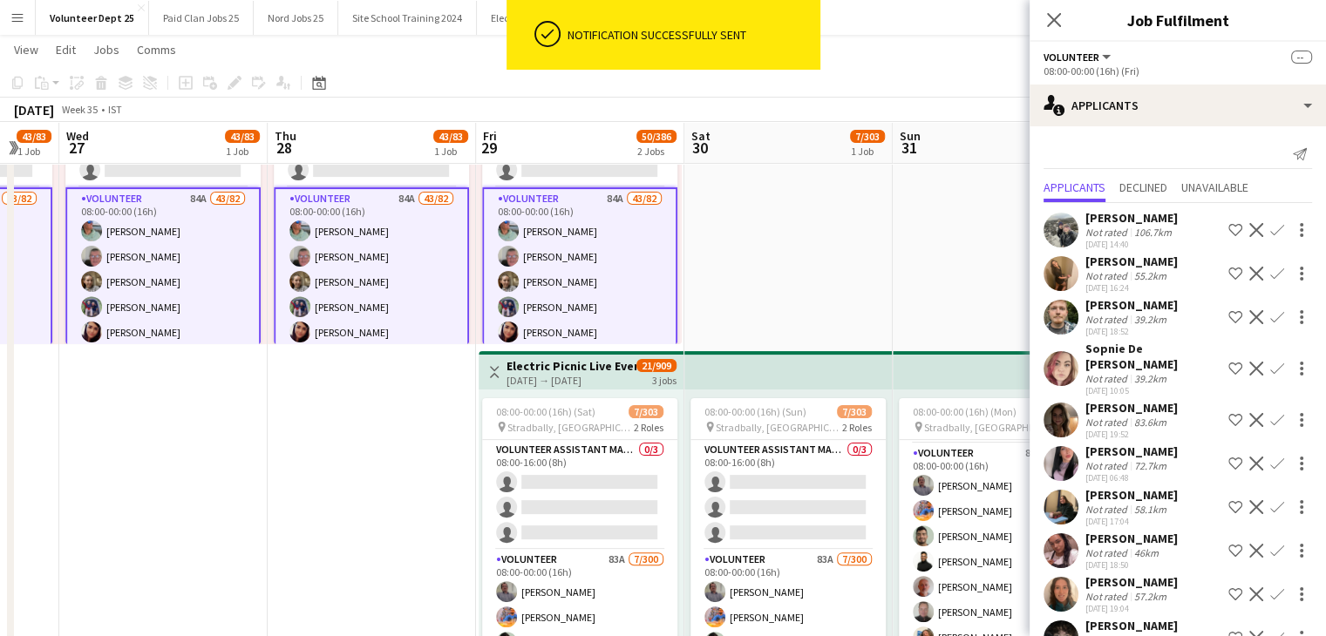
scroll to position [108, 0]
click at [729, 377] on app-top-bar at bounding box center [788, 370] width 208 height 38
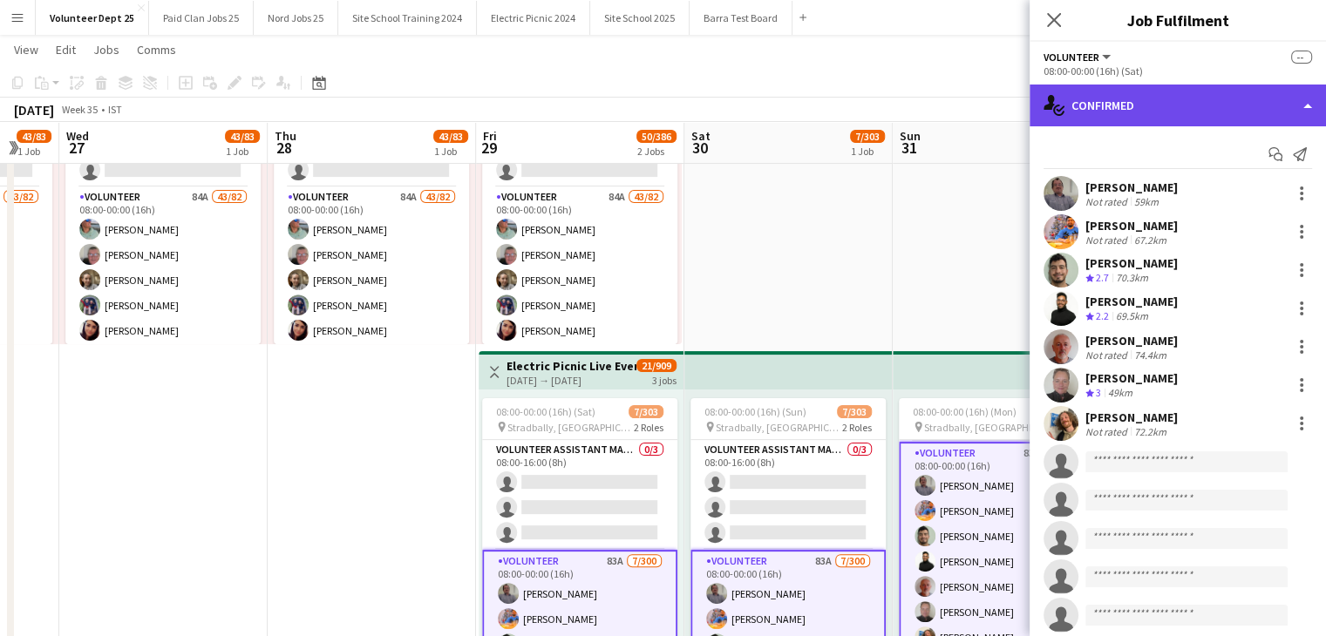
click at [1101, 98] on div "single-neutral-actions-check-2 Confirmed" at bounding box center [1177, 106] width 296 height 42
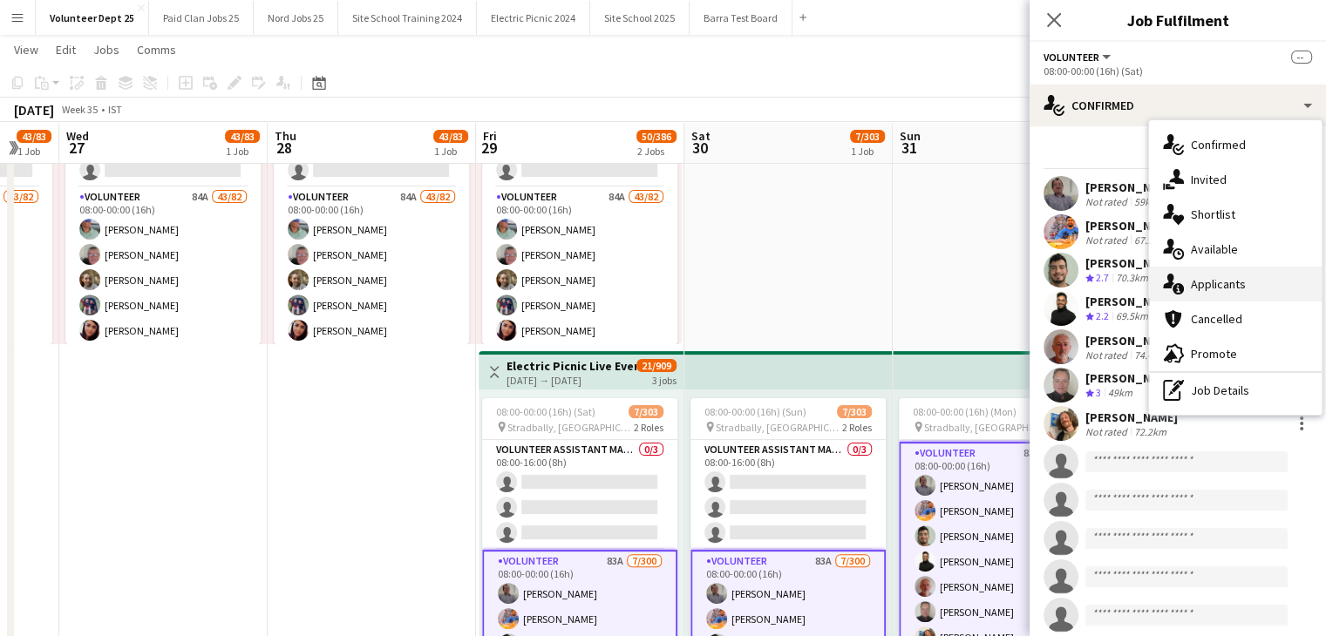
click at [1239, 287] on div "single-neutral-actions-information Applicants" at bounding box center [1235, 284] width 173 height 35
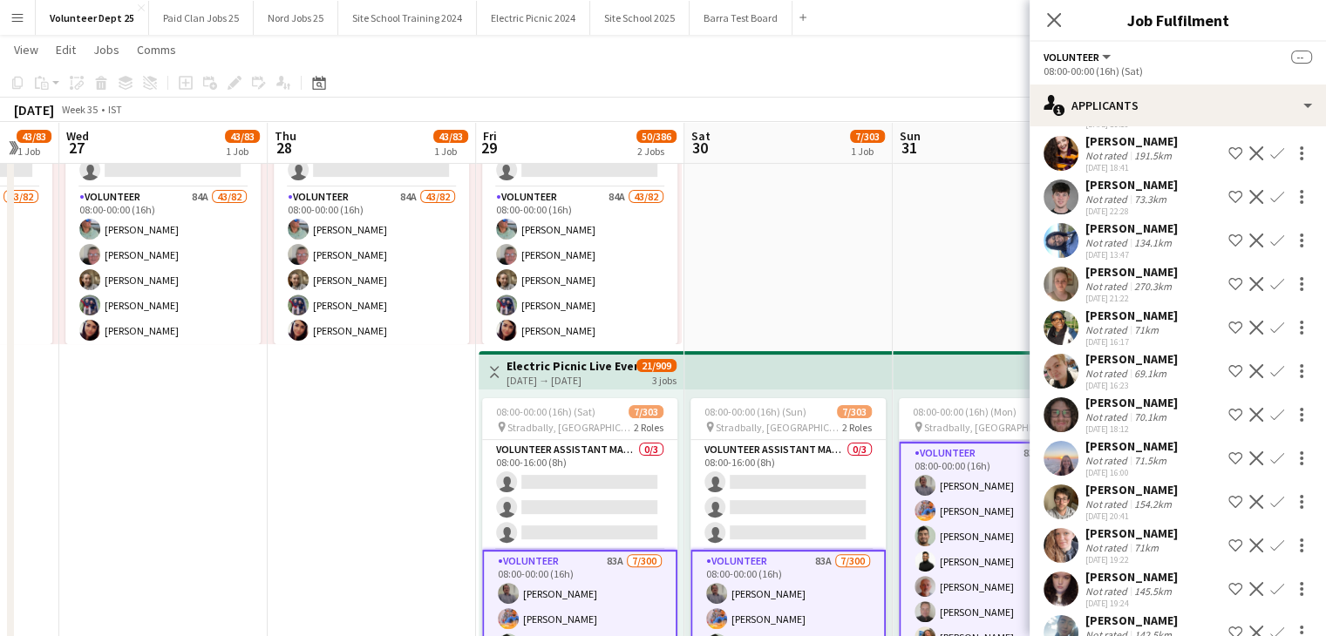
scroll to position [0, 0]
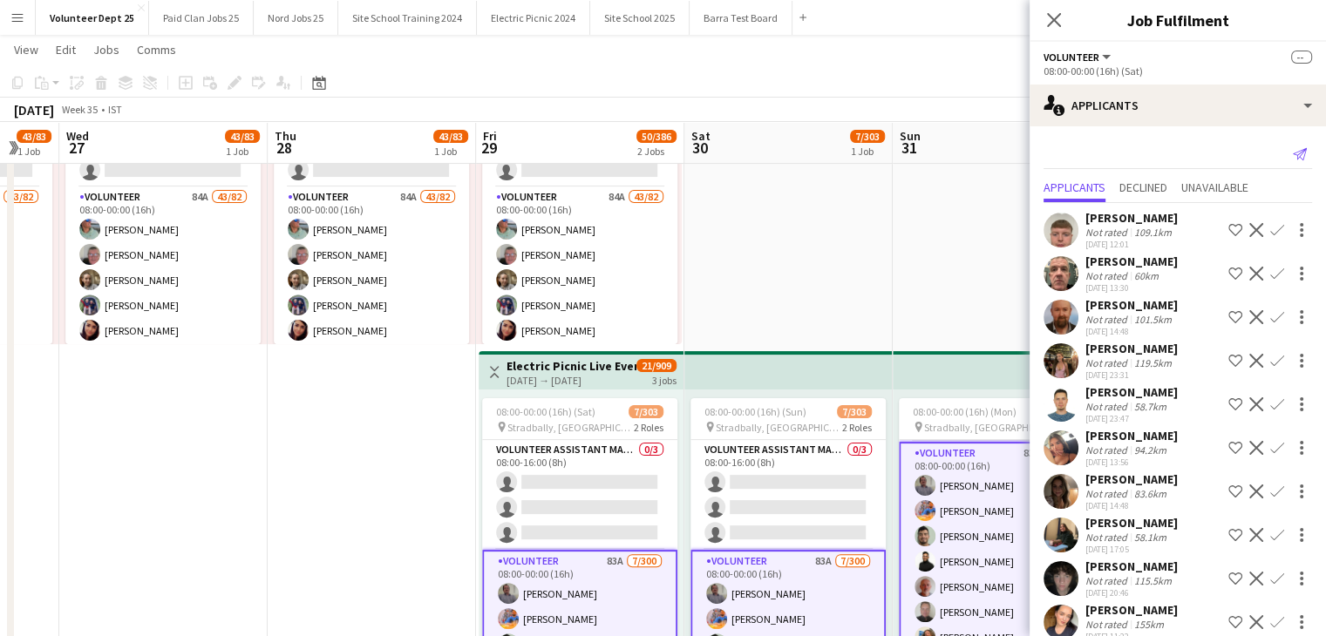
click at [1293, 154] on icon "Send notification" at bounding box center [1300, 154] width 14 height 14
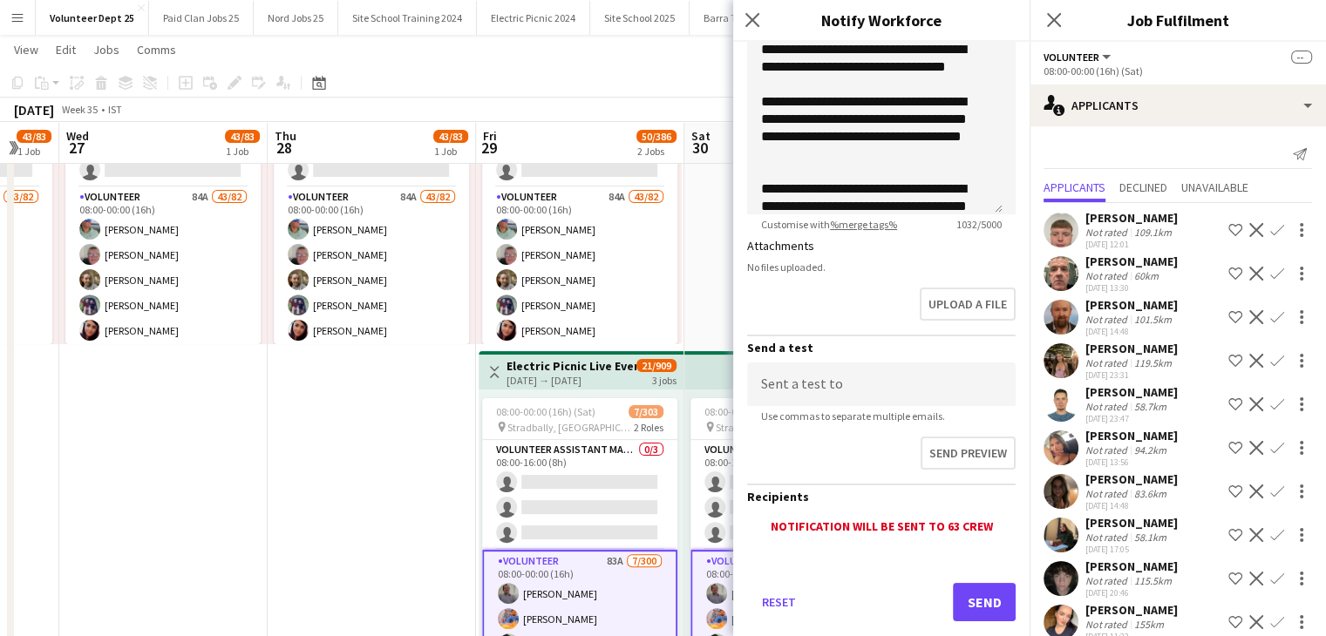
scroll to position [342, 0]
click at [971, 607] on button "Send" at bounding box center [984, 601] width 63 height 38
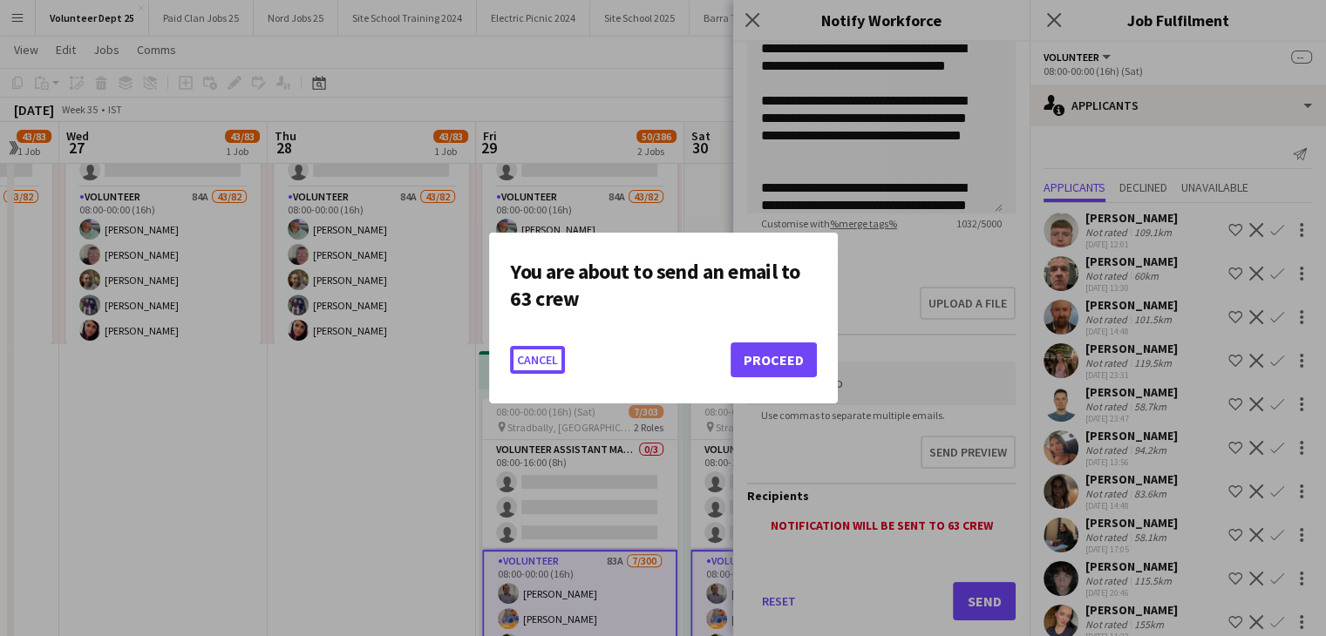
scroll to position [0, 0]
click at [777, 360] on button "Proceed" at bounding box center [773, 360] width 86 height 35
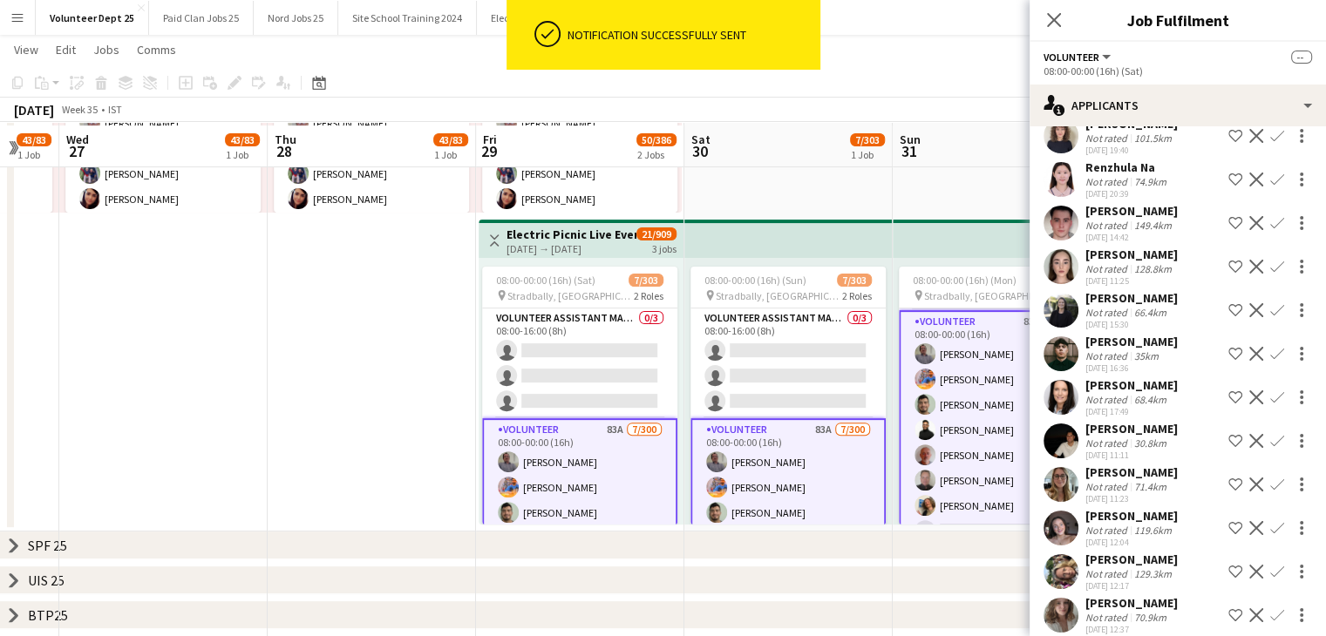
scroll to position [519, 0]
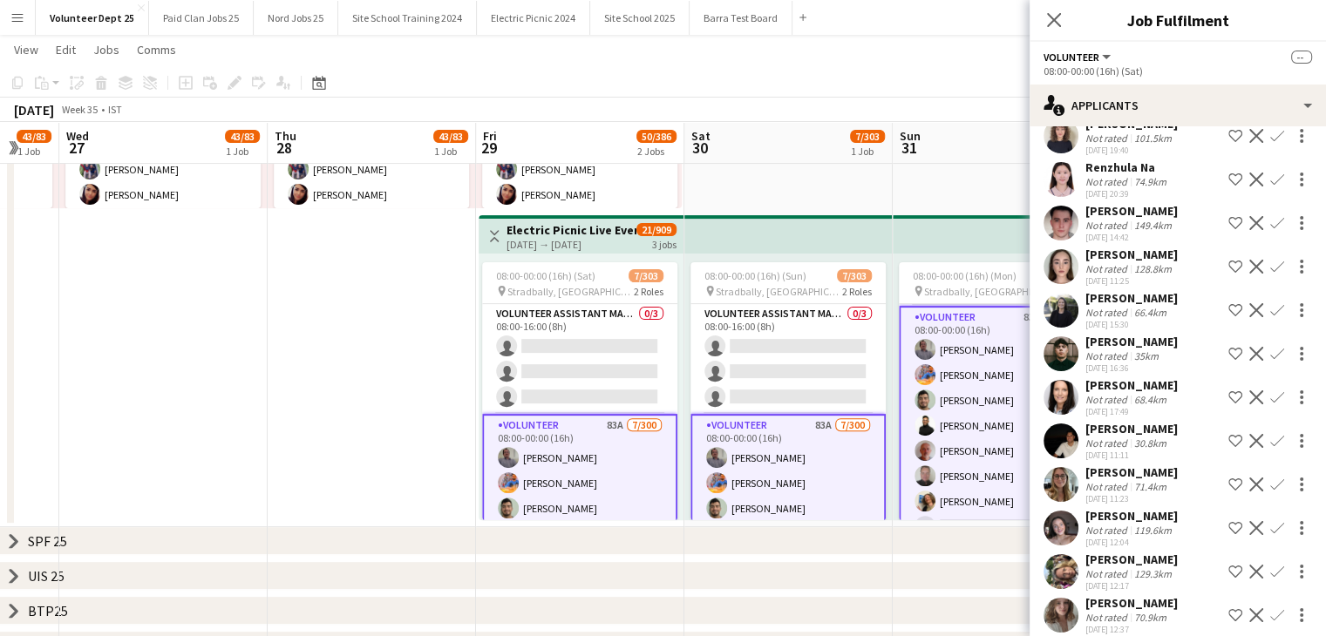
click at [1143, 595] on div "[PERSON_NAME]" at bounding box center [1131, 603] width 92 height 16
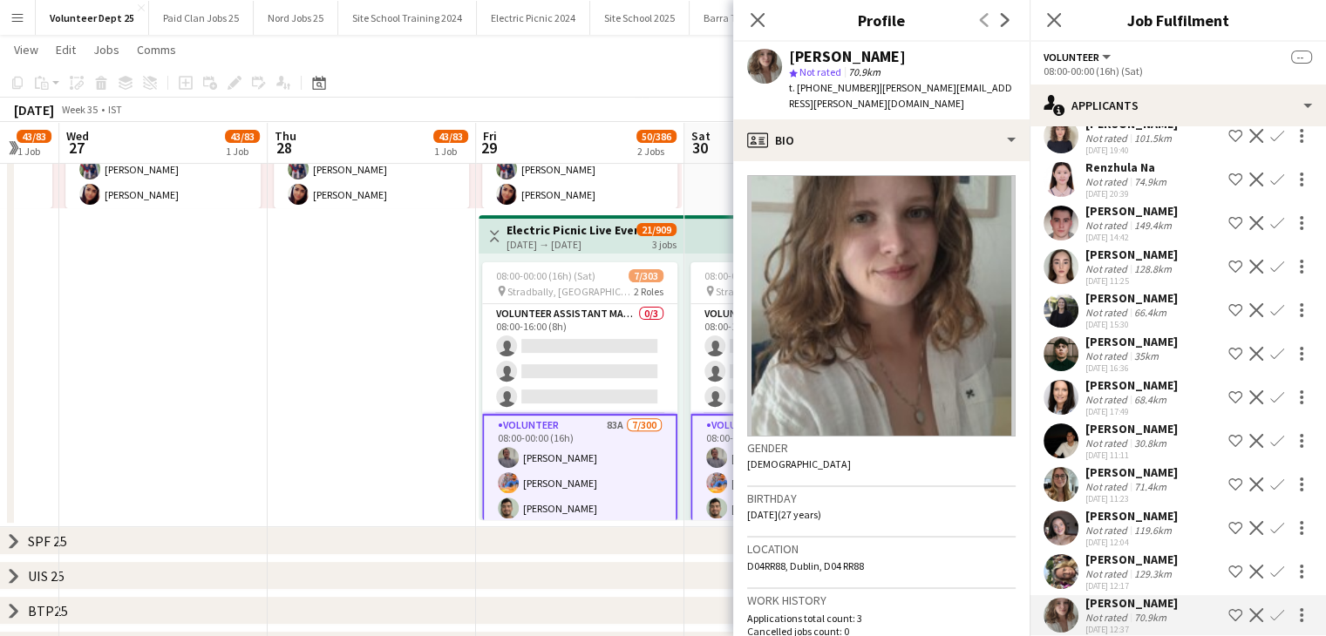
click at [1095, 567] on div "Not rated" at bounding box center [1107, 573] width 45 height 13
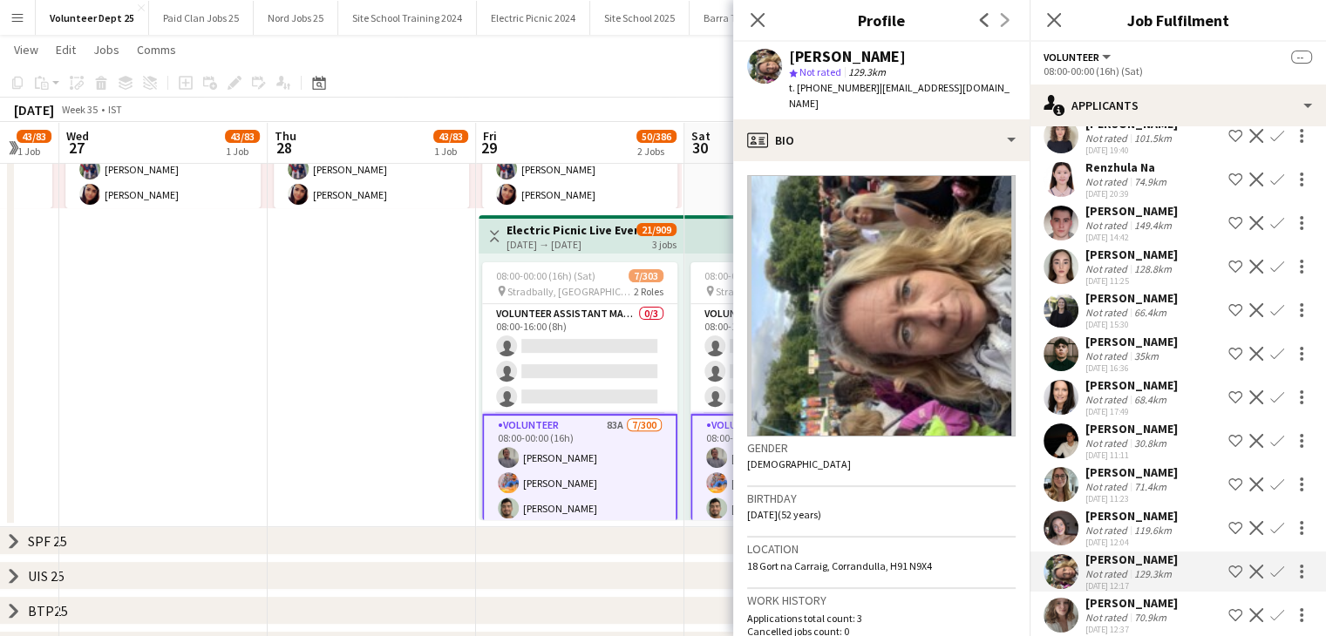
click at [1099, 524] on div "Not rated" at bounding box center [1107, 530] width 45 height 13
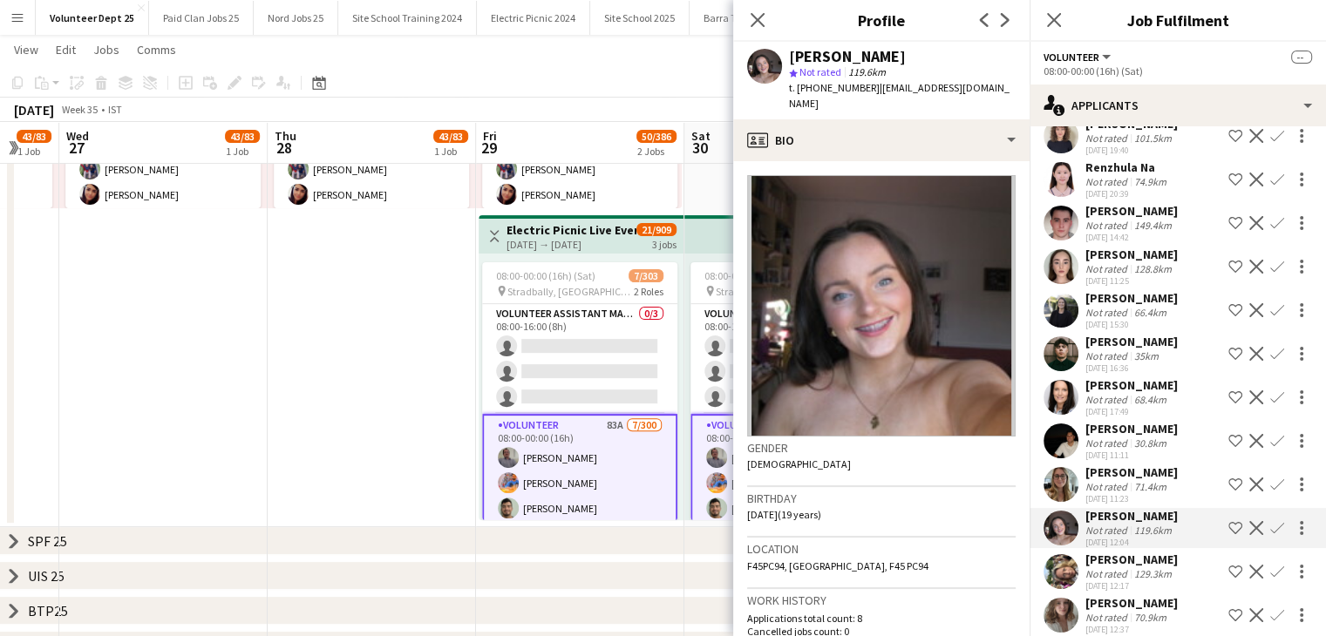
click at [1123, 465] on div "[PERSON_NAME]" at bounding box center [1131, 473] width 92 height 16
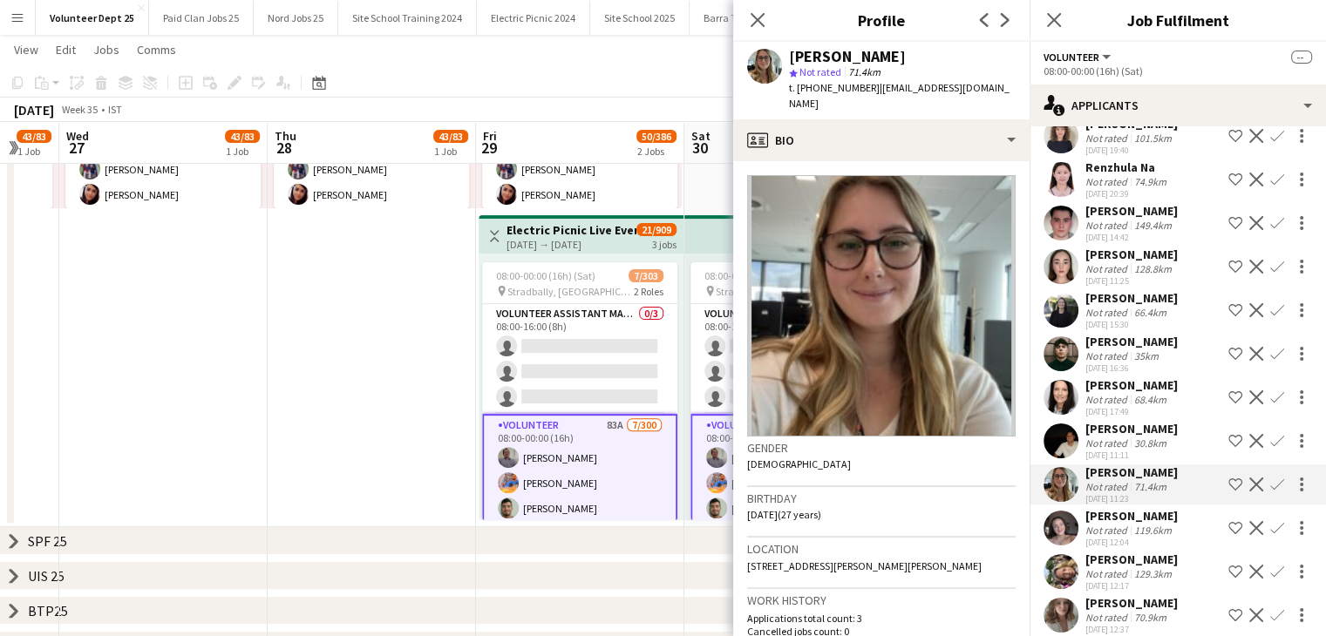
click at [1120, 421] on div "[PERSON_NAME]" at bounding box center [1131, 429] width 92 height 16
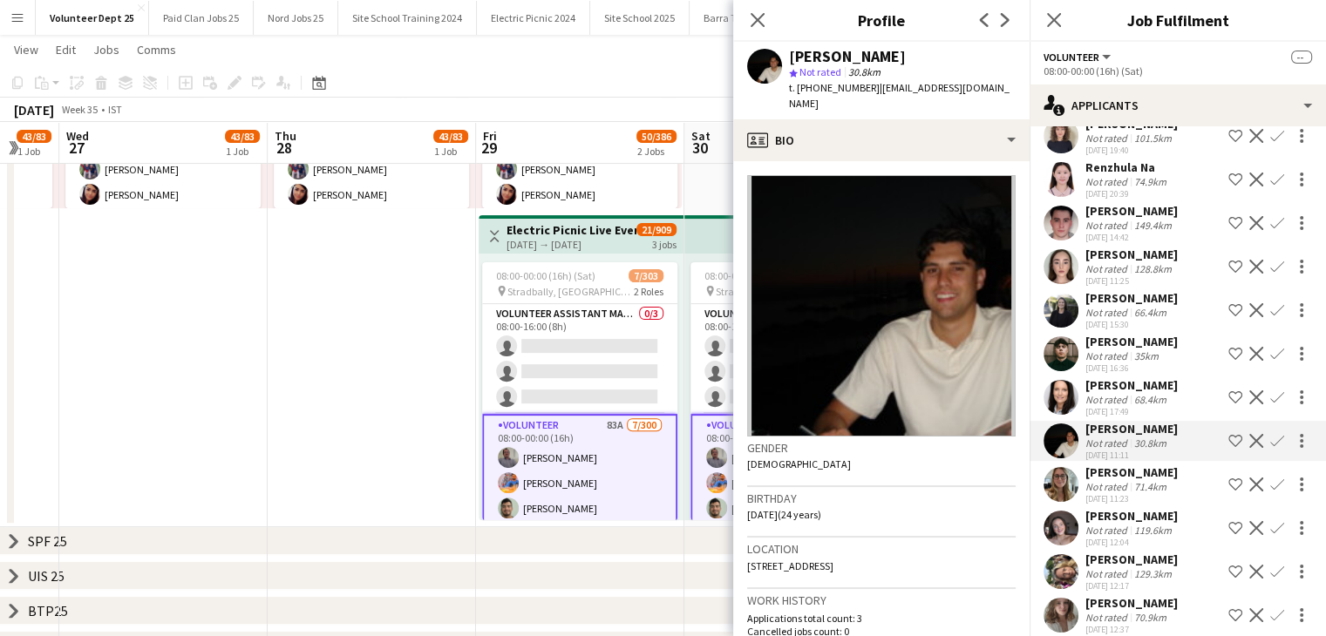
click at [1121, 377] on div "[PERSON_NAME]" at bounding box center [1131, 385] width 92 height 16
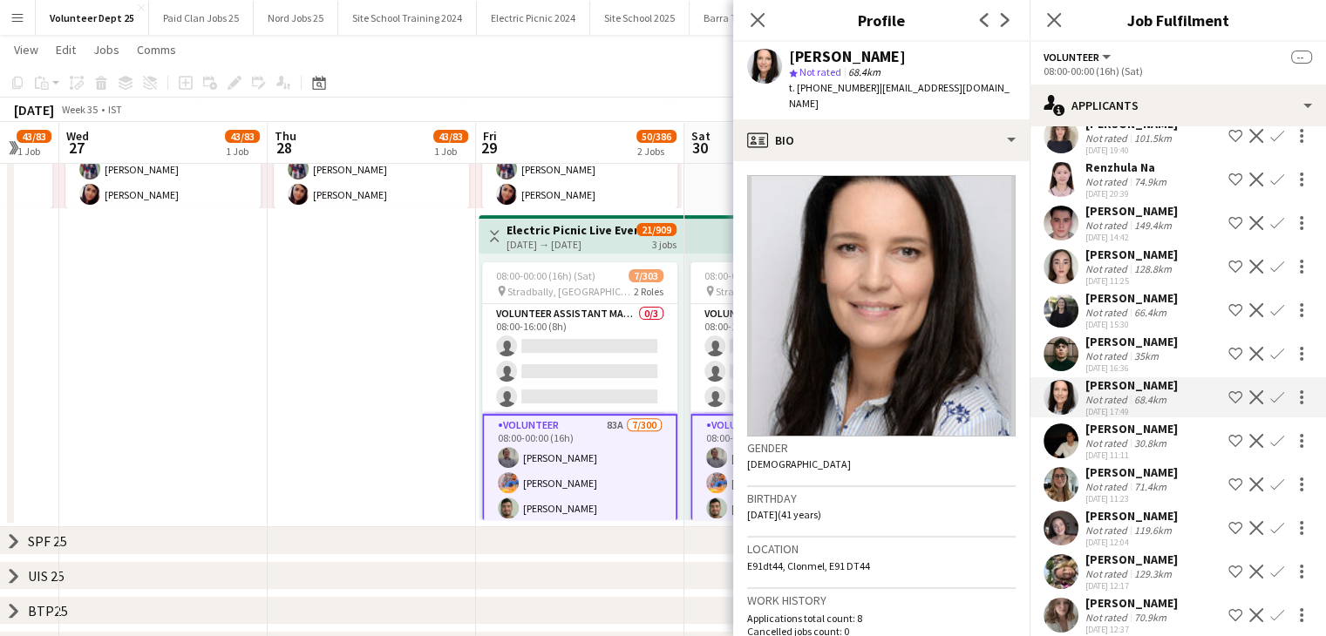
click at [1125, 363] on div "[DATE] 16:36" at bounding box center [1131, 368] width 92 height 11
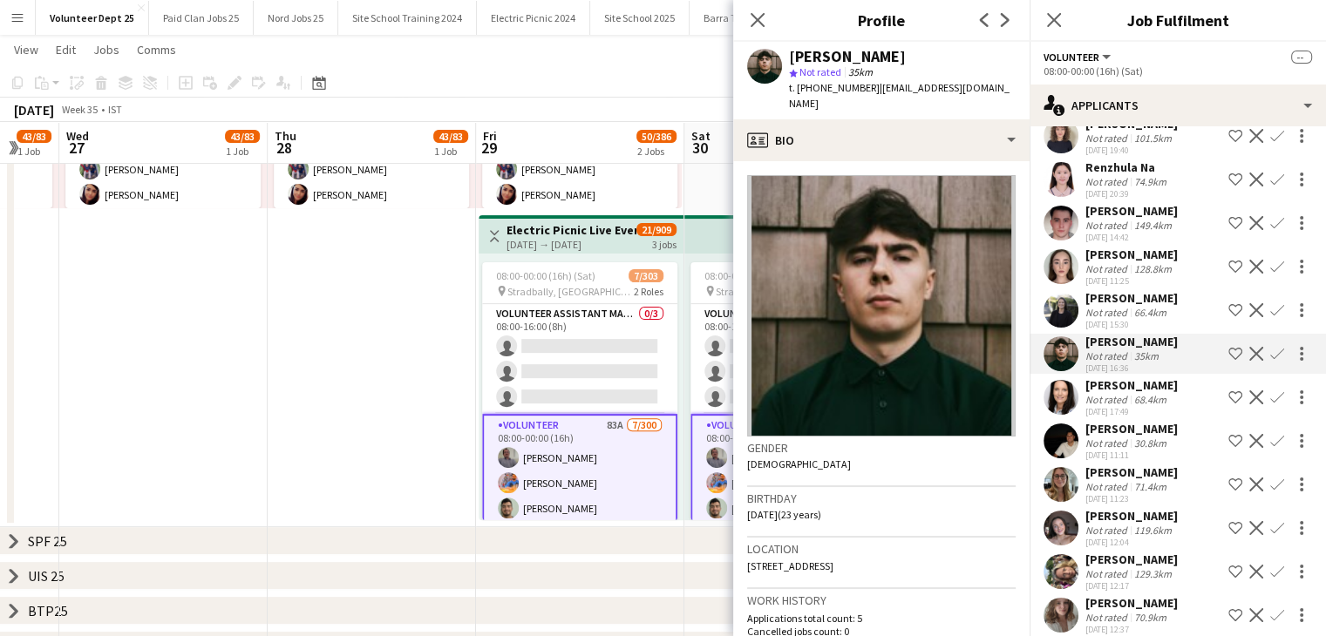
click at [1111, 290] on div "[PERSON_NAME]" at bounding box center [1131, 298] width 92 height 16
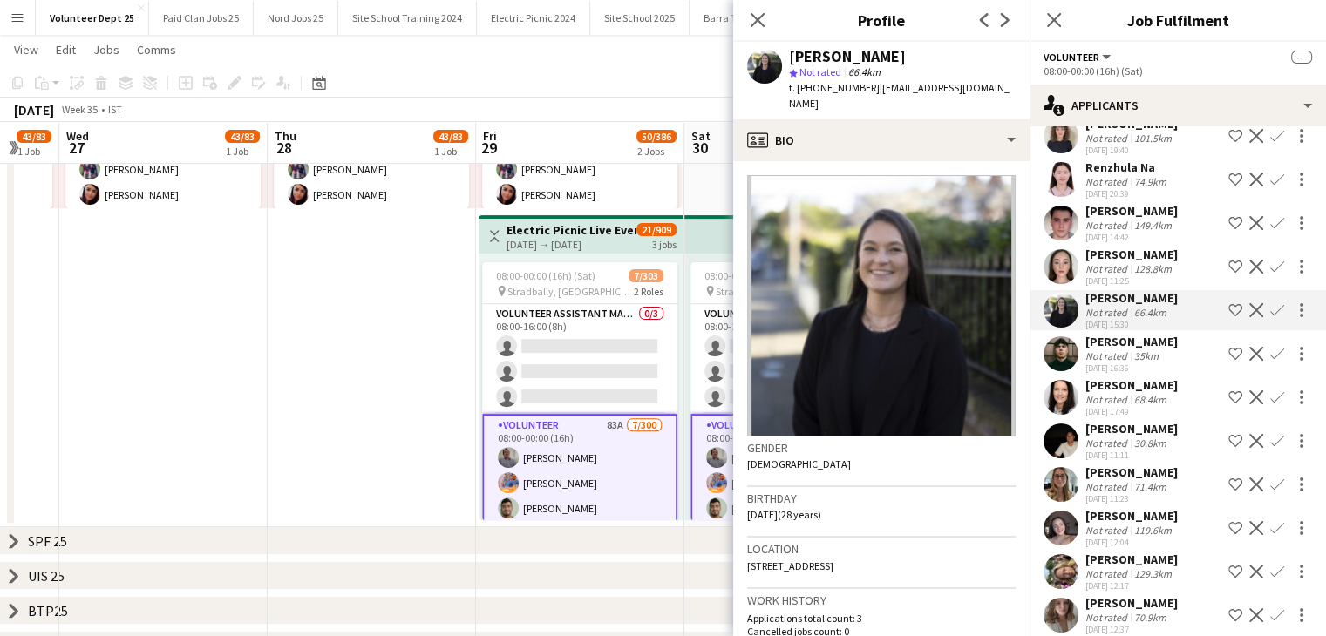
click at [1128, 275] on div "[DATE] 11:25" at bounding box center [1131, 280] width 92 height 11
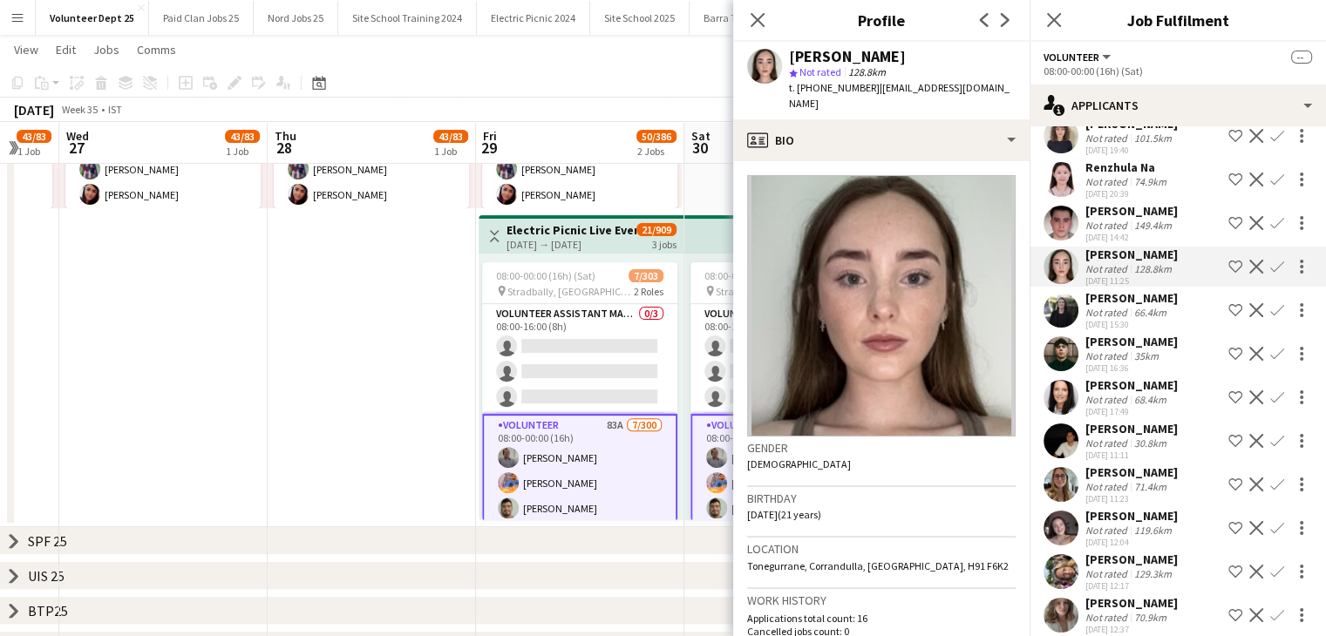
click at [1118, 232] on div "[DATE] 14:42" at bounding box center [1131, 237] width 92 height 11
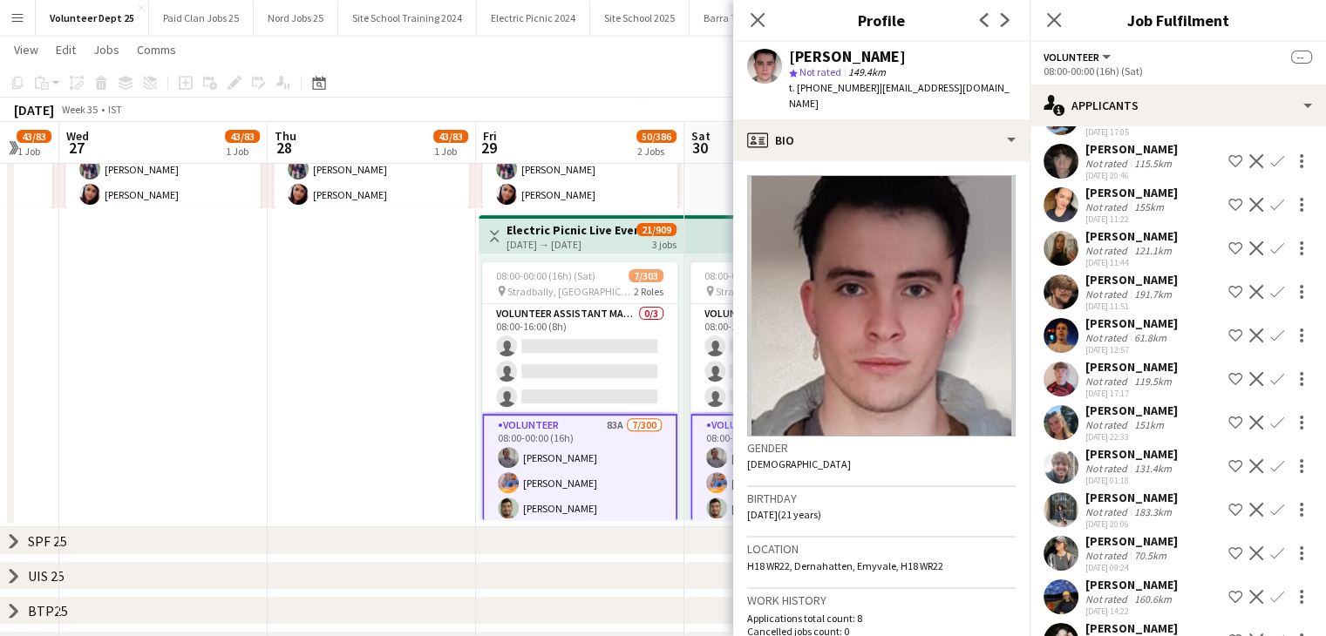
scroll to position [0, 0]
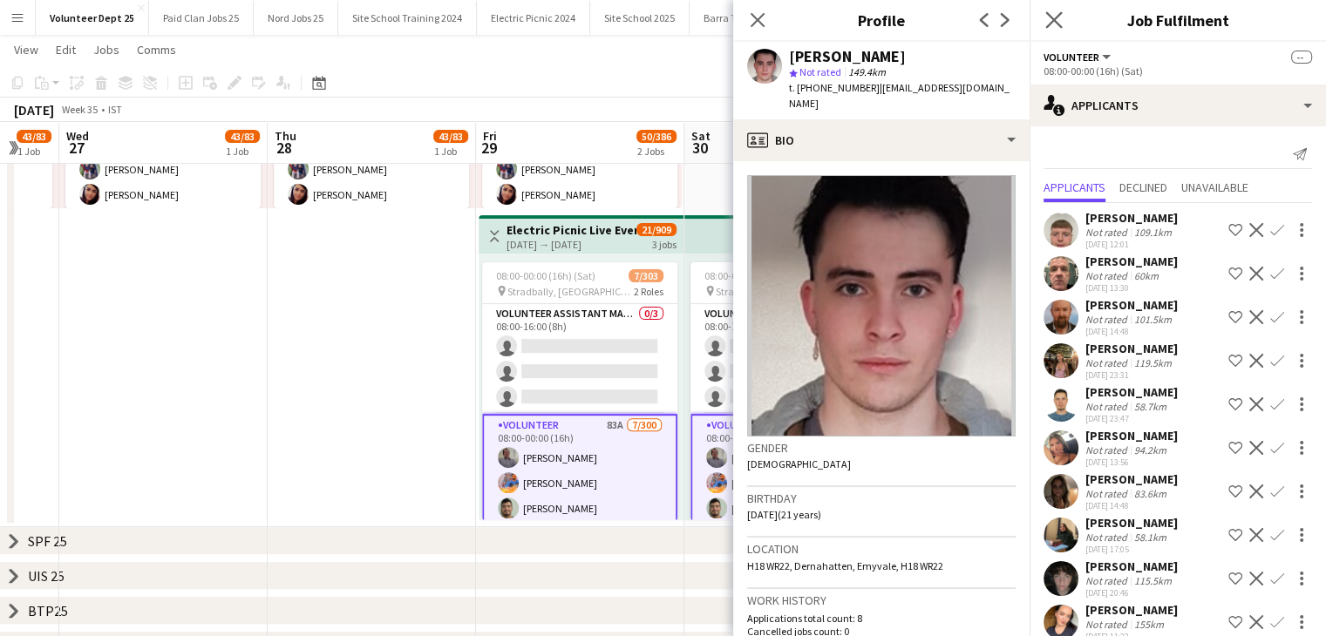
click at [1052, 29] on app-icon "Close pop-in" at bounding box center [1054, 20] width 25 height 25
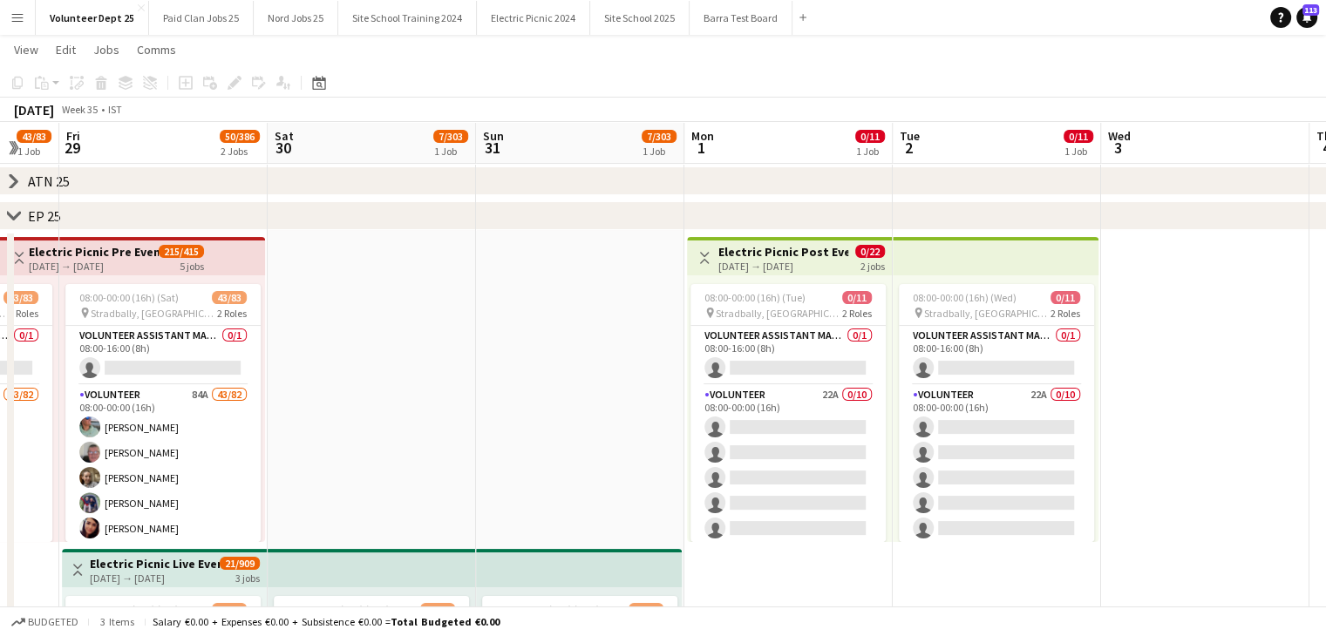
scroll to position [0, 762]
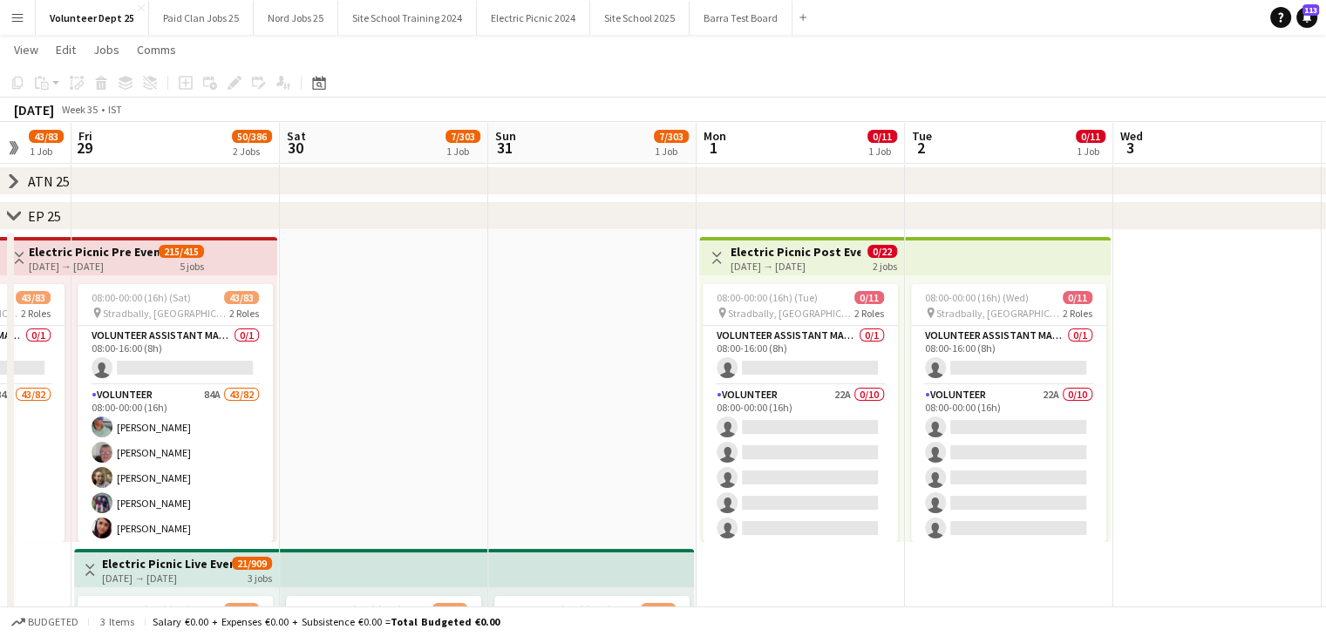
click at [818, 276] on div "08:00-00:00 (16h) (Tue) 0/11 pin Stradbally, County Laois 2 Roles Volunteer Ass…" at bounding box center [801, 408] width 205 height 267
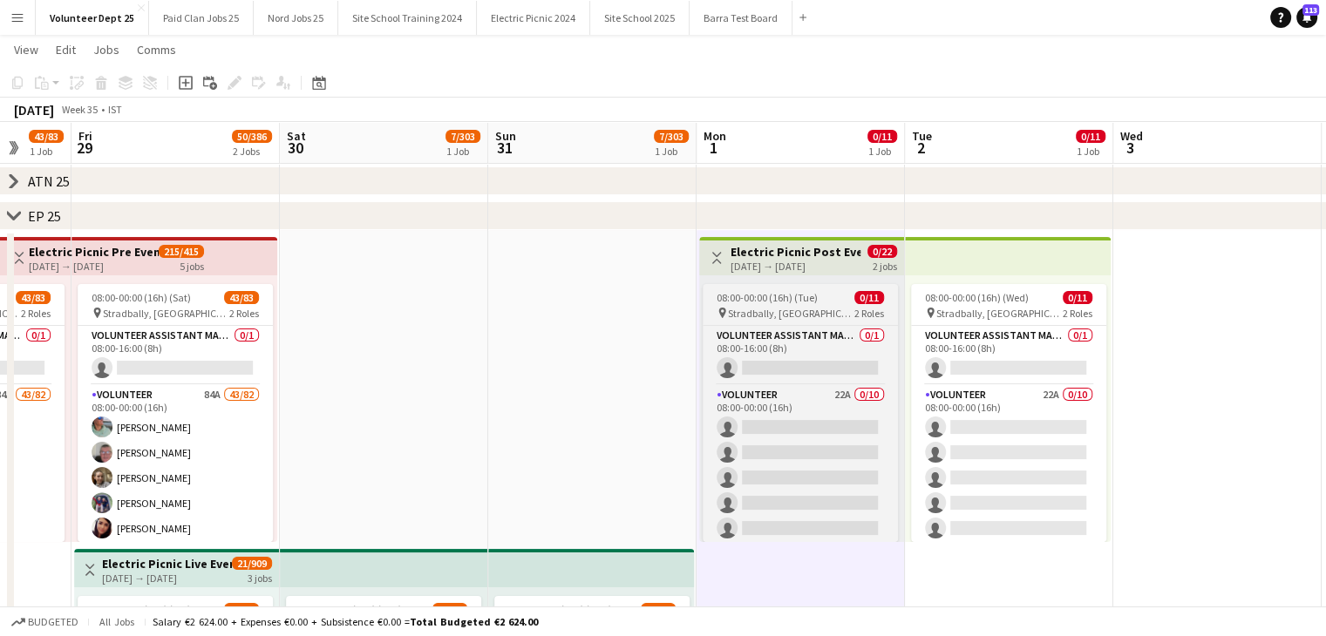
click at [792, 295] on span "08:00-00:00 (16h) (Tue)" at bounding box center [766, 297] width 101 height 13
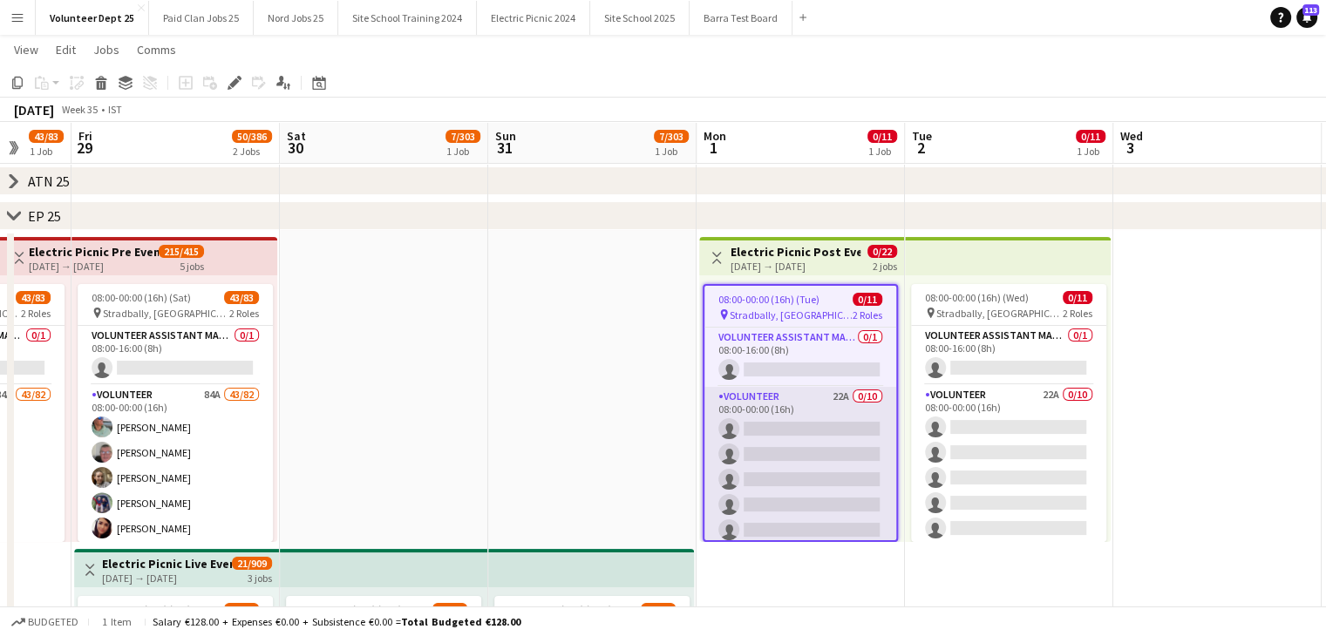
click at [800, 440] on app-card-role "Volunteer 22A 0/10 08:00-00:00 (16h) single-neutral-actions single-neutral-acti…" at bounding box center [800, 530] width 192 height 287
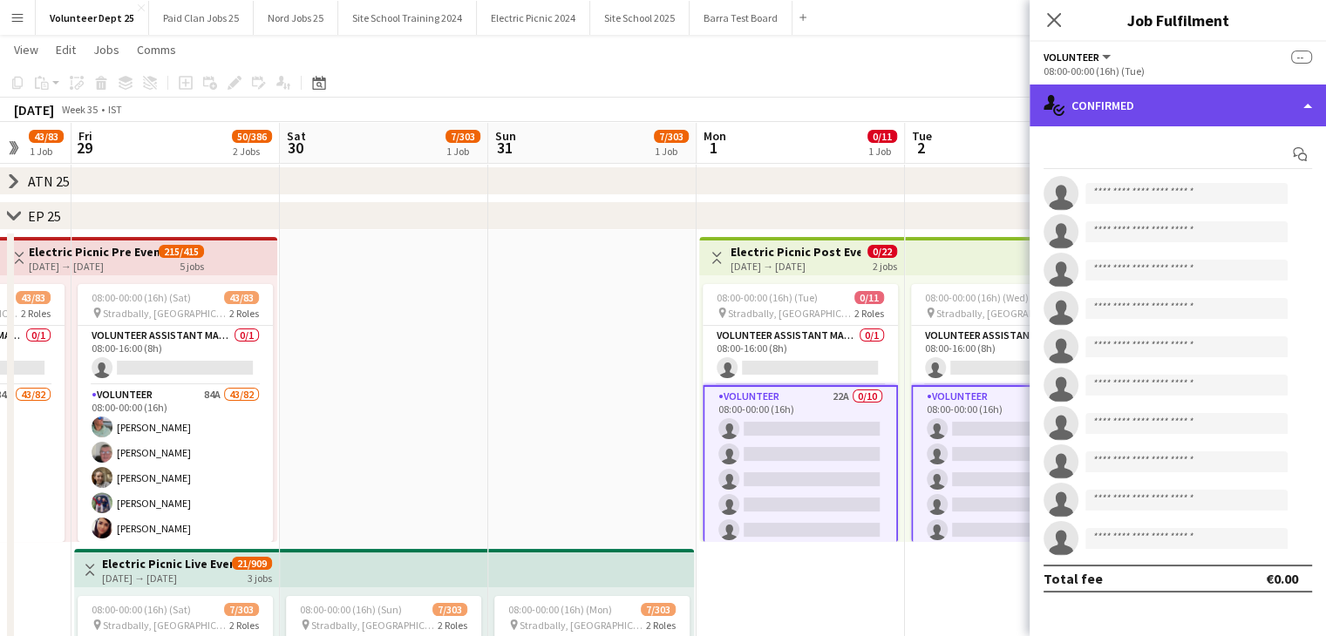
click at [1133, 95] on div "single-neutral-actions-check-2 Confirmed" at bounding box center [1177, 106] width 296 height 42
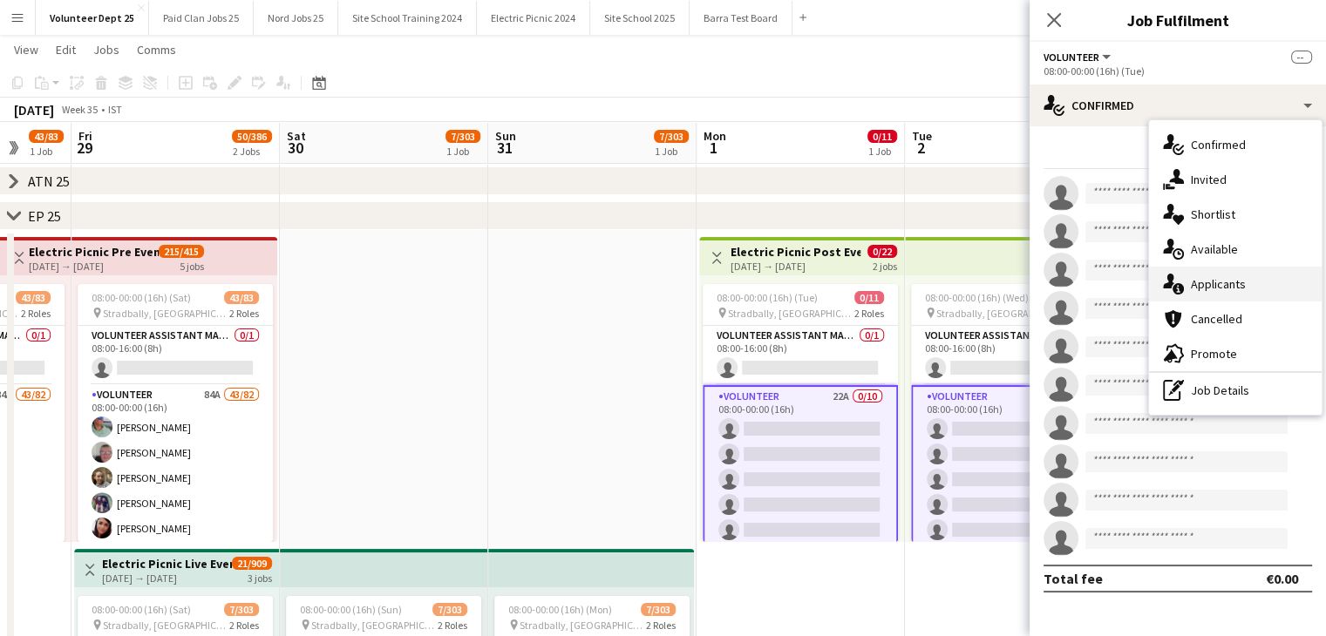
click at [1244, 282] on div "single-neutral-actions-information Applicants" at bounding box center [1235, 284] width 173 height 35
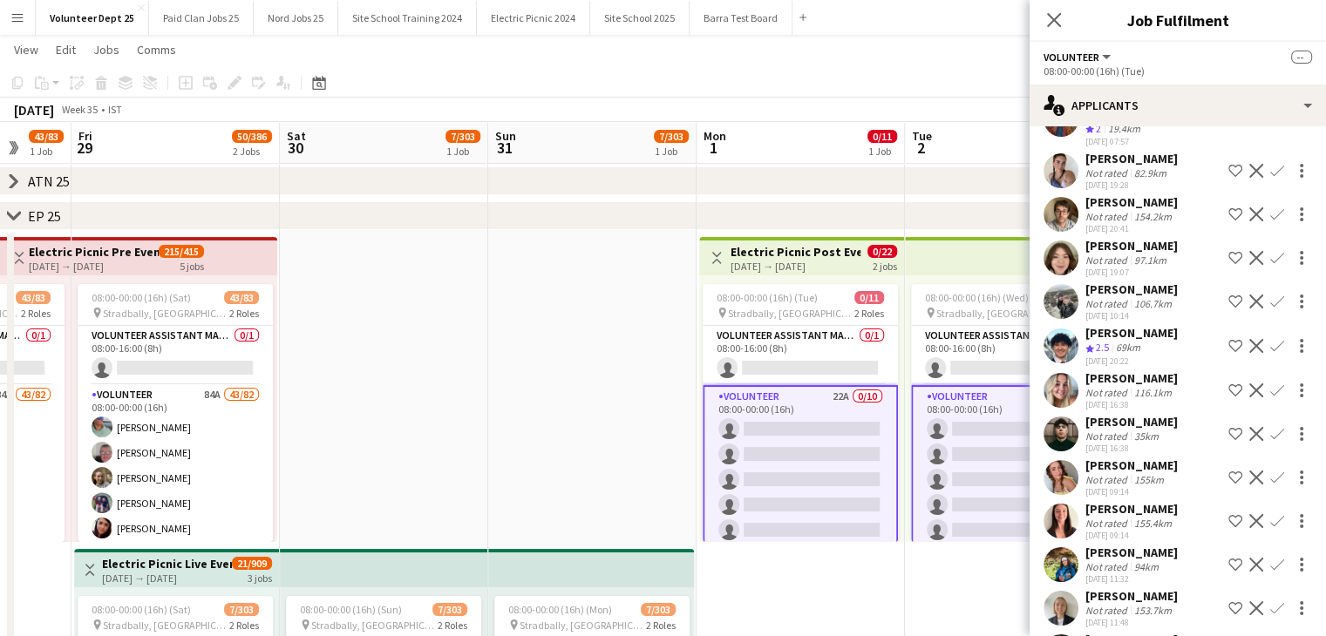
scroll to position [0, 0]
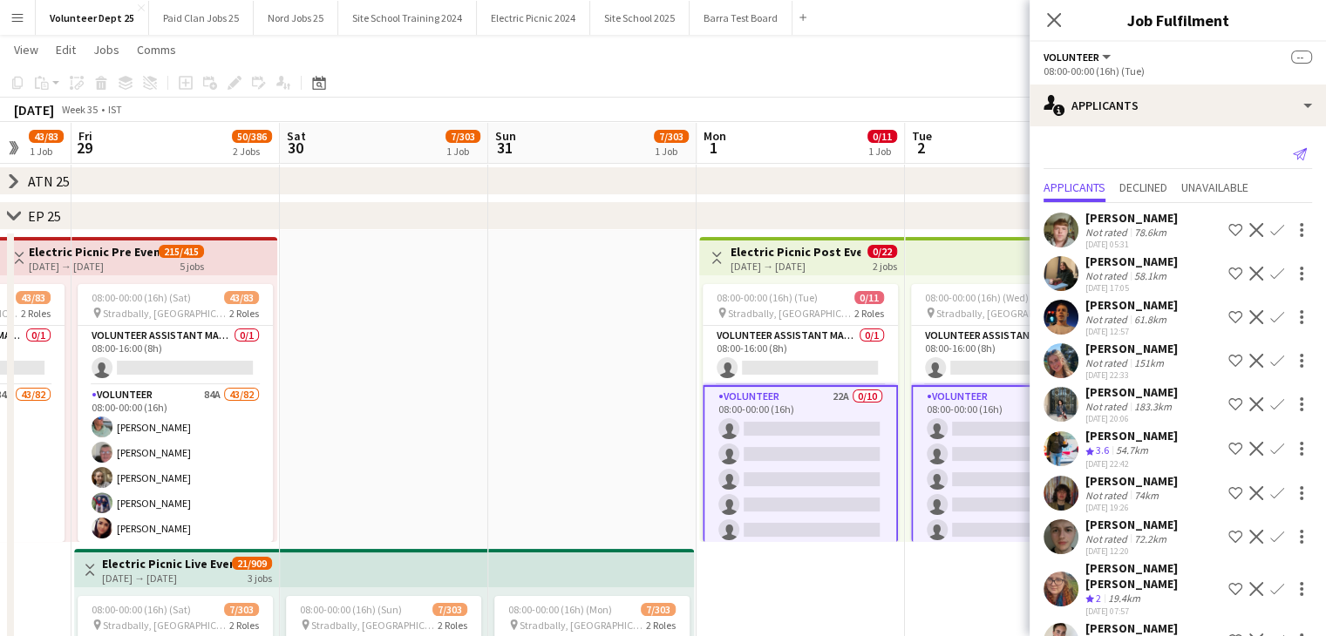
click at [1295, 150] on app-icon "Send notification" at bounding box center [1299, 154] width 24 height 24
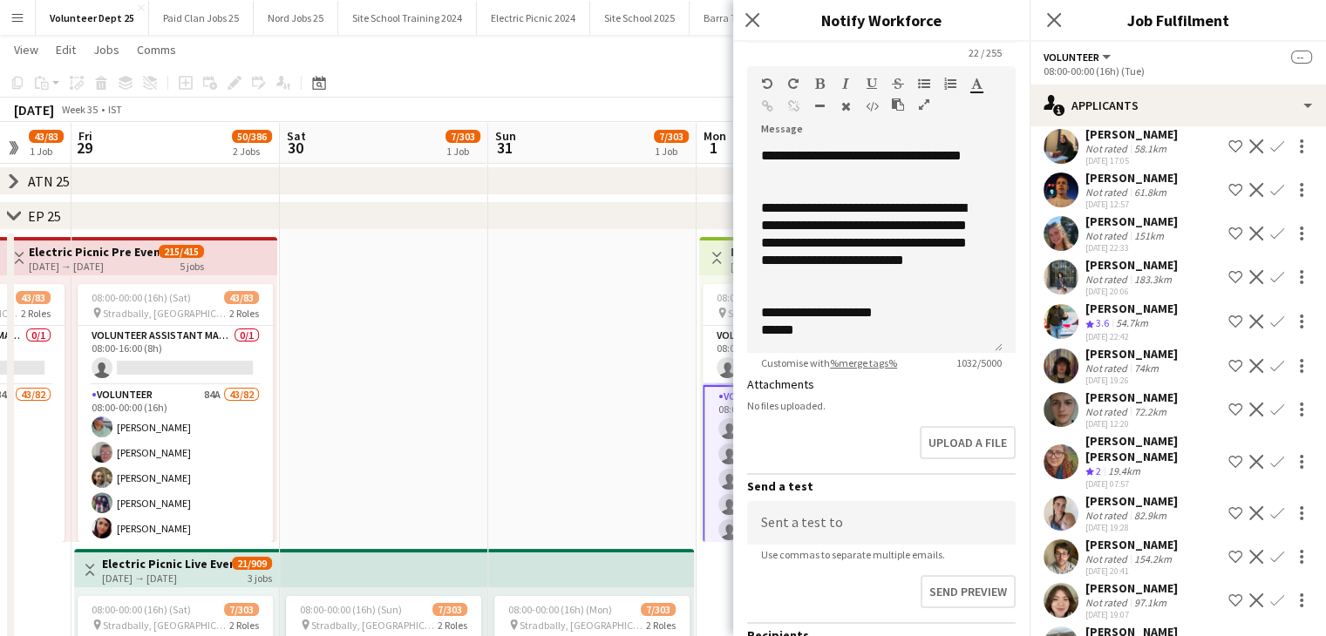
scroll to position [130, 0]
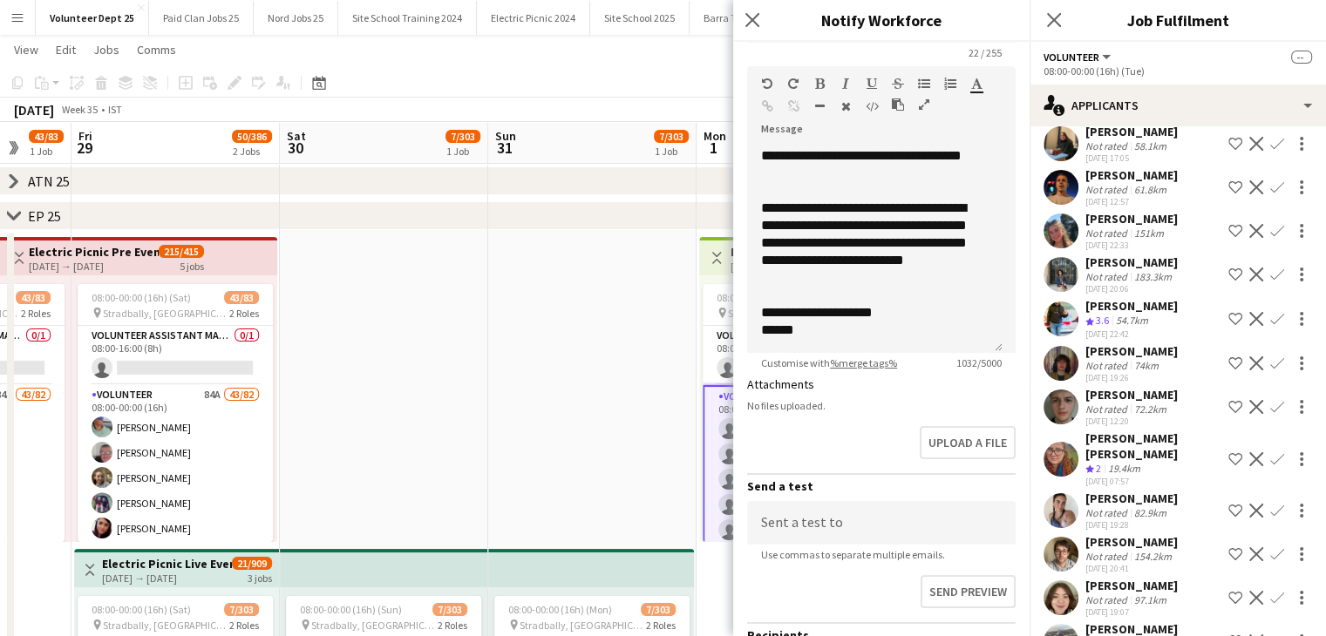
click at [763, 22] on div "Close pop-in" at bounding box center [755, 20] width 44 height 40
click at [754, 21] on icon at bounding box center [751, 19] width 17 height 17
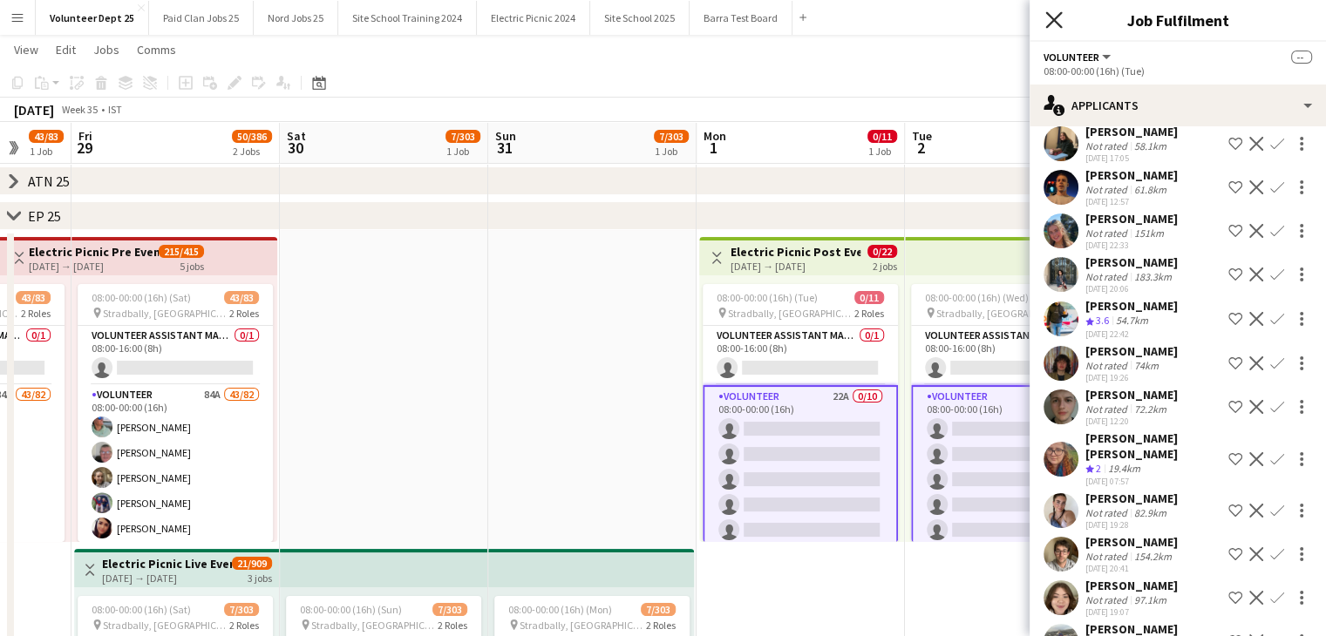
click at [1052, 18] on icon at bounding box center [1053, 19] width 17 height 17
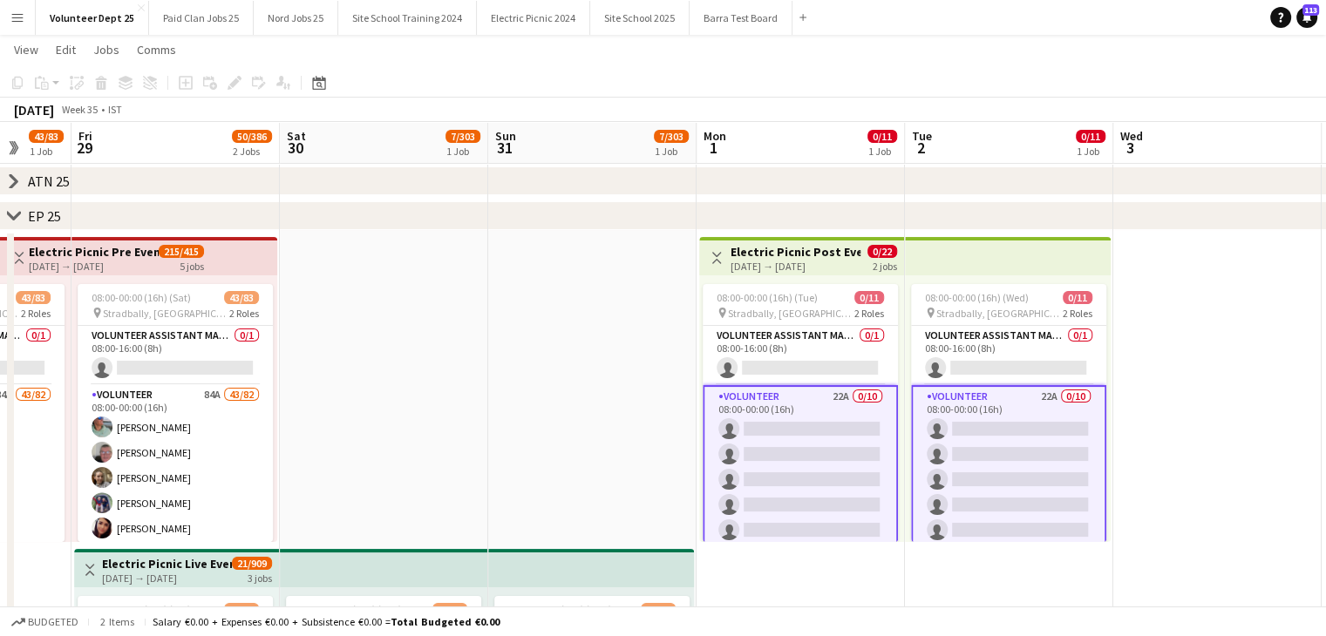
click at [512, 493] on app-date-cell "08:00-00:00 (16h) (Mon) 7/303 pin Stradbally, County Laois 2 Roles Volunteer As…" at bounding box center [592, 545] width 208 height 631
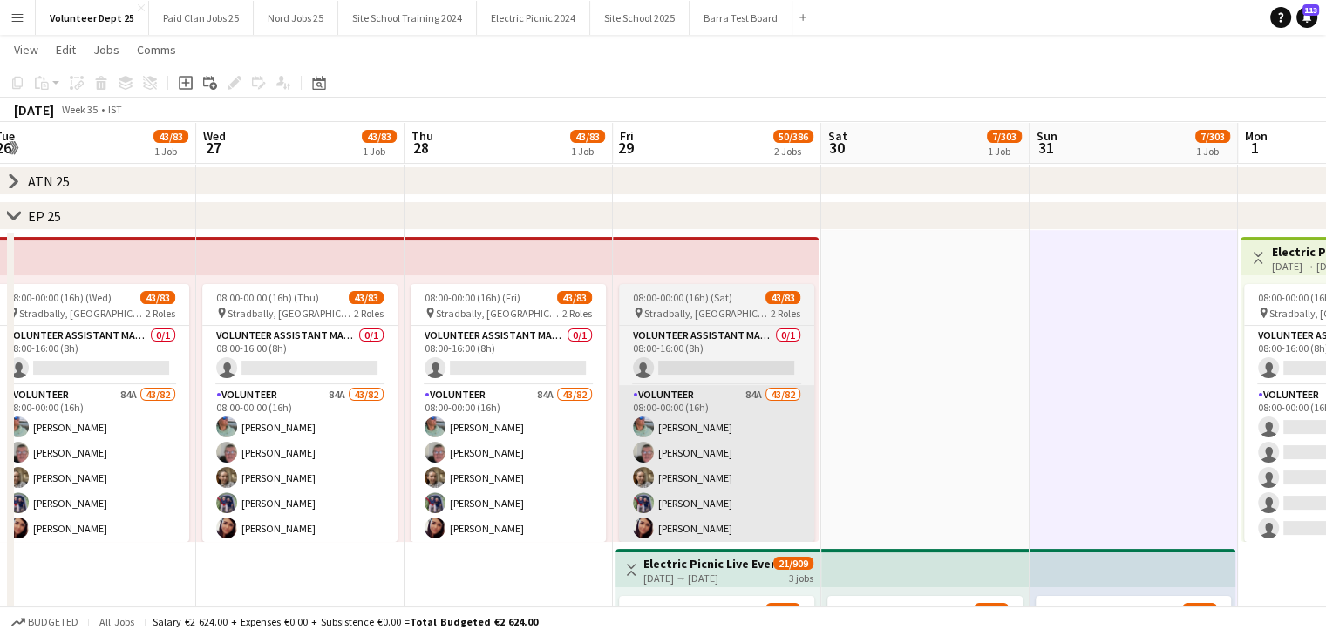
scroll to position [0, 409]
